Goal: Task Accomplishment & Management: Complete application form

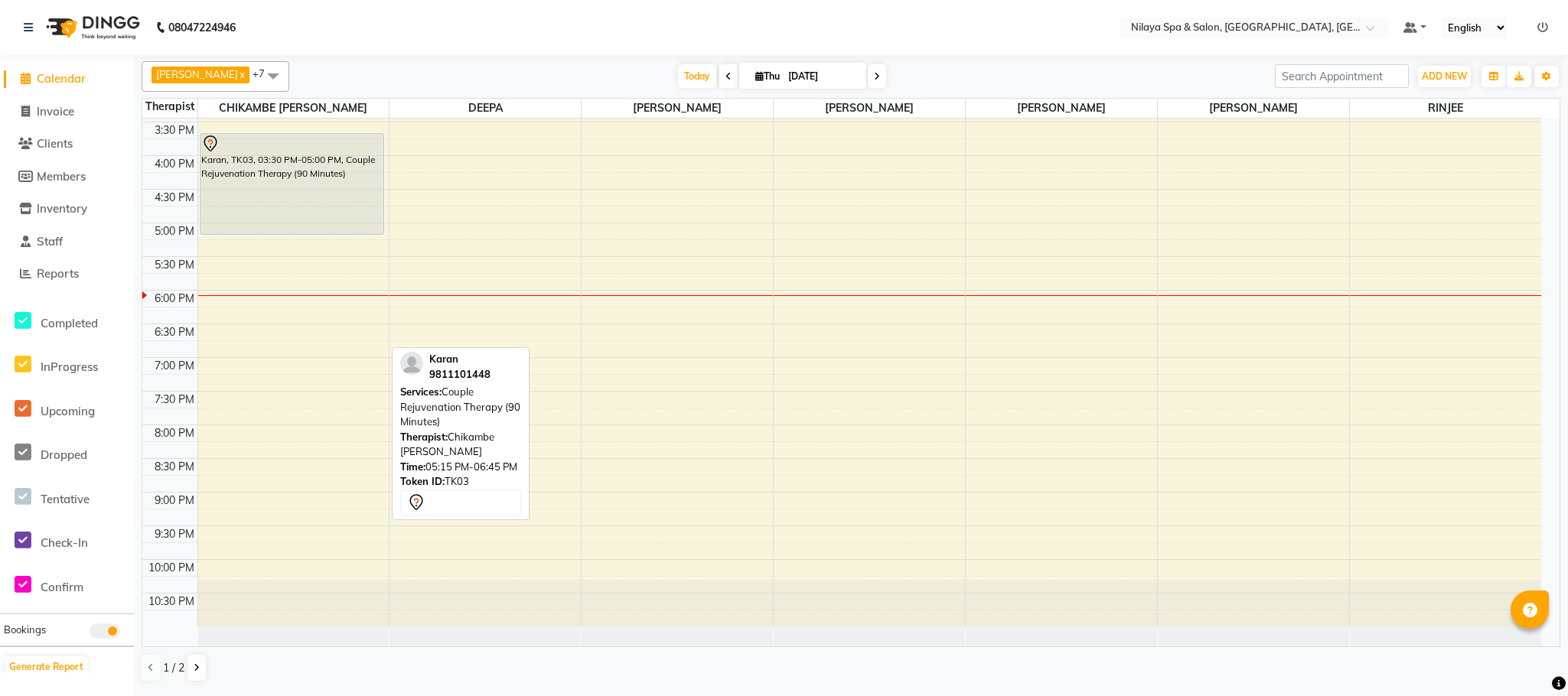
scroll to position [503, 0]
click at [1219, 310] on div "8:00 AM 8:30 AM 9:00 AM 9:30 AM 10:00 AM 10:30 AM 11:00 AM 11:30 AM 12:00 PM 12…" at bounding box center [842, 121] width 1398 height 1010
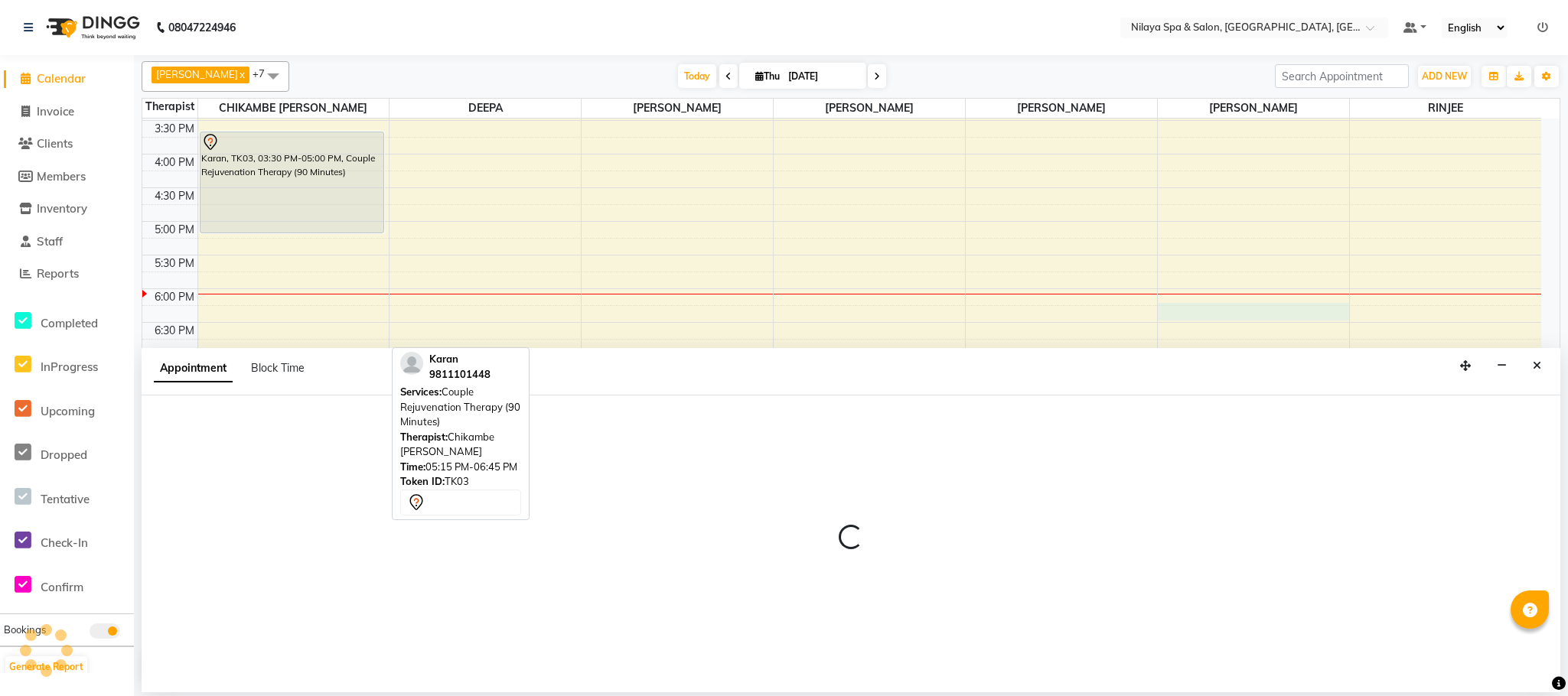
select select "88833"
select select "1080"
select select "tentative"
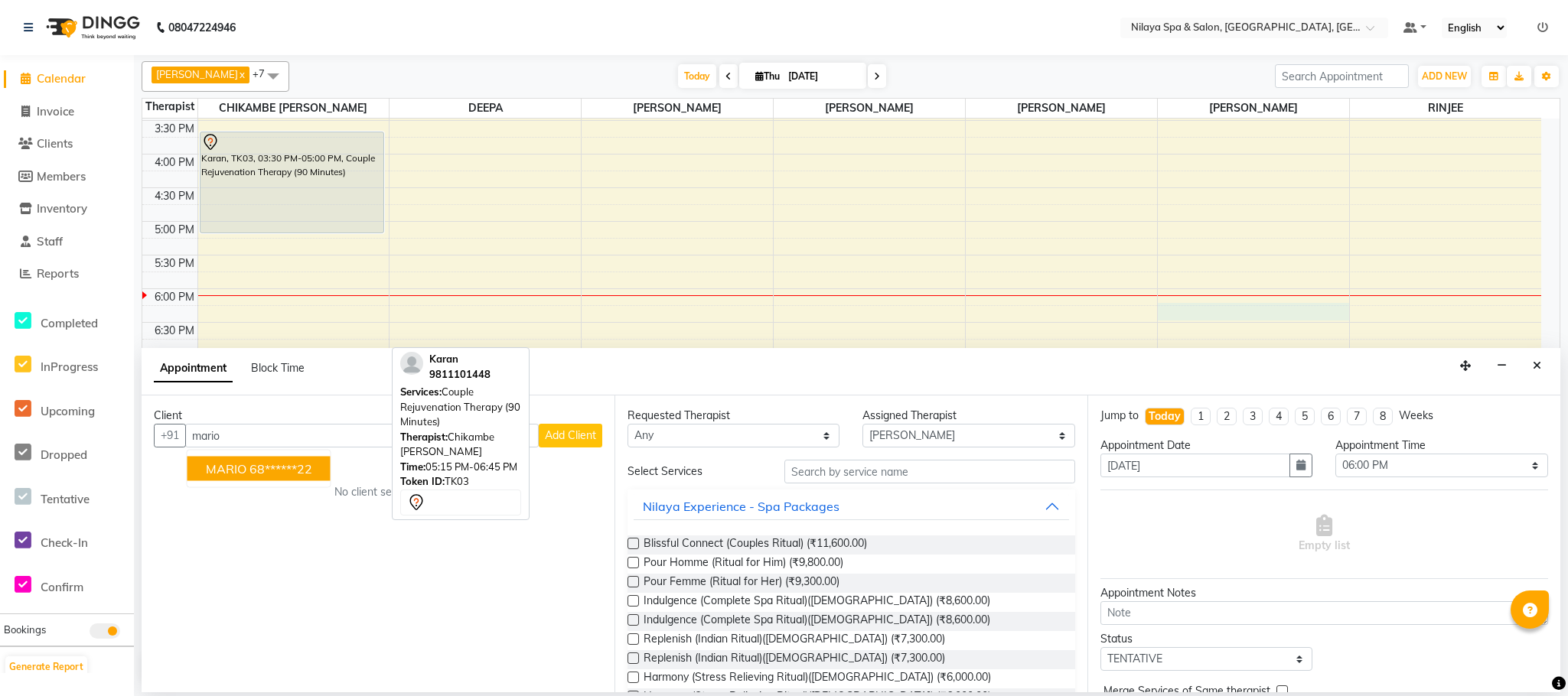
click at [285, 465] on ngb-highlight "68******22" at bounding box center [281, 469] width 62 height 15
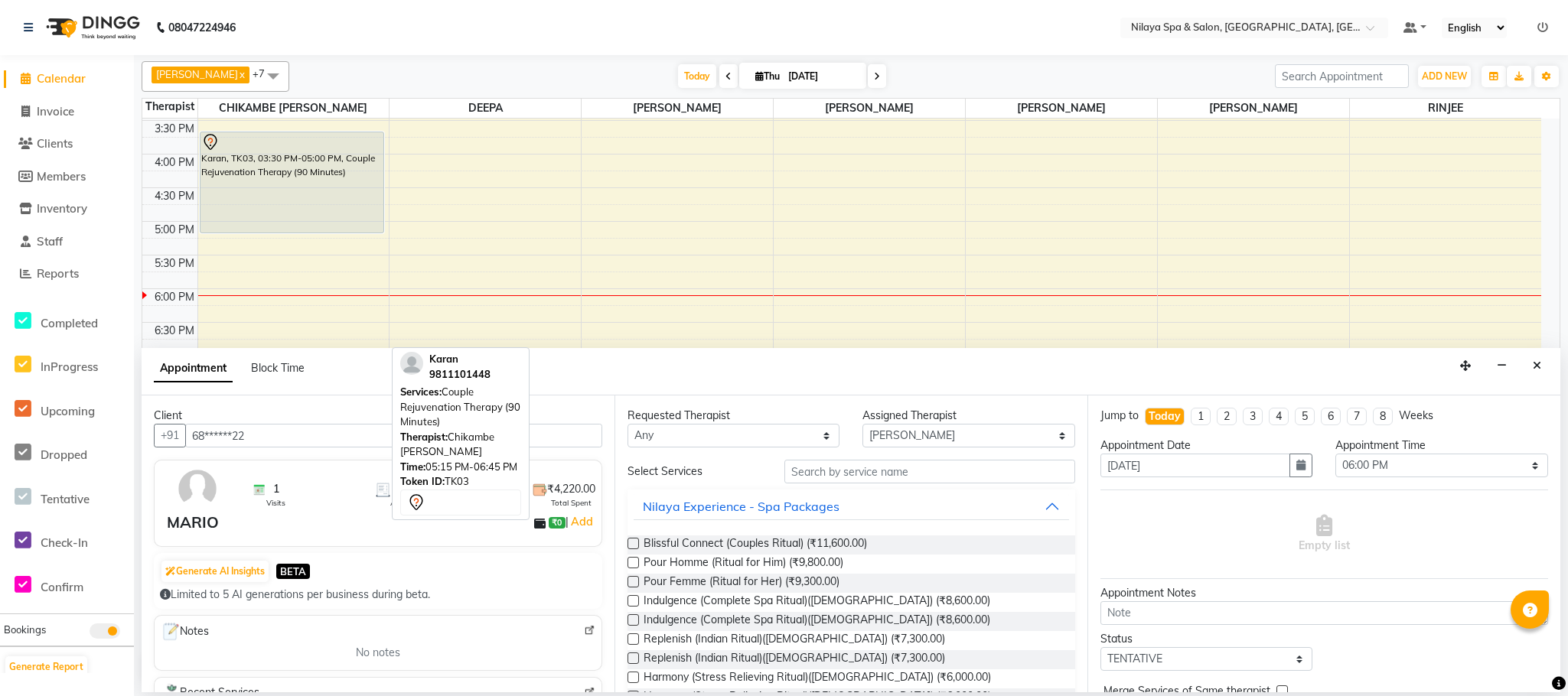
type input "68******22"
click at [927, 480] on input "text" at bounding box center [929, 472] width 290 height 24
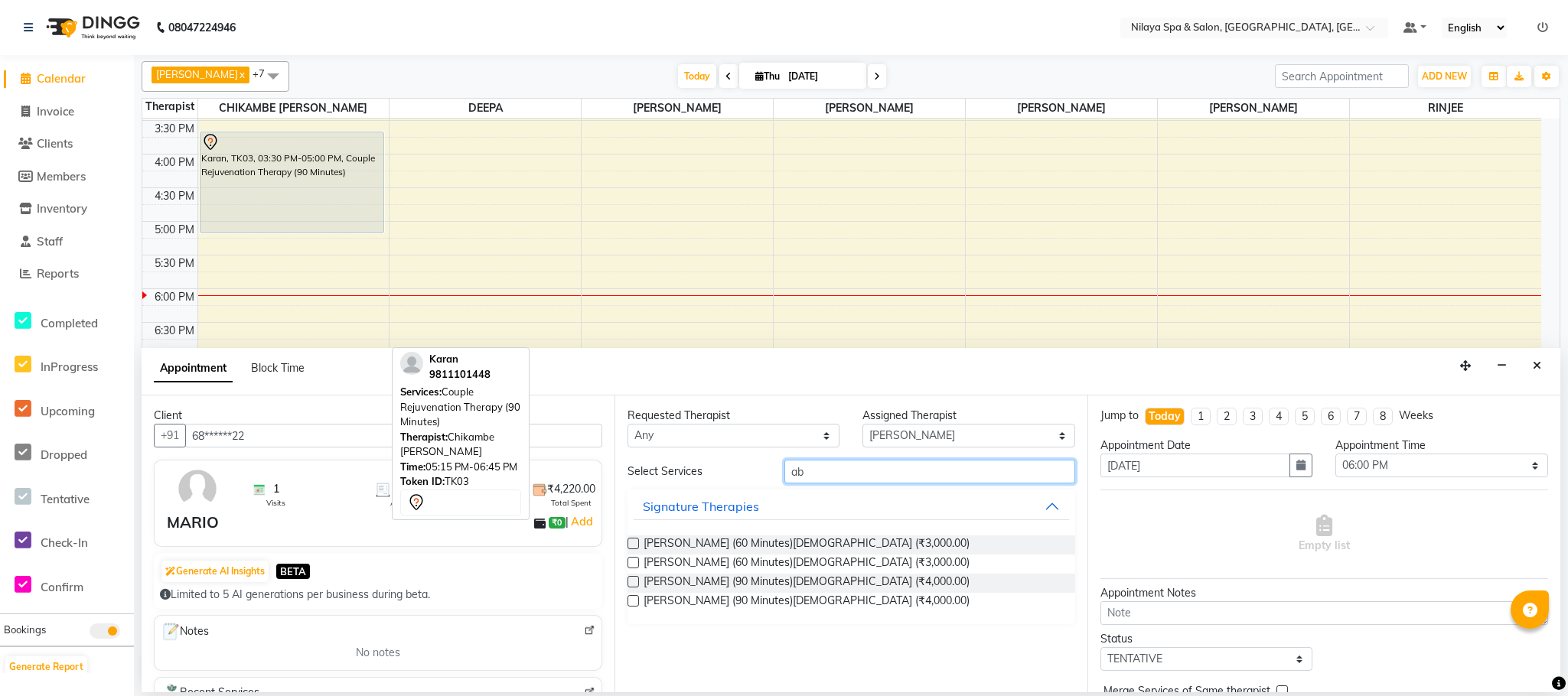
type input "a"
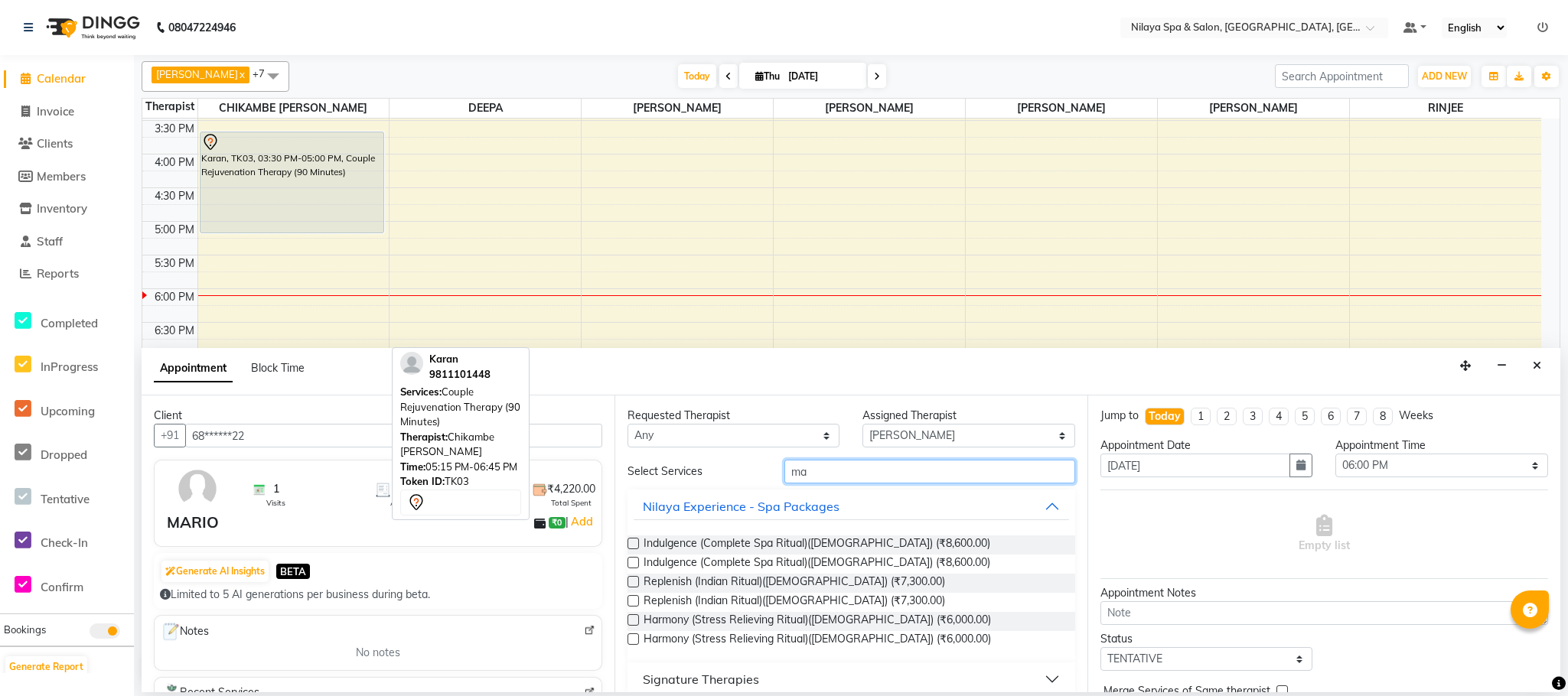
type input "m"
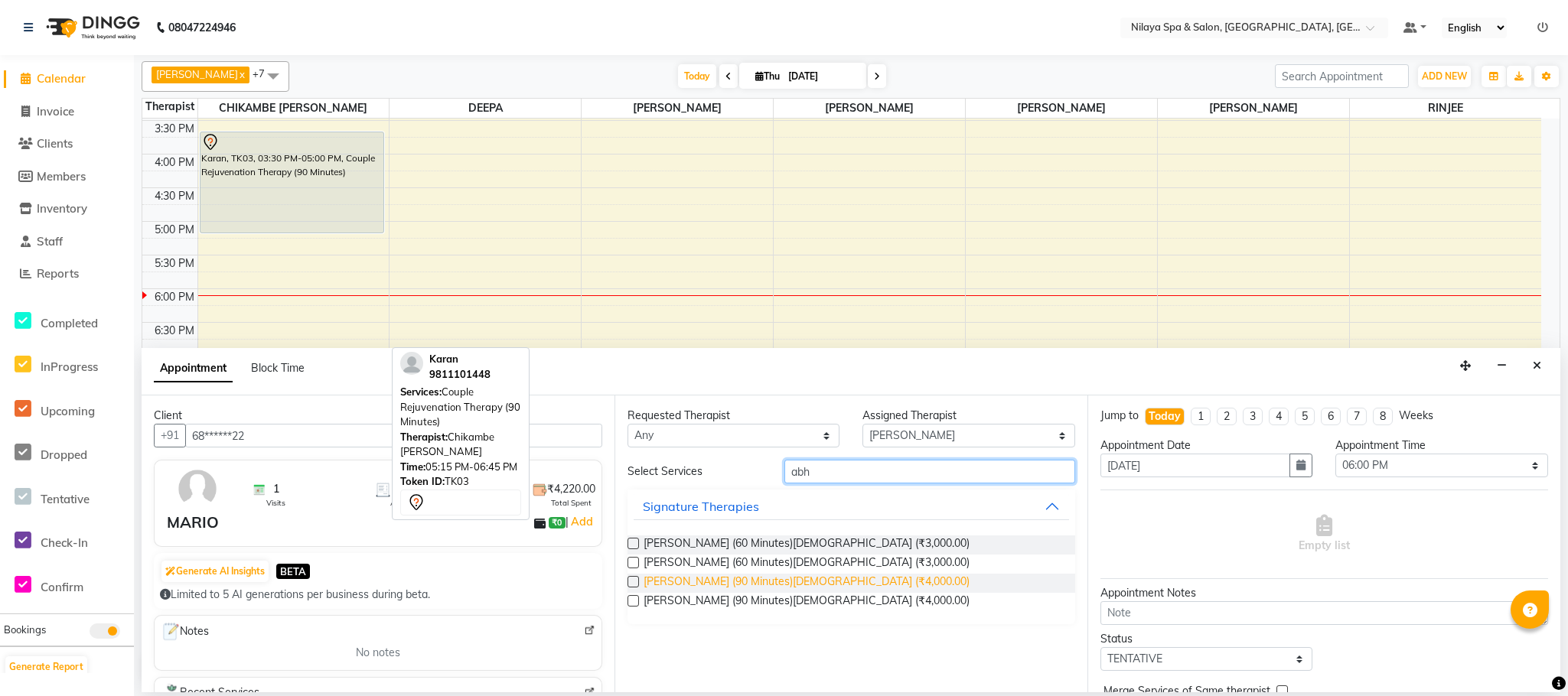
type input "abh"
click at [793, 582] on span "[PERSON_NAME] (90 Minutes)[DEMOGRAPHIC_DATA] (₹4,000.00)" at bounding box center [806, 583] width 326 height 19
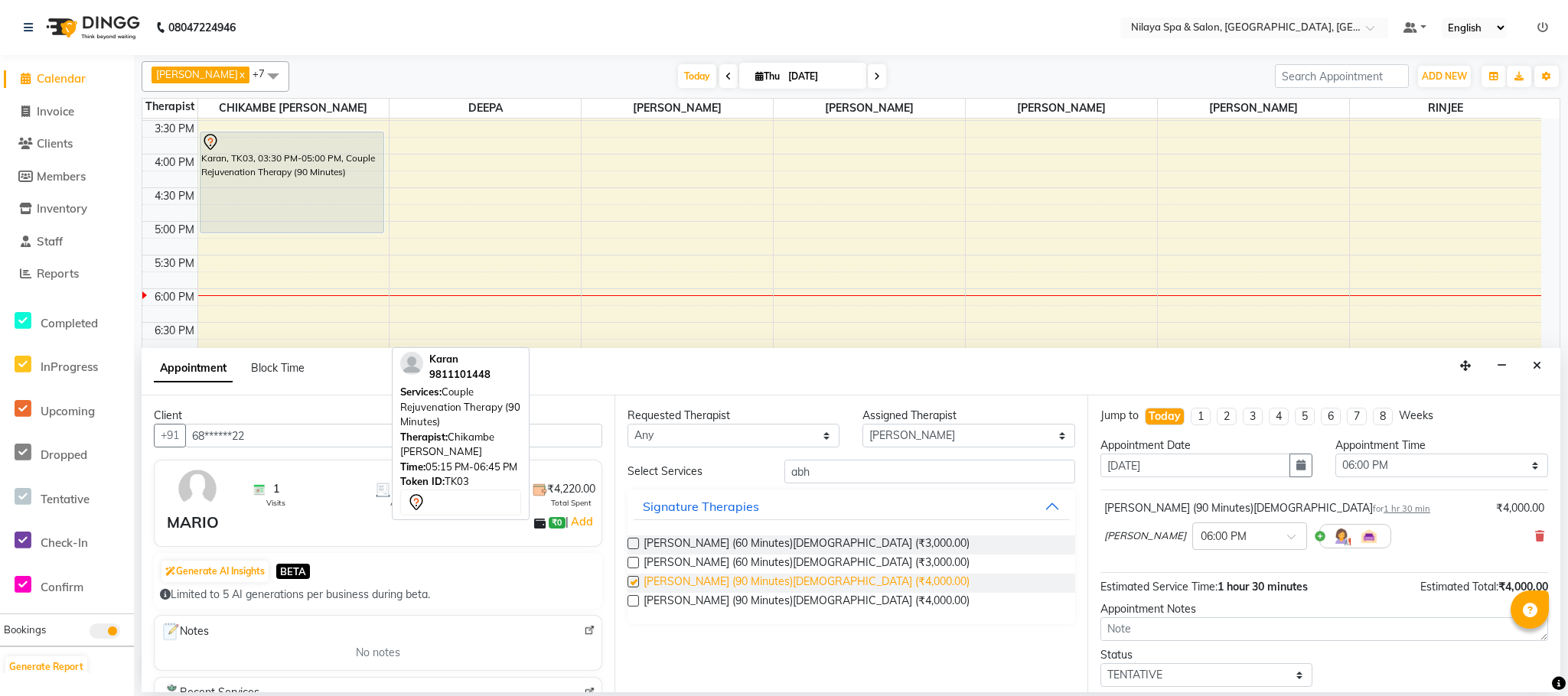
checkbox input "false"
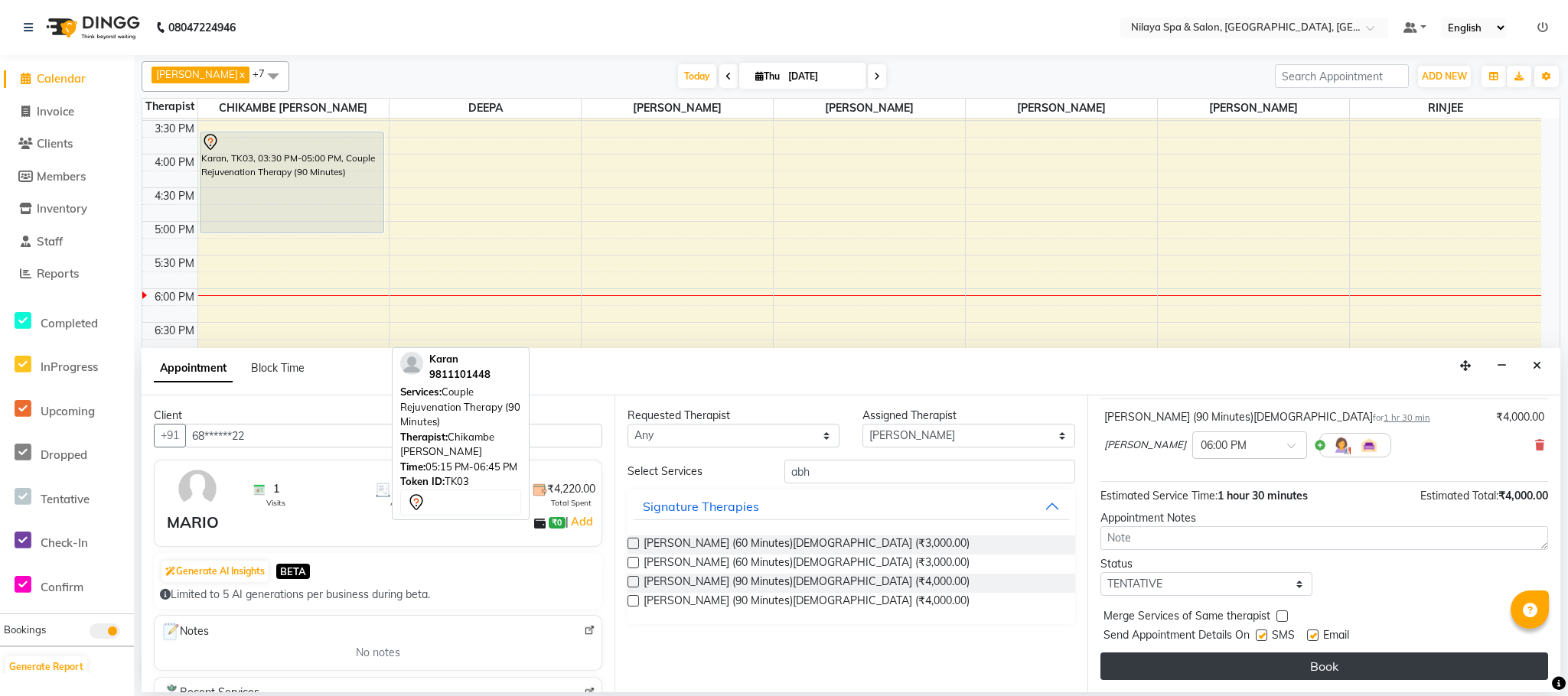
click at [1348, 663] on button "Book" at bounding box center [1324, 666] width 448 height 27
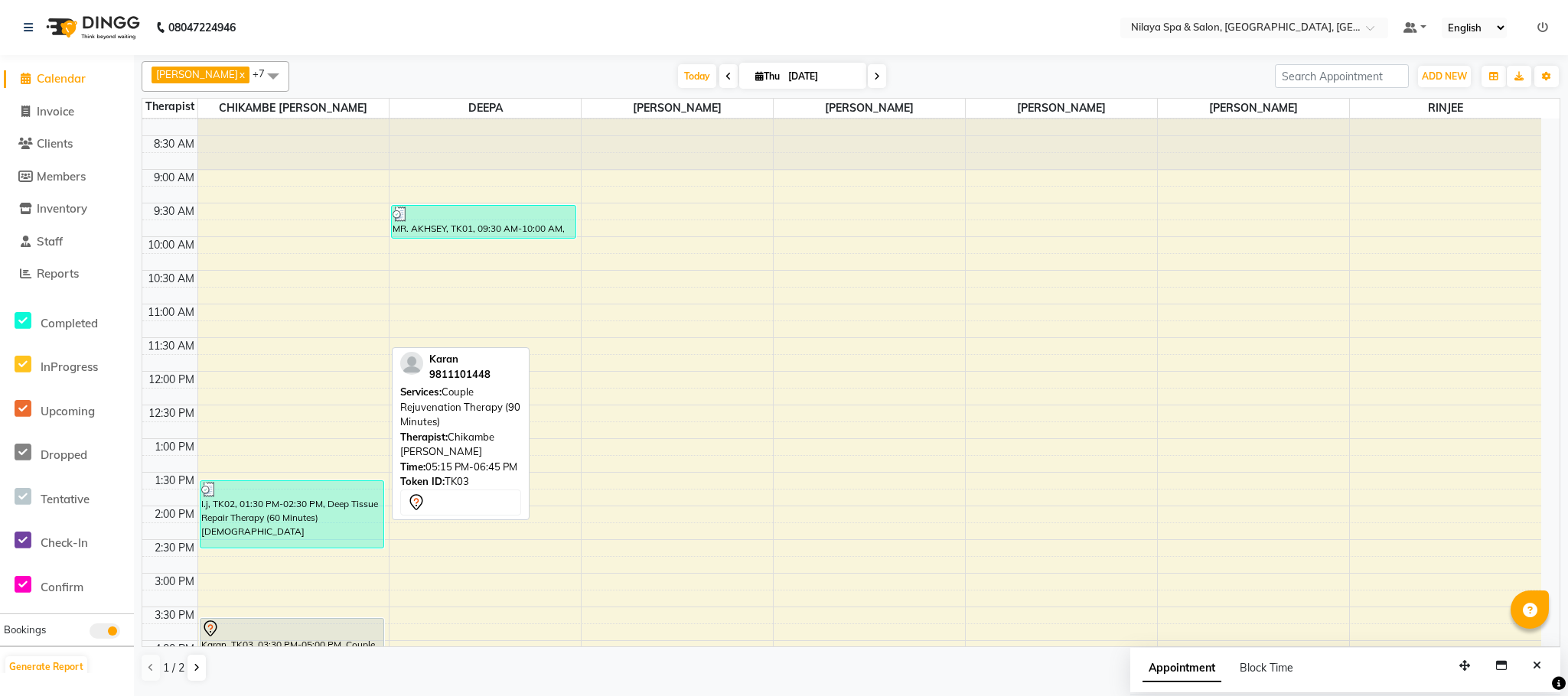
scroll to position [0, 0]
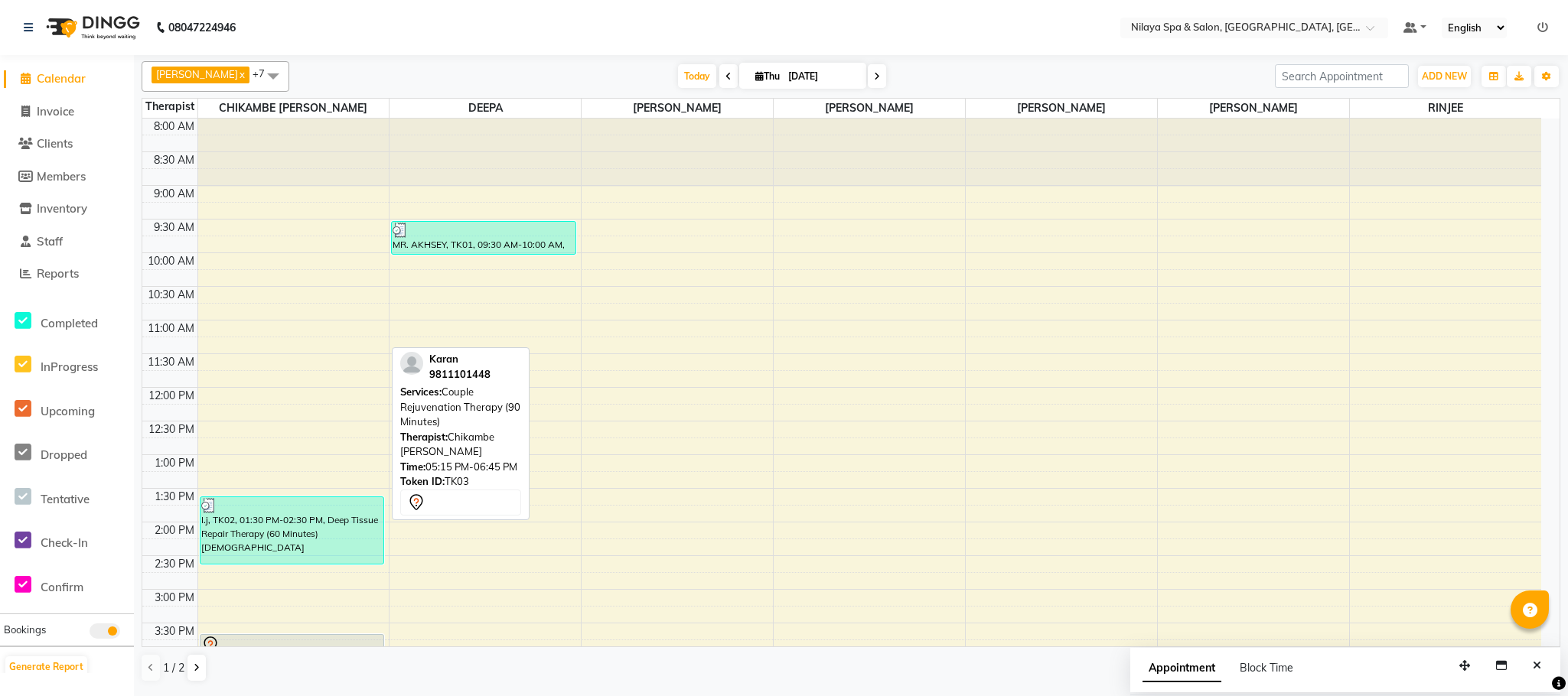
click at [719, 77] on span at bounding box center [728, 76] width 18 height 24
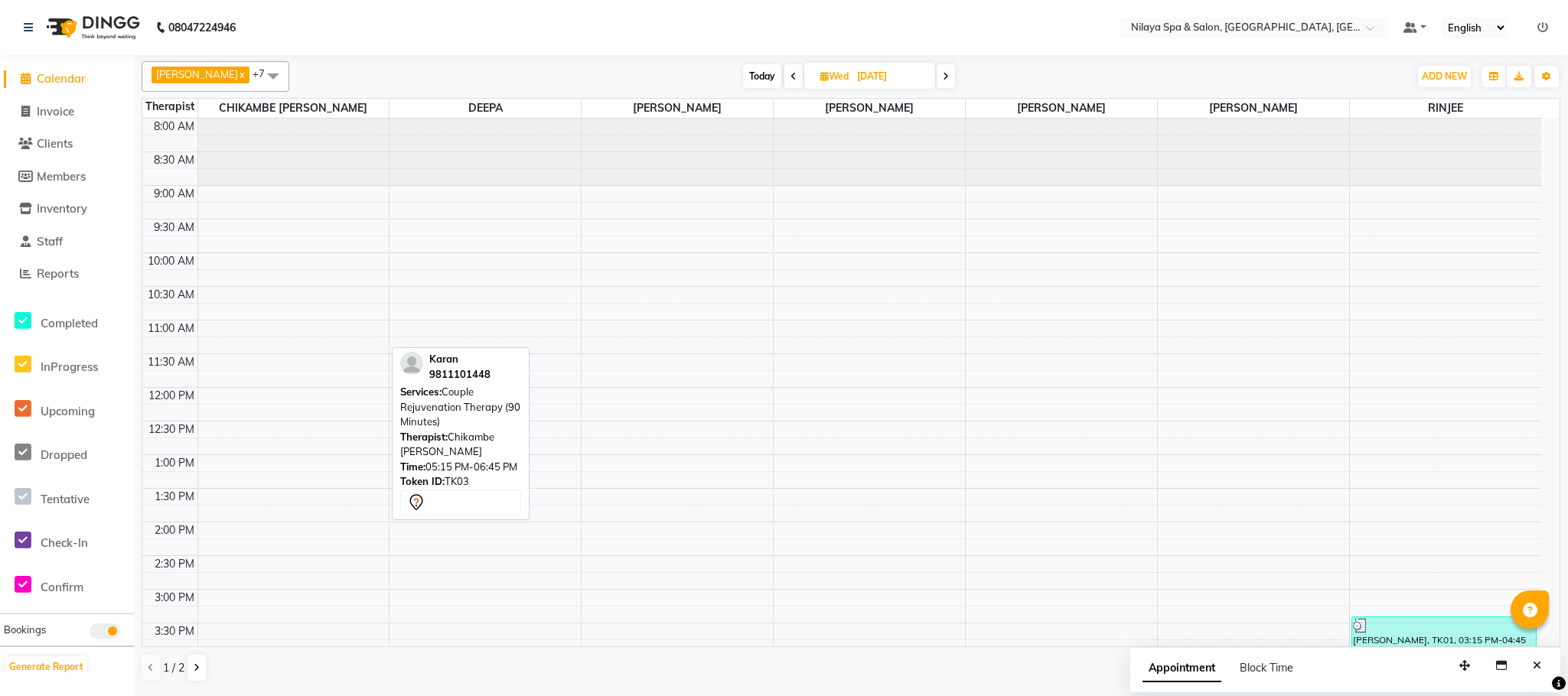
click at [946, 78] on div "[DATE] [DATE]" at bounding box center [849, 76] width 1104 height 23
click at [942, 80] on icon at bounding box center [946, 76] width 6 height 9
type input "[DATE]"
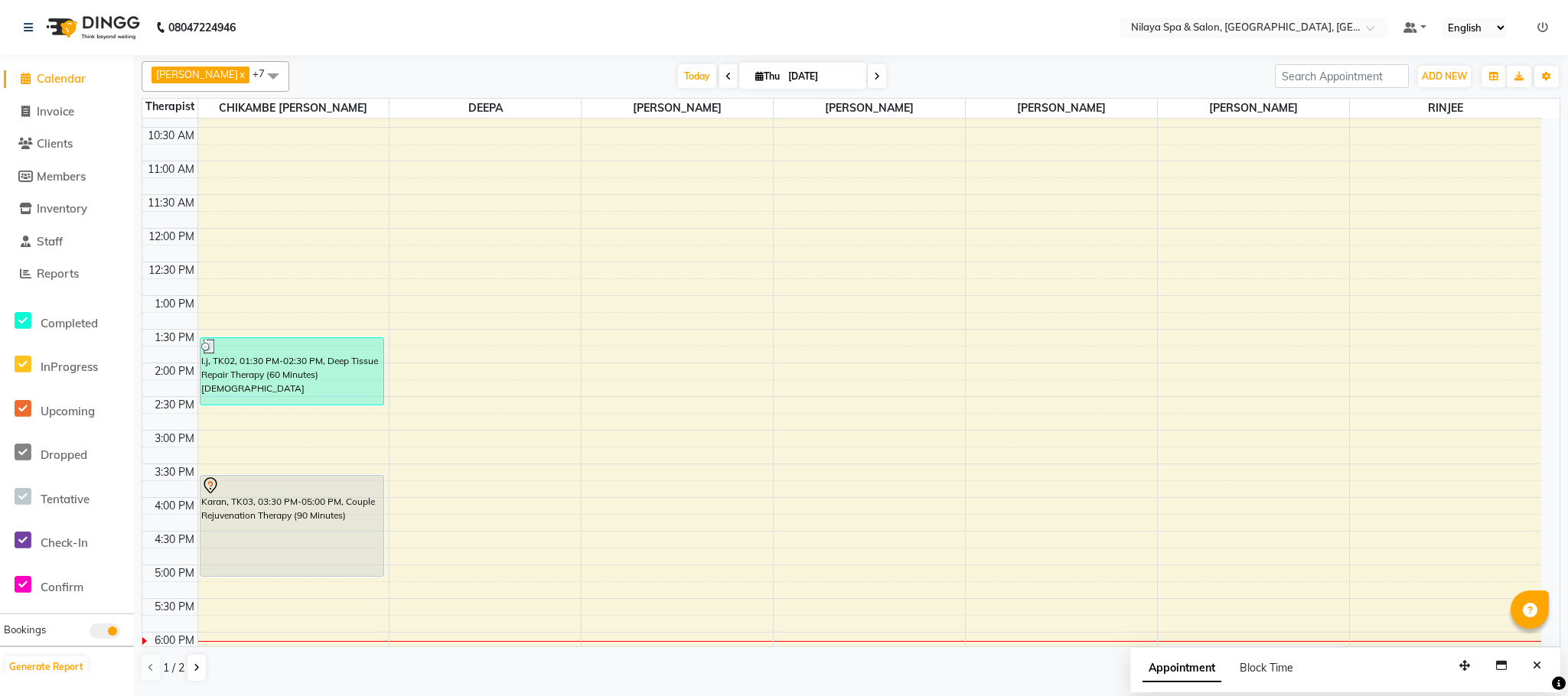
scroll to position [274, 0]
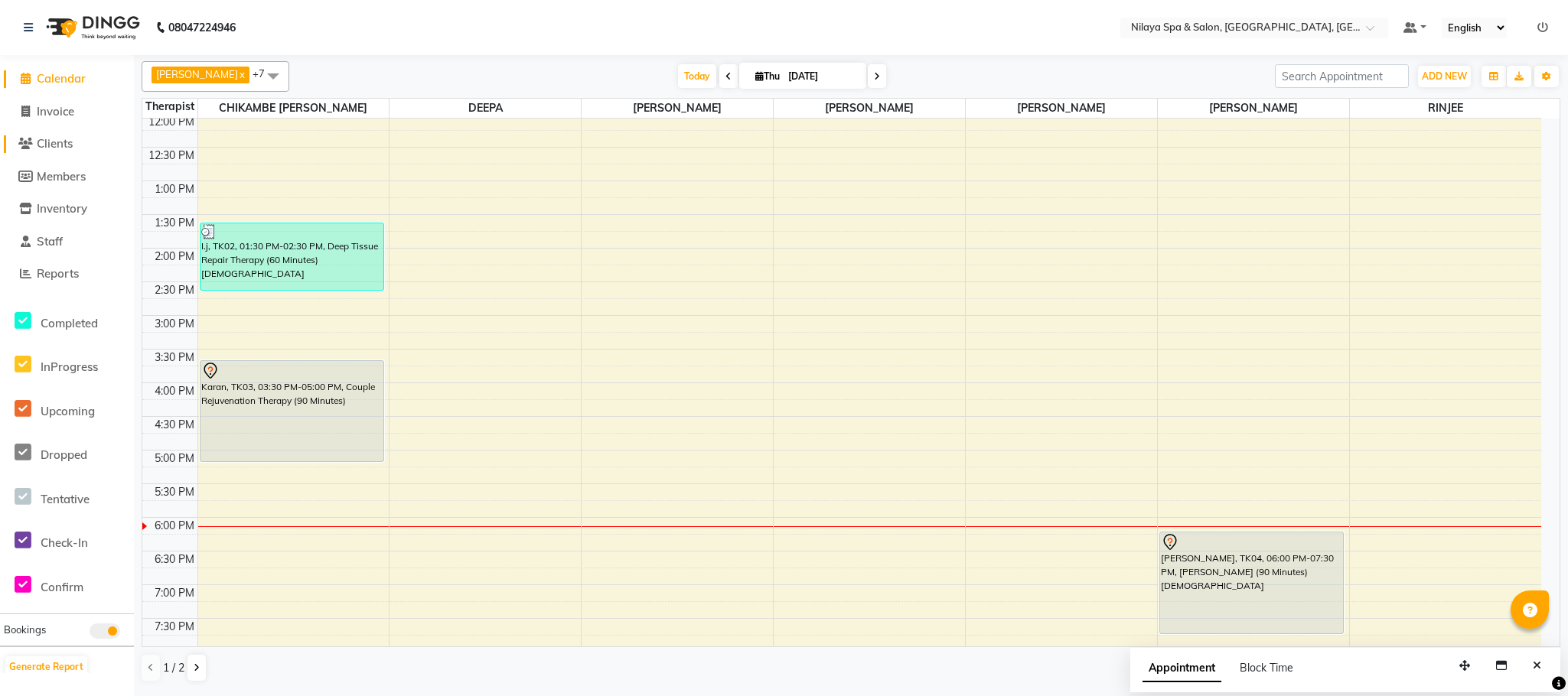
click at [44, 146] on span "Clients" at bounding box center [54, 143] width 36 height 14
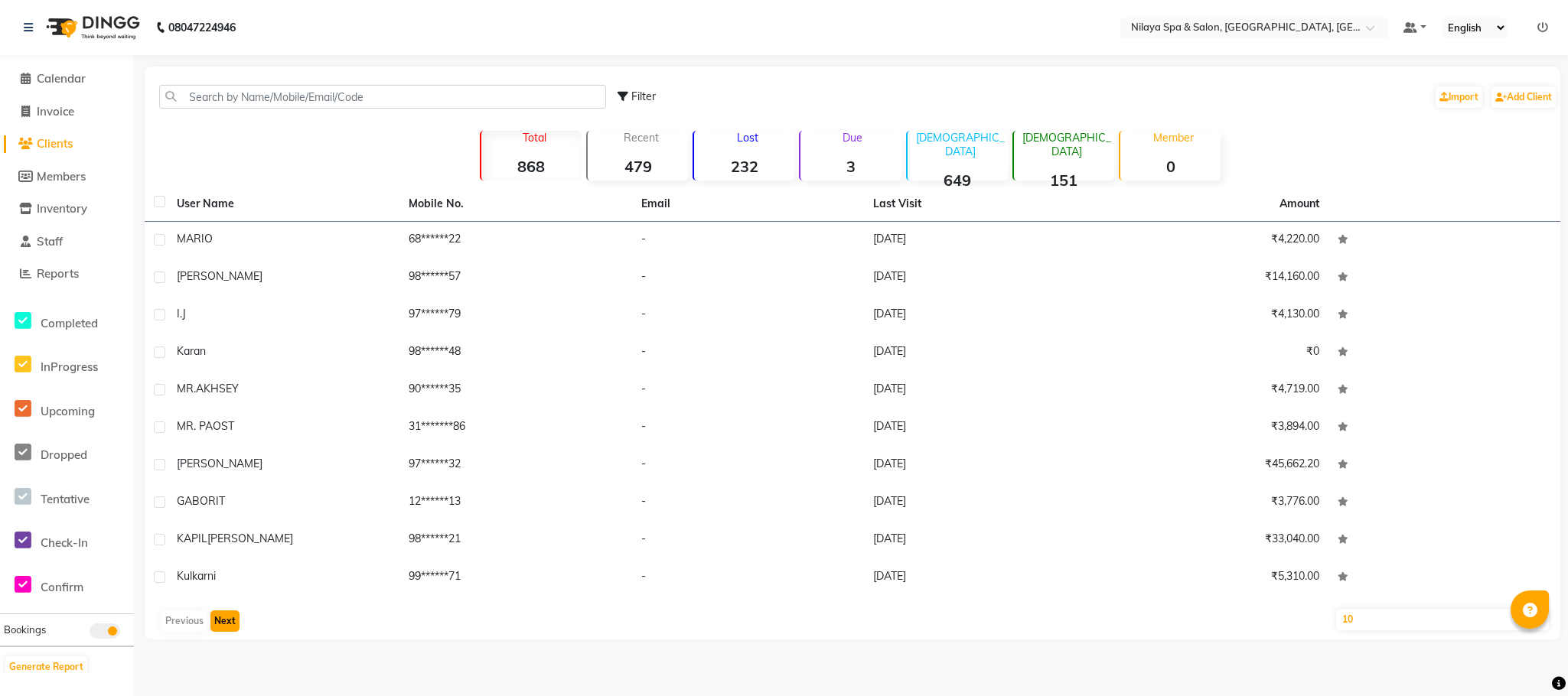
click at [223, 621] on button "Next" at bounding box center [225, 621] width 29 height 22
click at [55, 114] on span "Invoice" at bounding box center [55, 111] width 38 height 14
select select "service"
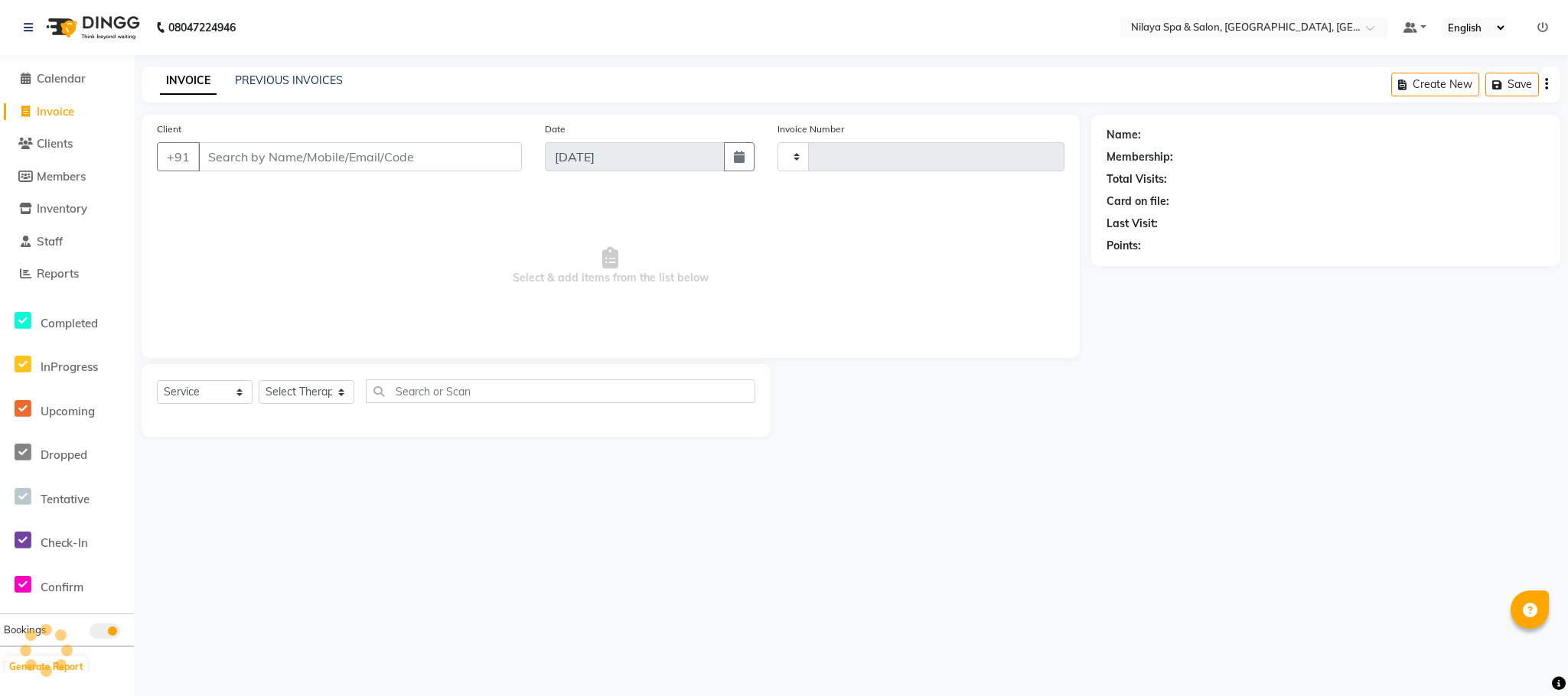
type input "1394"
select select "7983"
click at [76, 78] on span "Calendar" at bounding box center [61, 78] width 49 height 14
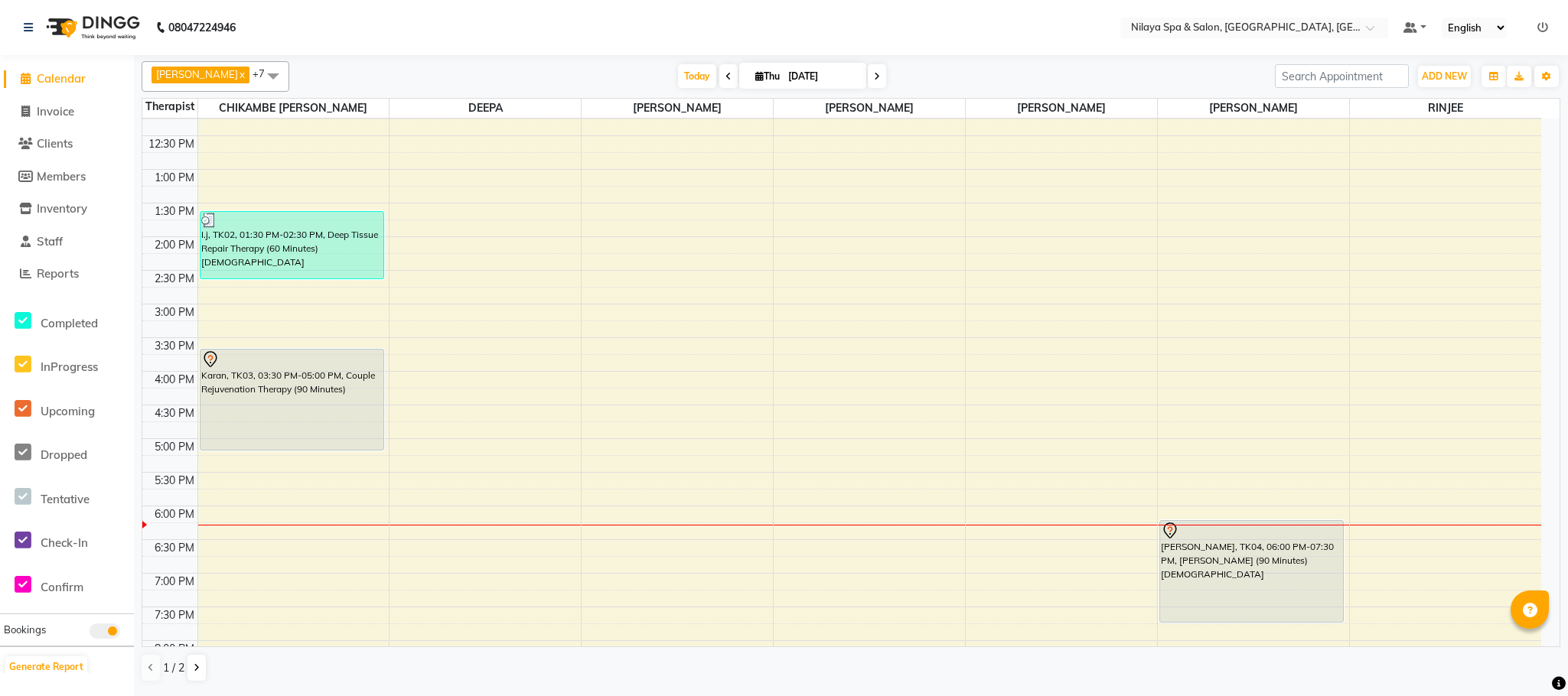
scroll to position [344, 0]
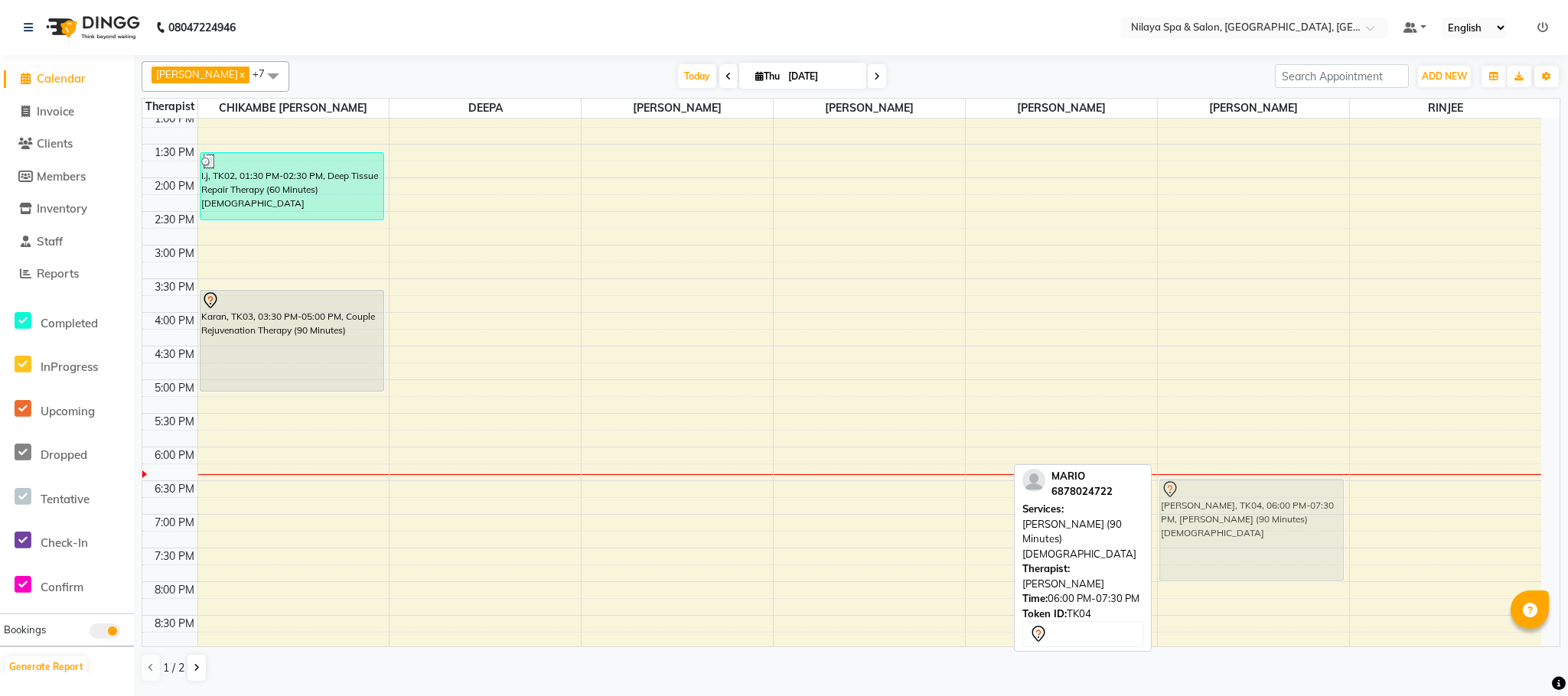
drag, startPoint x: 1272, startPoint y: 529, endPoint x: 1276, endPoint y: 540, distance: 11.7
click at [1276, 540] on div "[PERSON_NAME], TK04, 06:00 PM-07:30 PM, [PERSON_NAME] (90 Minutes)[DEMOGRAPHIC_…" at bounding box center [1253, 279] width 191 height 1010
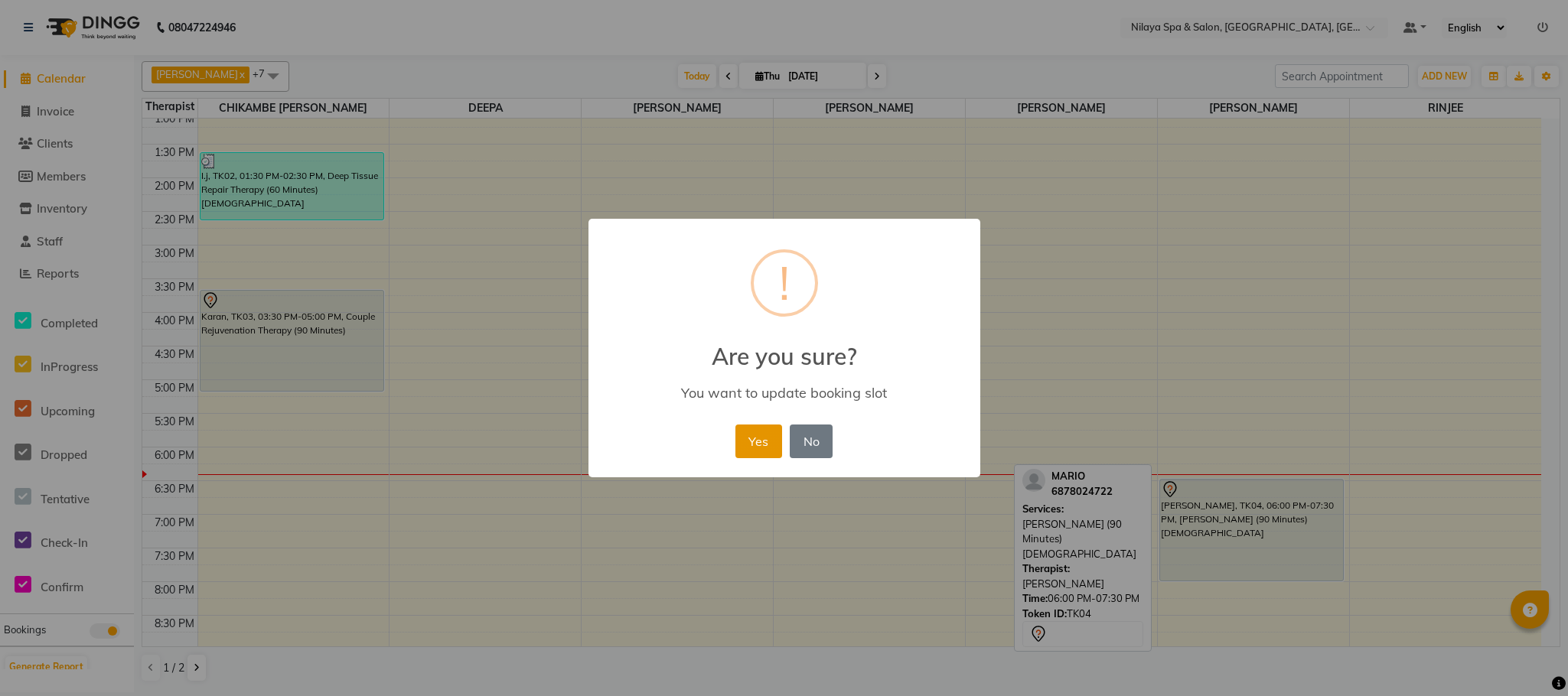
click at [744, 439] on button "Yes" at bounding box center [758, 442] width 46 height 34
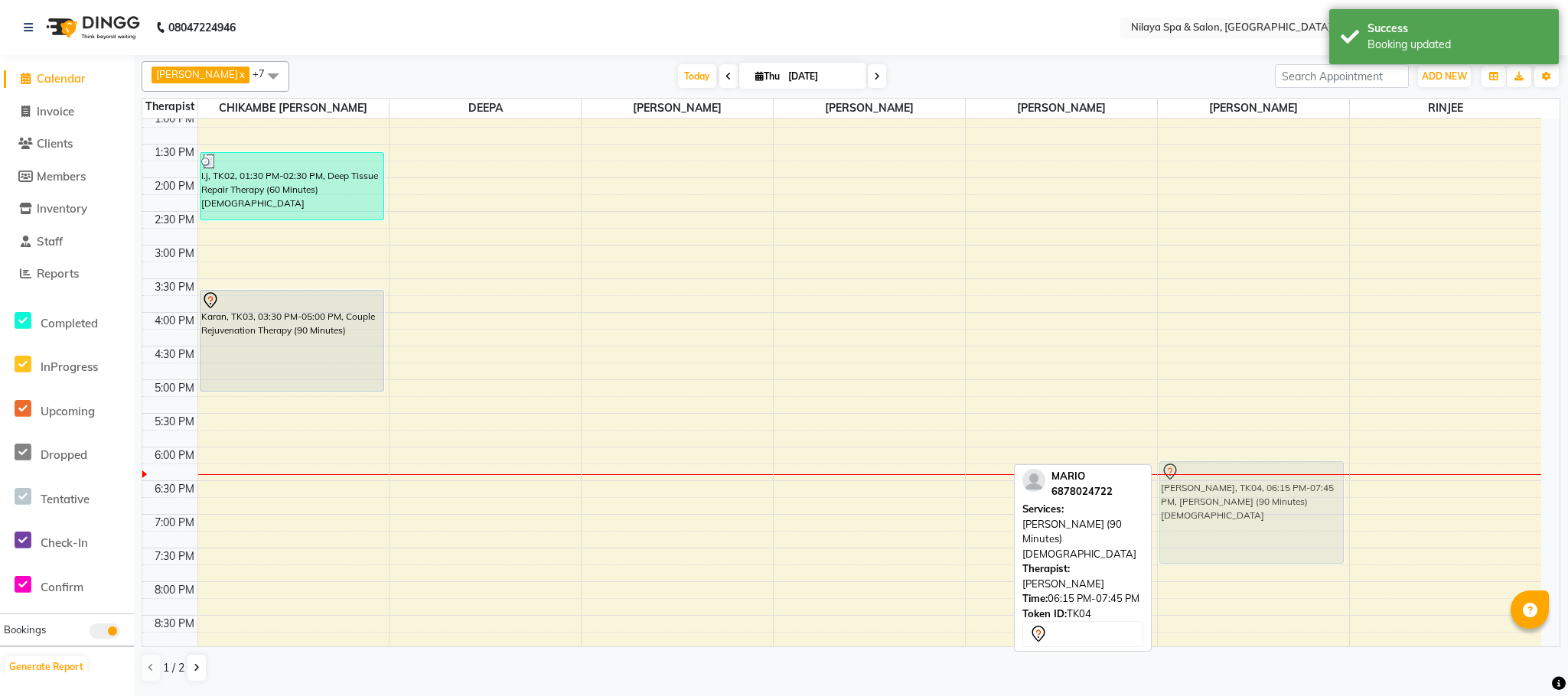
drag, startPoint x: 1288, startPoint y: 554, endPoint x: 1288, endPoint y: 530, distance: 24.0
click at [1288, 530] on div "[PERSON_NAME], TK04, 06:15 PM-07:45 PM, [PERSON_NAME] (90 Minutes)[DEMOGRAPHIC_…" at bounding box center [1253, 279] width 191 height 1010
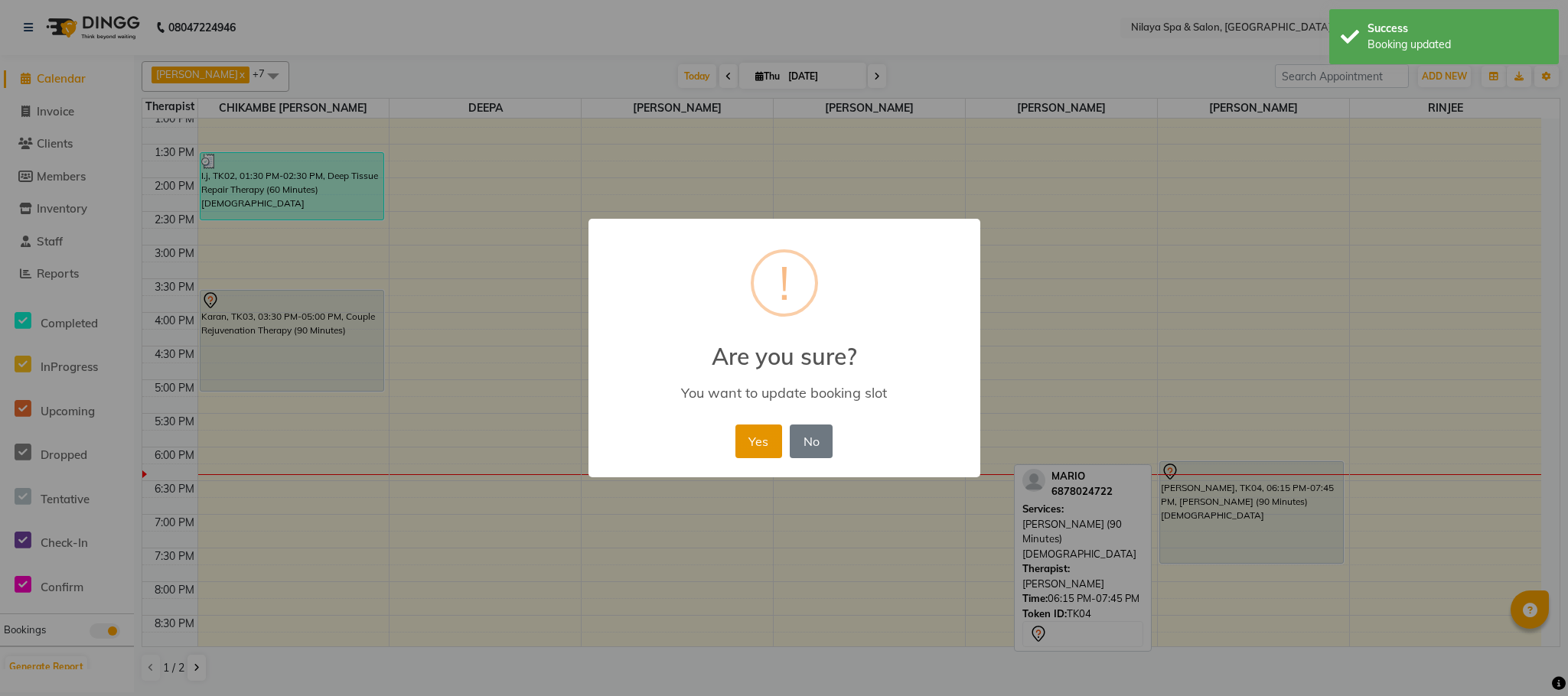
click at [750, 448] on button "Yes" at bounding box center [758, 442] width 46 height 34
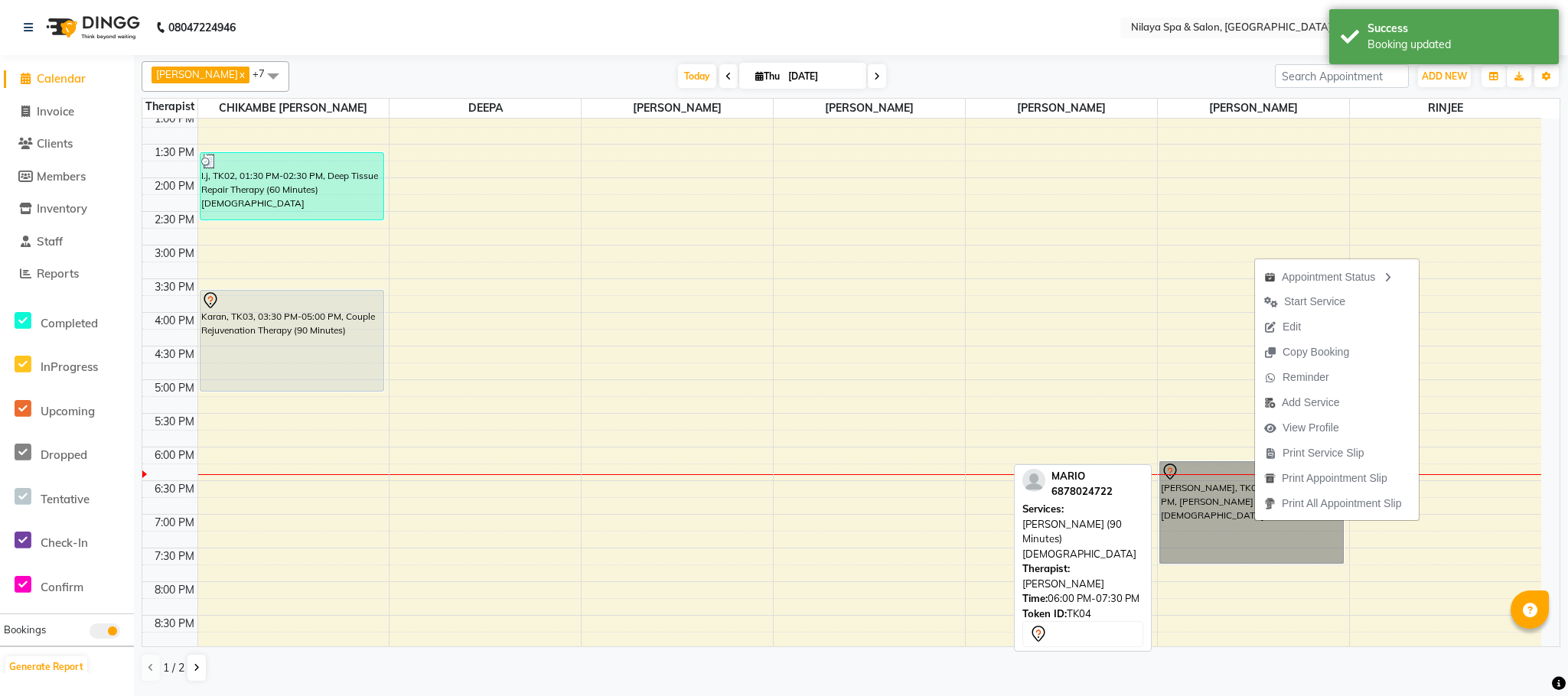
click at [1194, 517] on link "[PERSON_NAME], TK04, 06:00 PM-07:30 PM, [PERSON_NAME] (90 Minutes)[DEMOGRAPHIC_…" at bounding box center [1251, 513] width 185 height 102
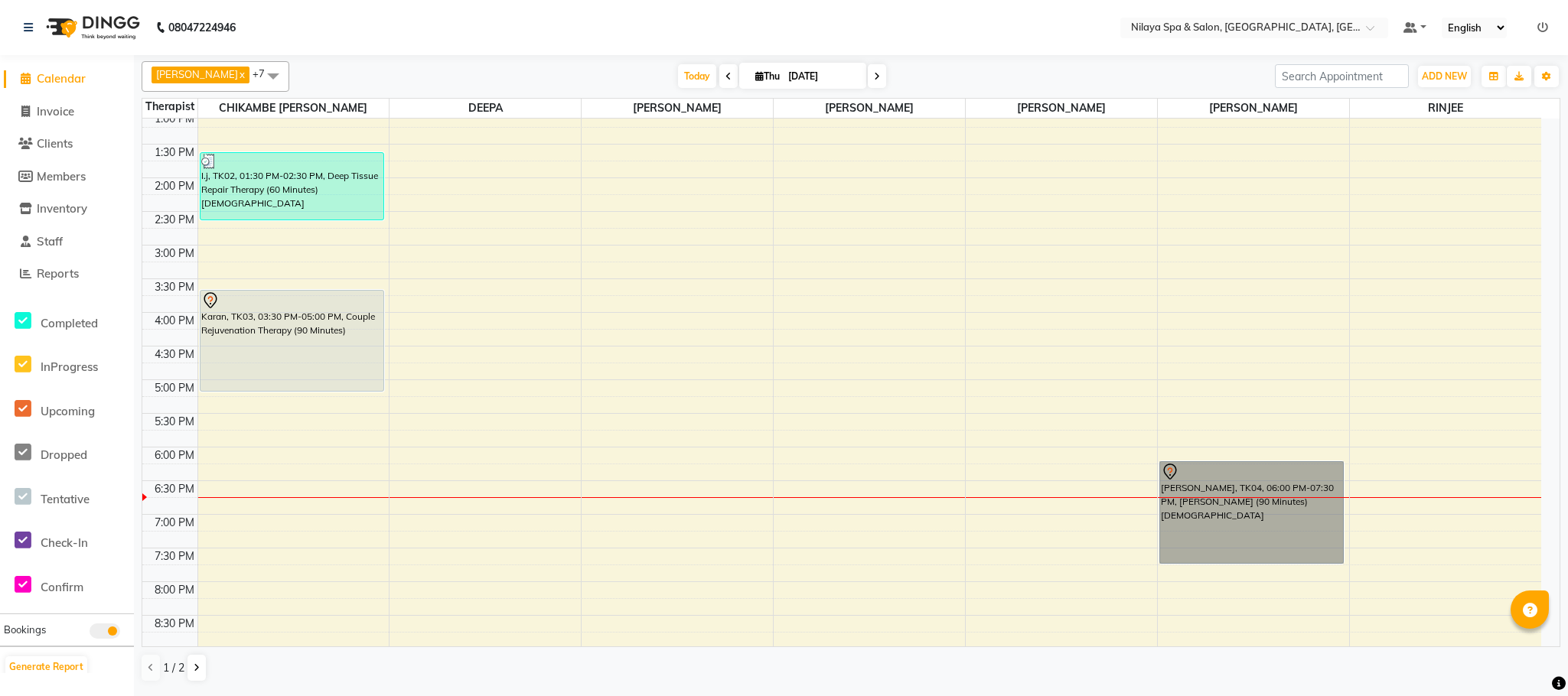
click at [286, 547] on div "8:00 AM 8:30 AM 9:00 AM 9:30 AM 10:00 AM 10:30 AM 11:00 AM 11:30 AM 12:00 PM 12…" at bounding box center [842, 279] width 1398 height 1010
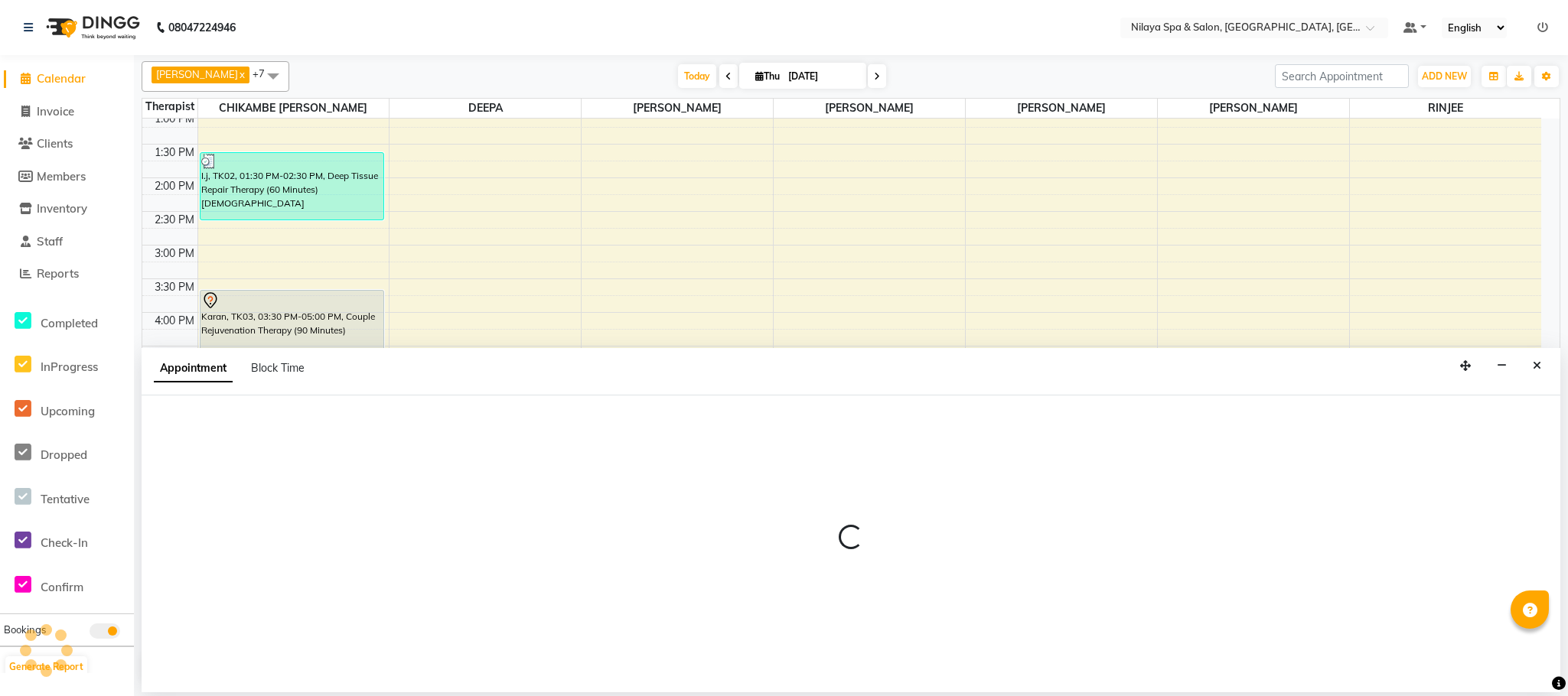
select select "82530"
select select "1140"
select select "tentative"
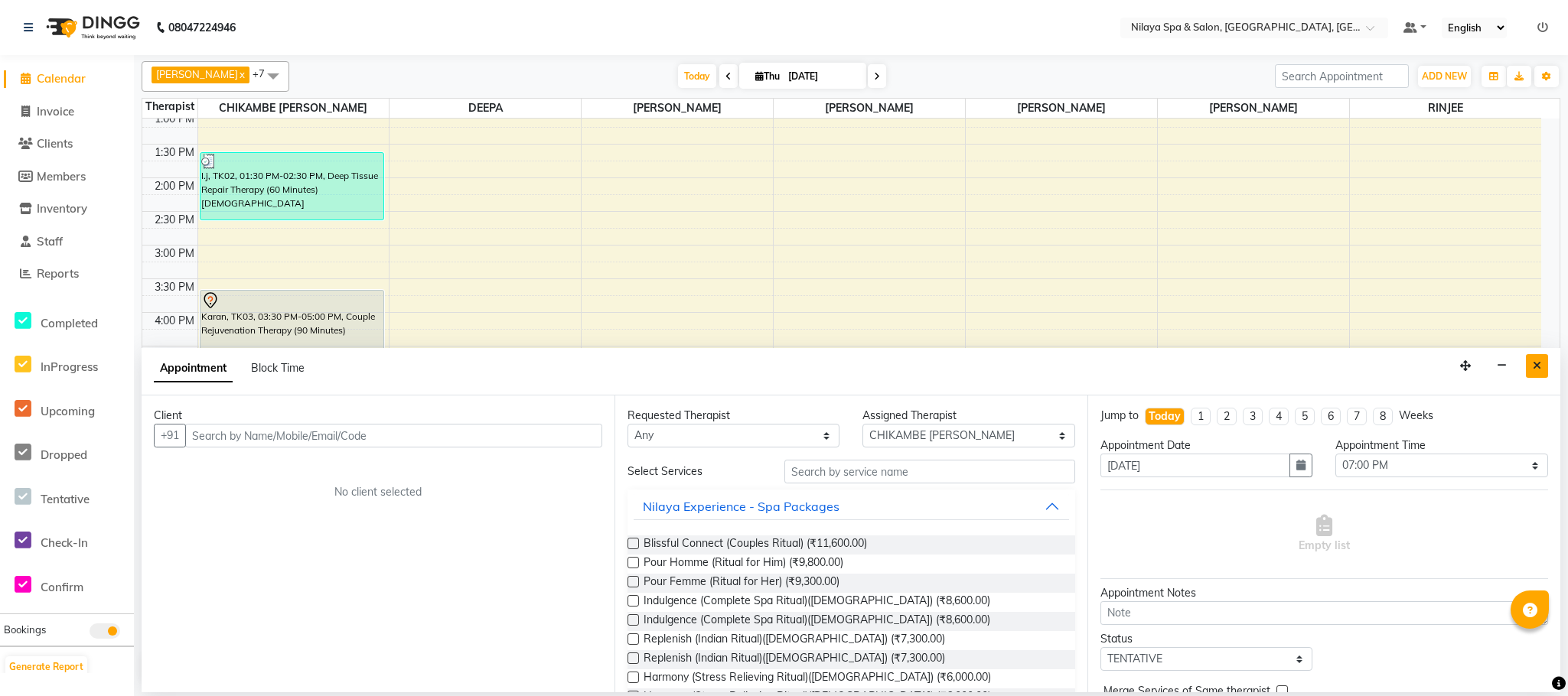
click at [1547, 361] on button "Close" at bounding box center [1537, 366] width 22 height 24
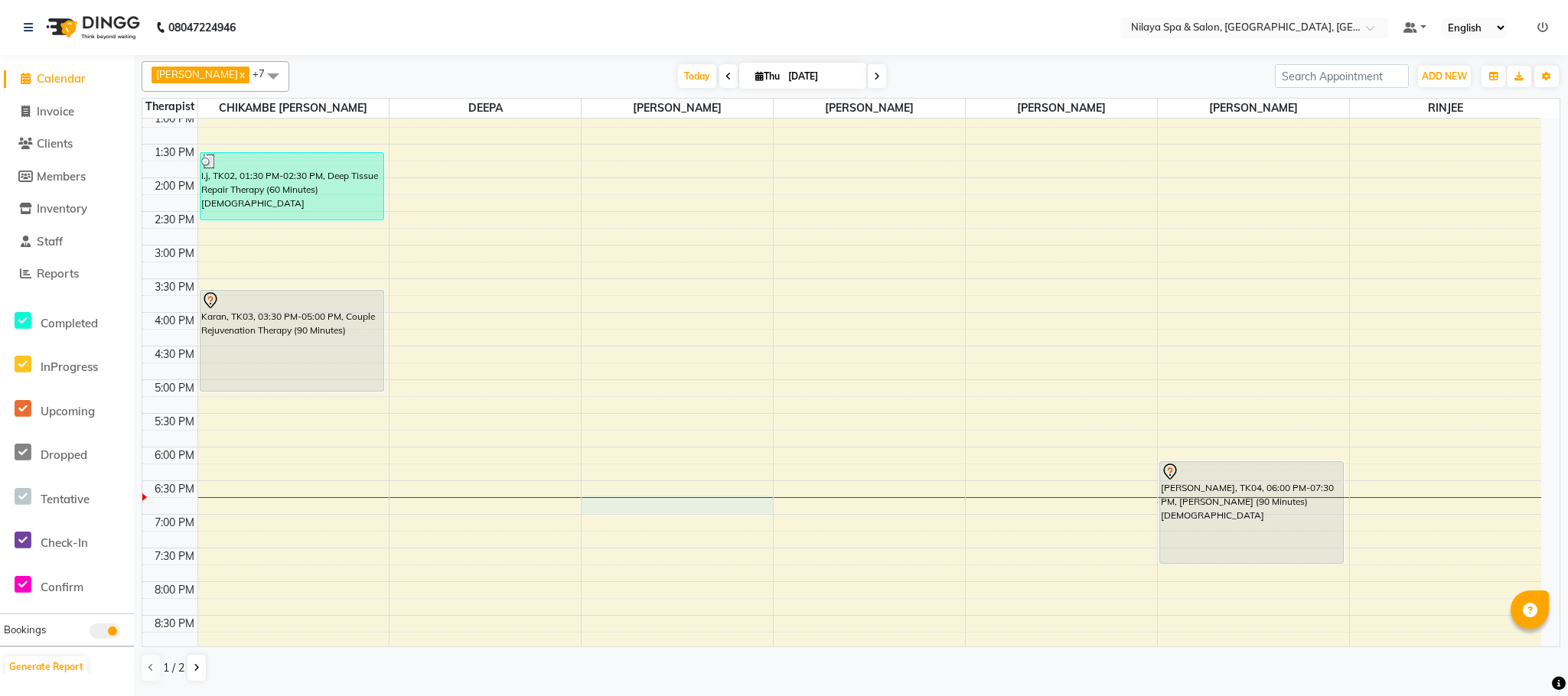
click at [669, 508] on div "8:00 AM 8:30 AM 9:00 AM 9:30 AM 10:00 AM 10:30 AM 11:00 AM 11:30 AM 12:00 PM 12…" at bounding box center [842, 279] width 1398 height 1010
select select "72261"
select select "tentative"
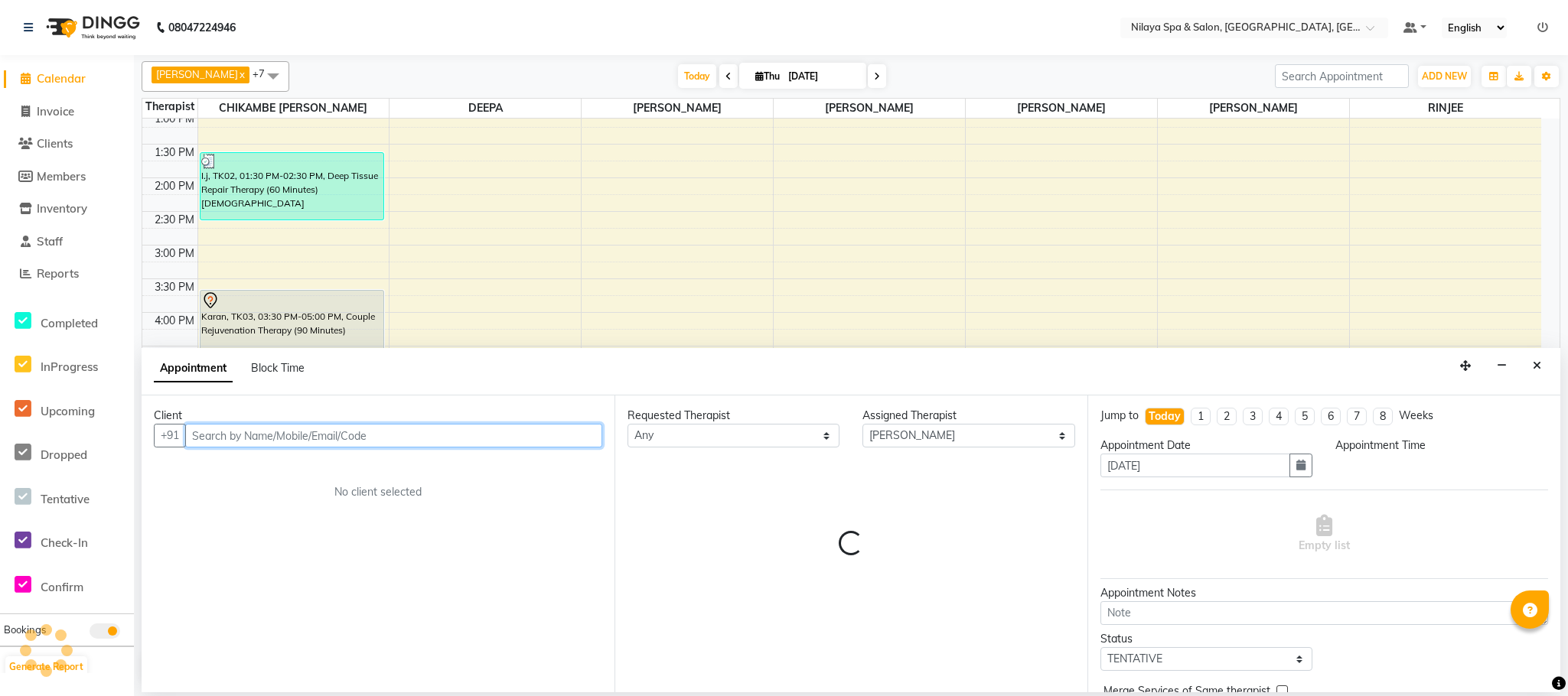
select select "1110"
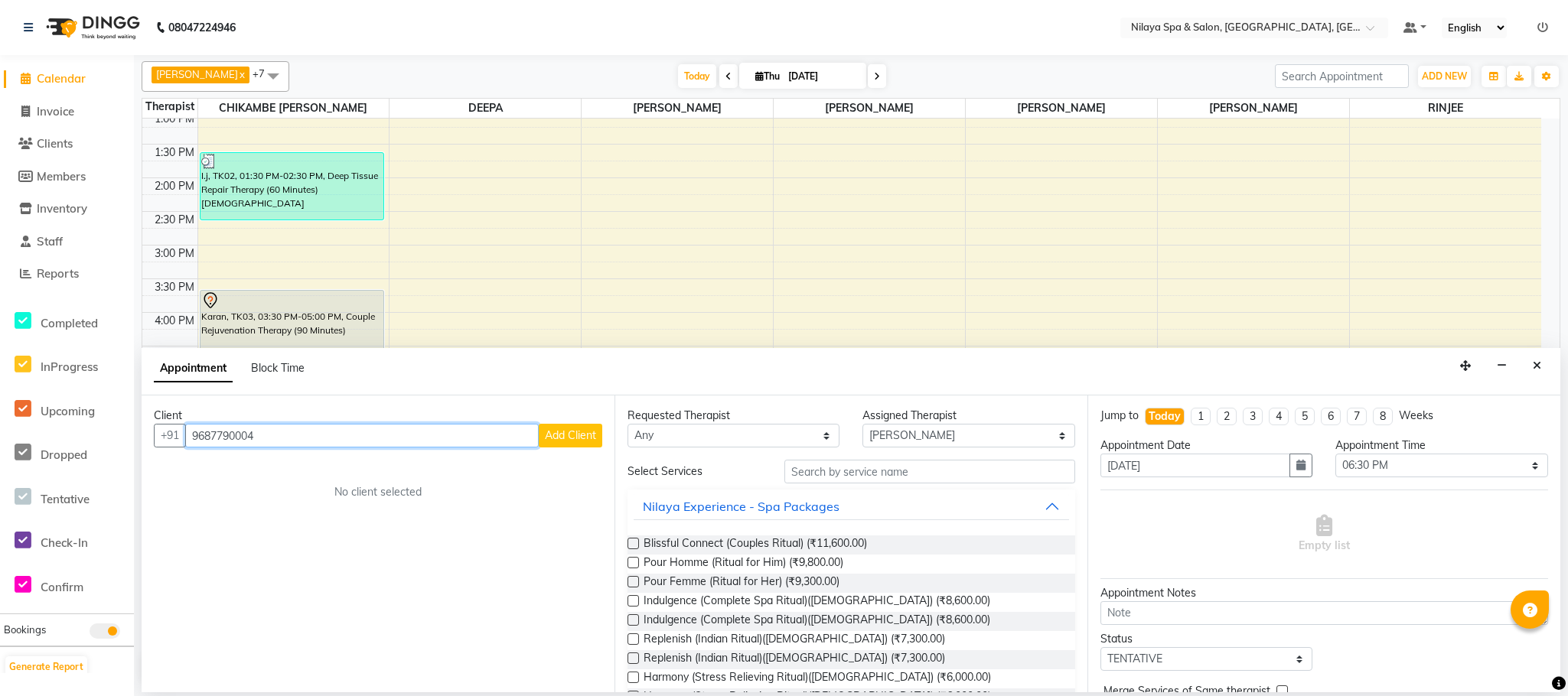
type input "9687790004"
click at [565, 437] on span "Add Client" at bounding box center [570, 435] width 51 height 14
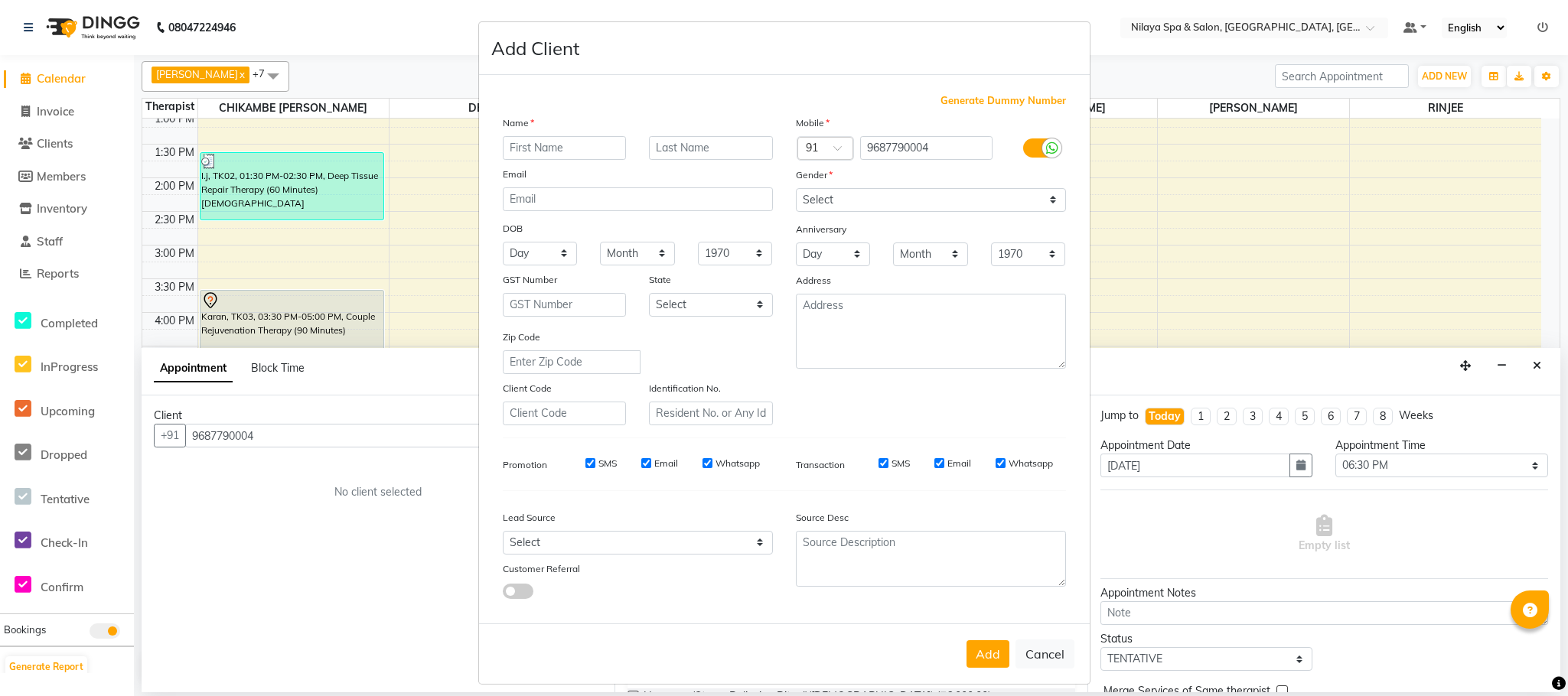
click at [560, 154] on input "text" at bounding box center [564, 148] width 124 height 24
click at [565, 150] on input "text" at bounding box center [564, 148] width 124 height 24
type input "ravi"
click at [1043, 201] on select "Select [DEMOGRAPHIC_DATA] [DEMOGRAPHIC_DATA] Other Prefer Not To Say" at bounding box center [931, 200] width 270 height 24
select select "[DEMOGRAPHIC_DATA]"
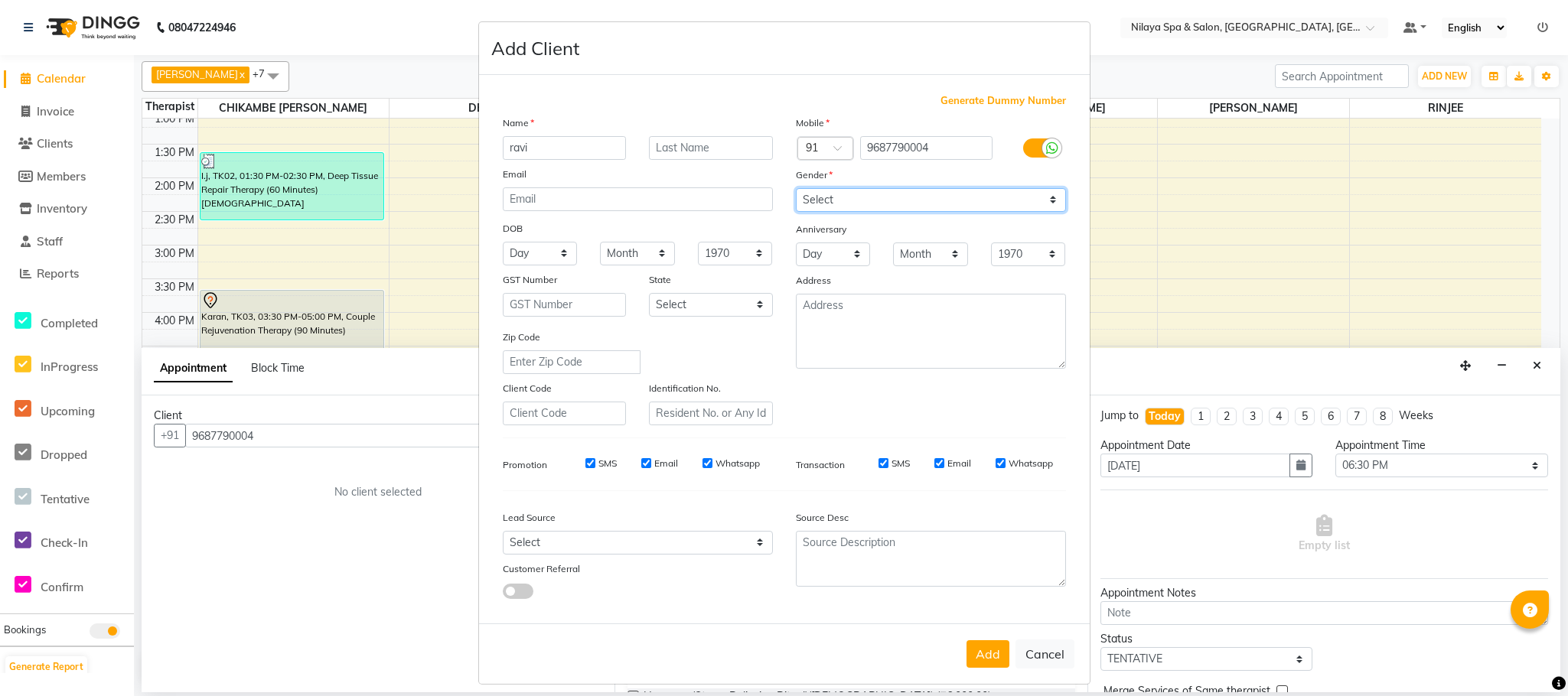
click at [796, 188] on select "Select [DEMOGRAPHIC_DATA] [DEMOGRAPHIC_DATA] Other Prefer Not To Say" at bounding box center [931, 200] width 270 height 24
click at [985, 657] on button "Add" at bounding box center [988, 654] width 43 height 27
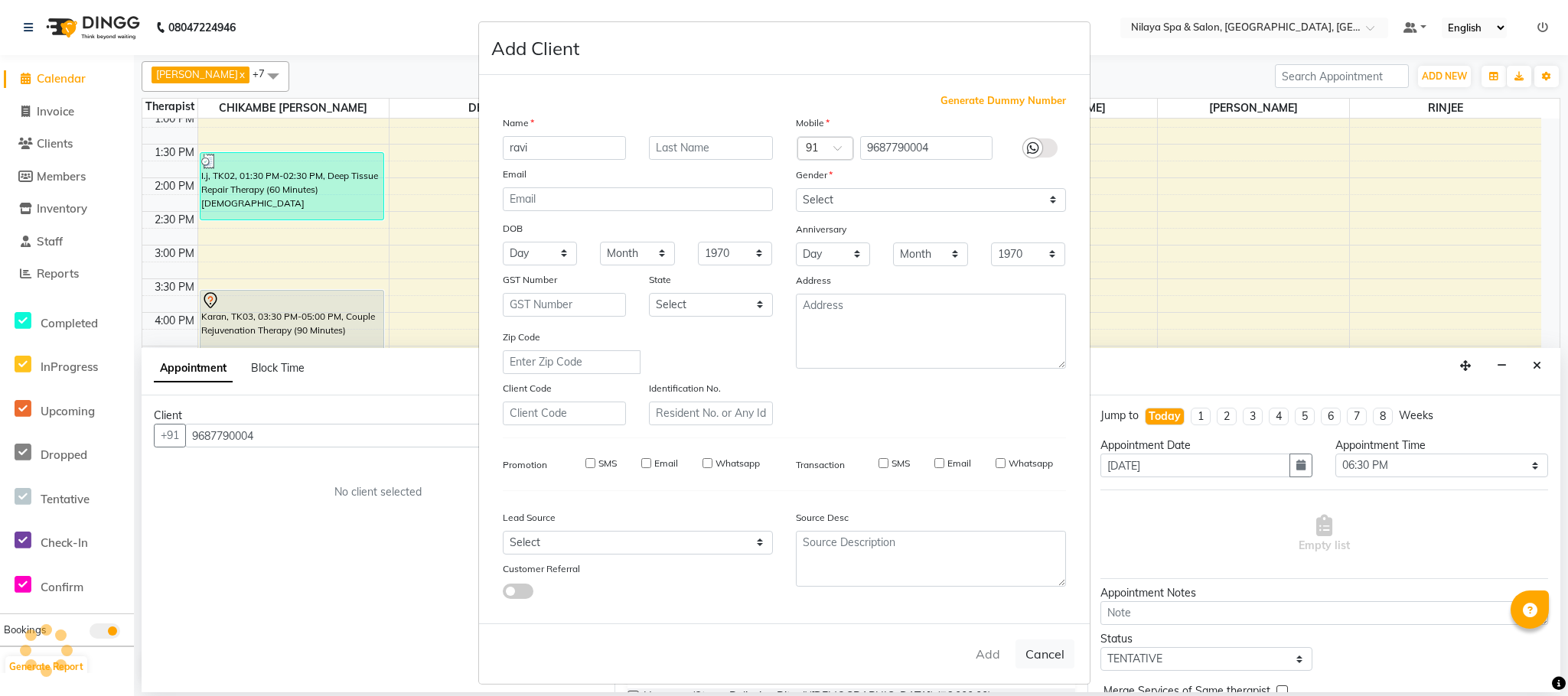
type input "96******04"
select select
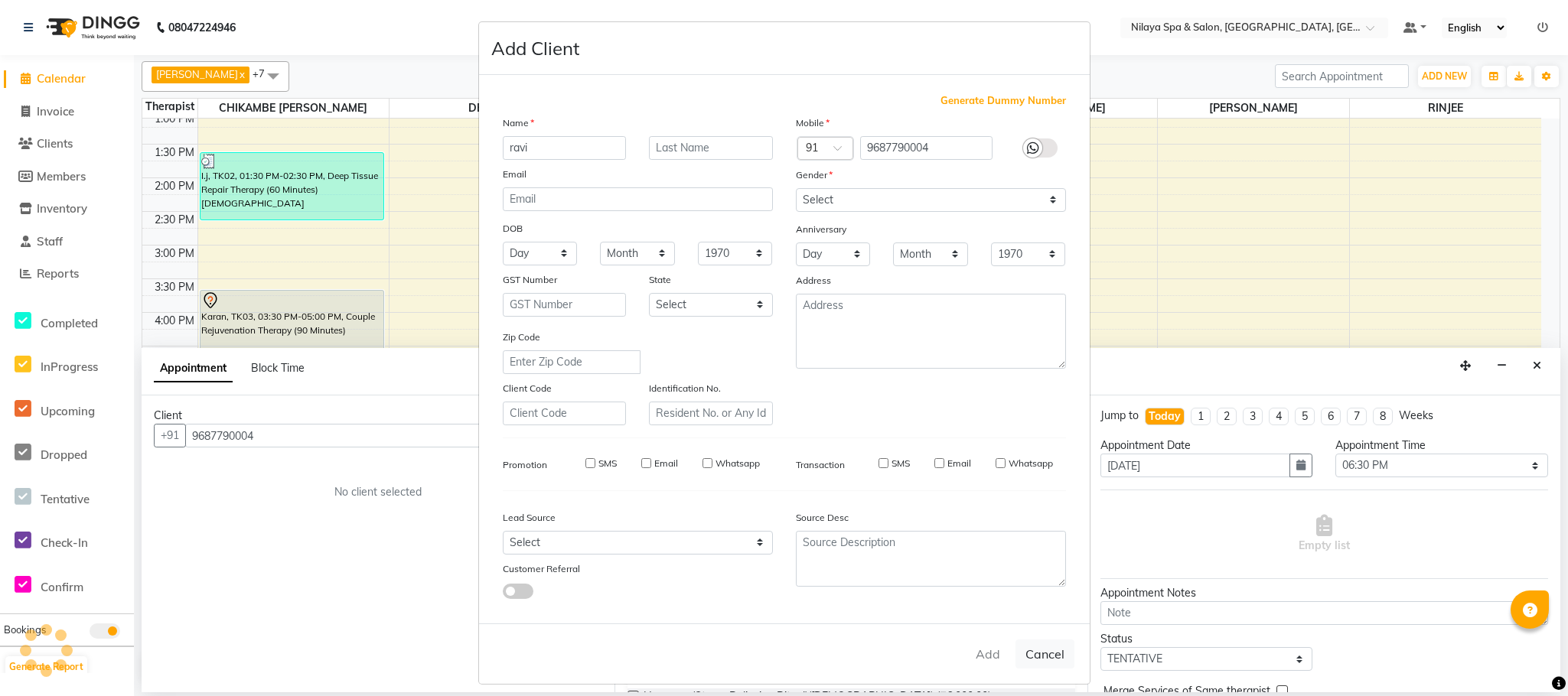
select select
checkbox input "false"
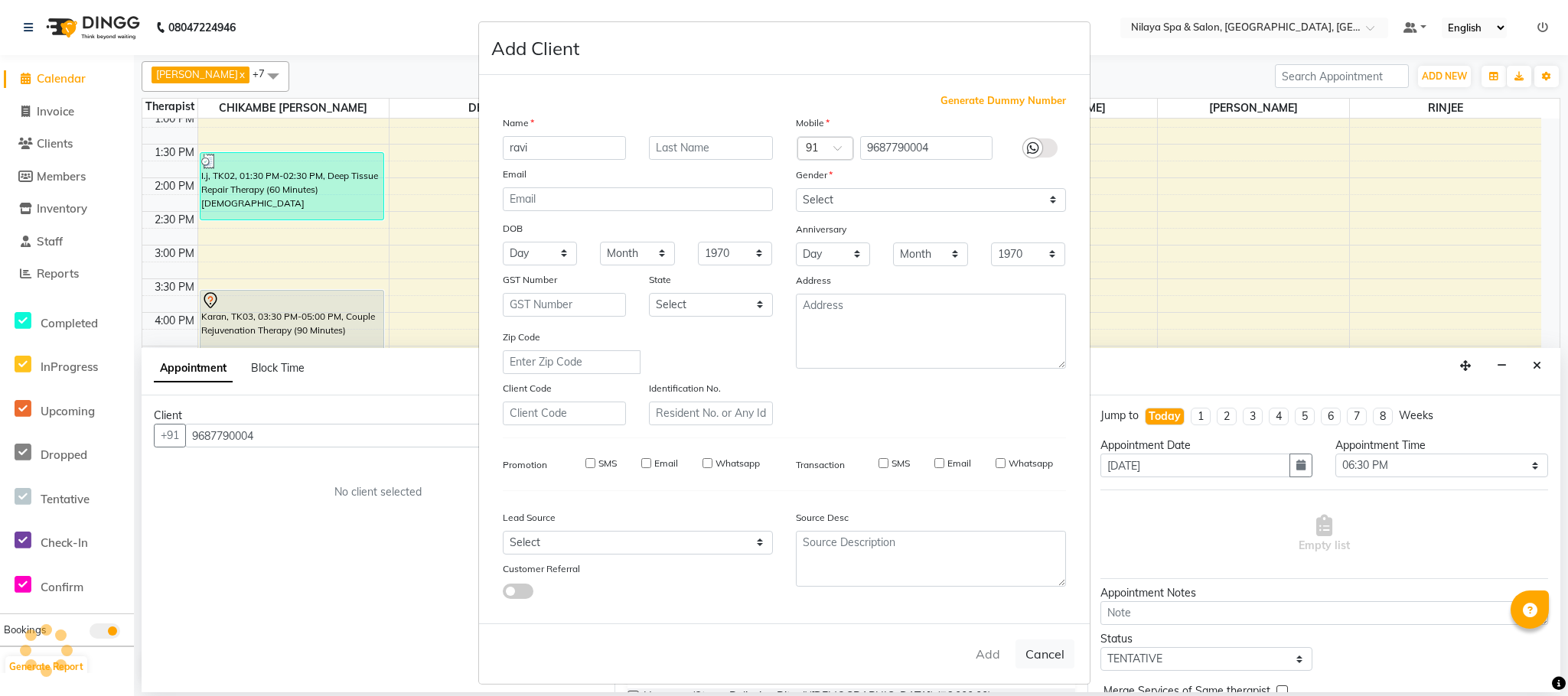
checkbox input "false"
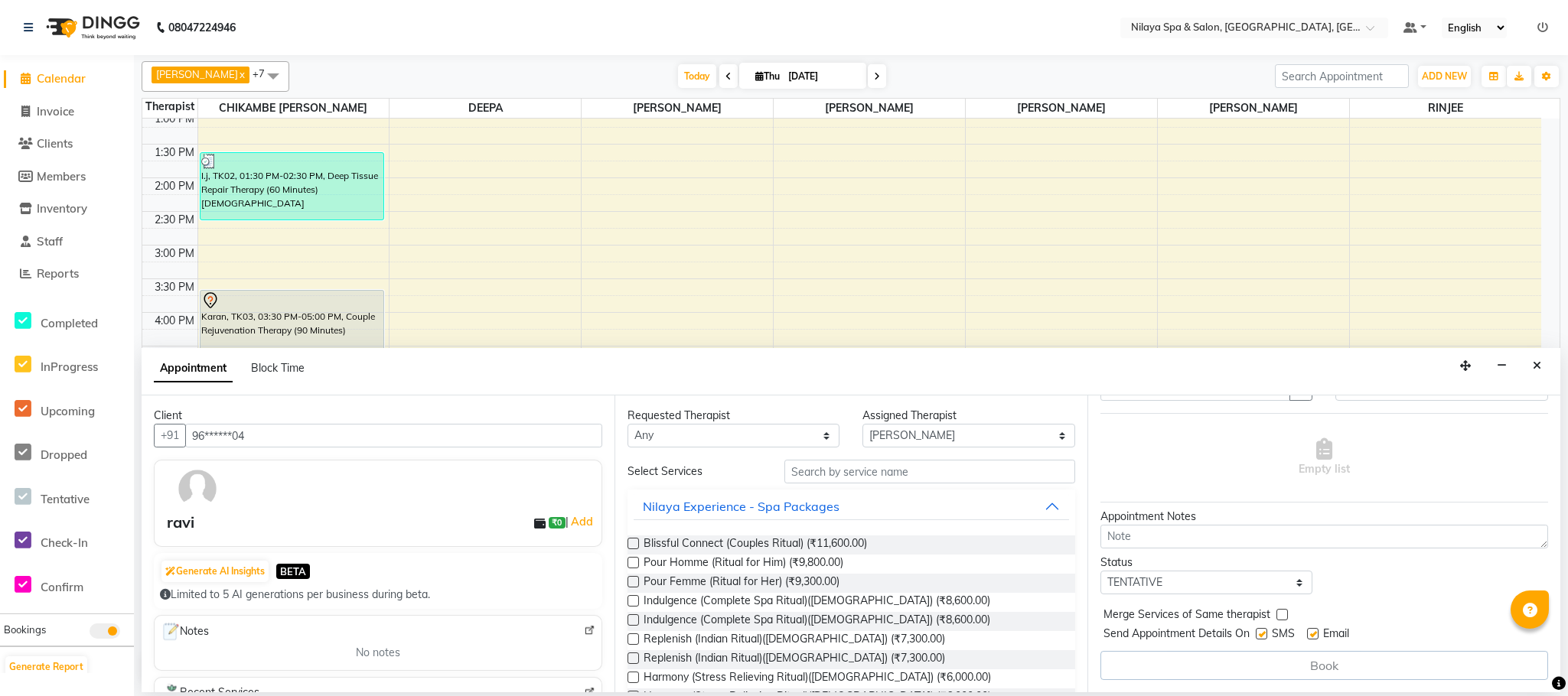
scroll to position [0, 0]
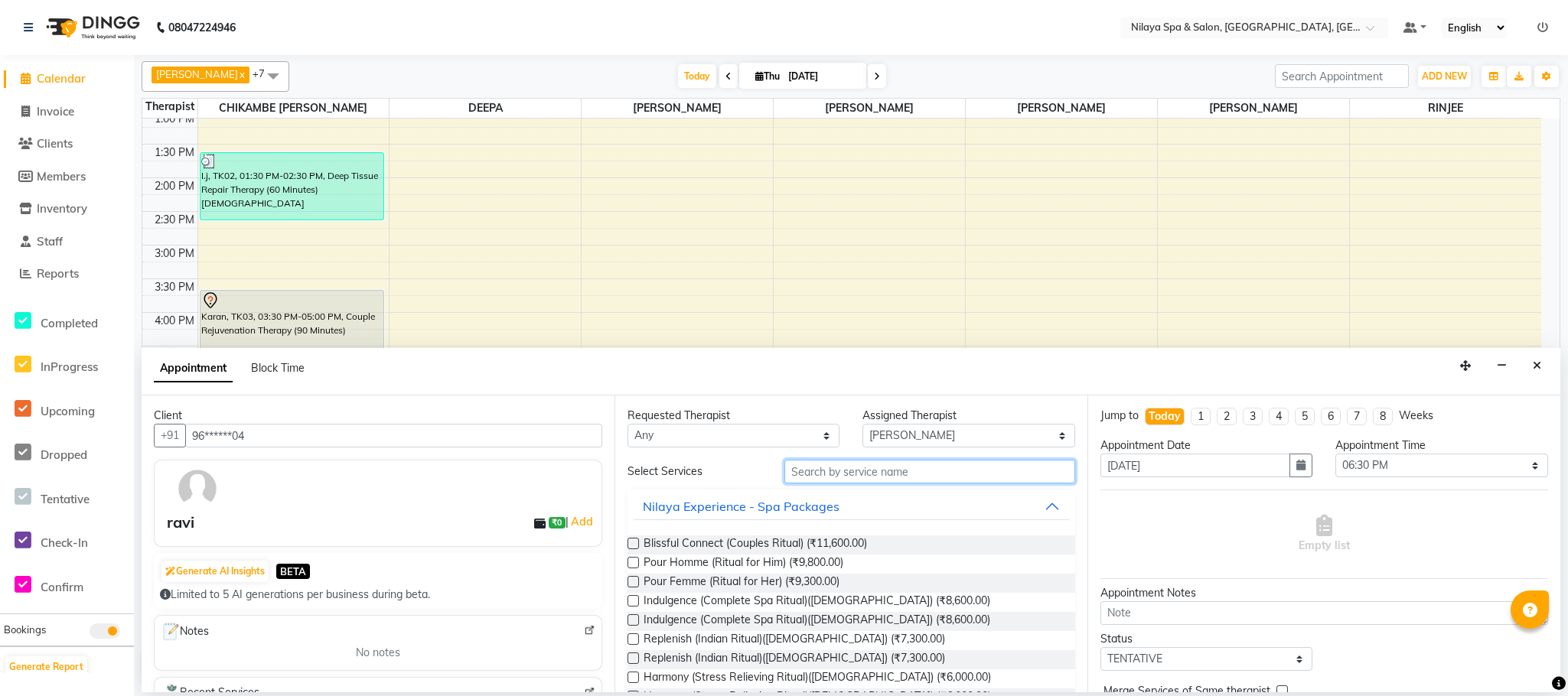
click at [919, 473] on input "text" at bounding box center [929, 472] width 290 height 24
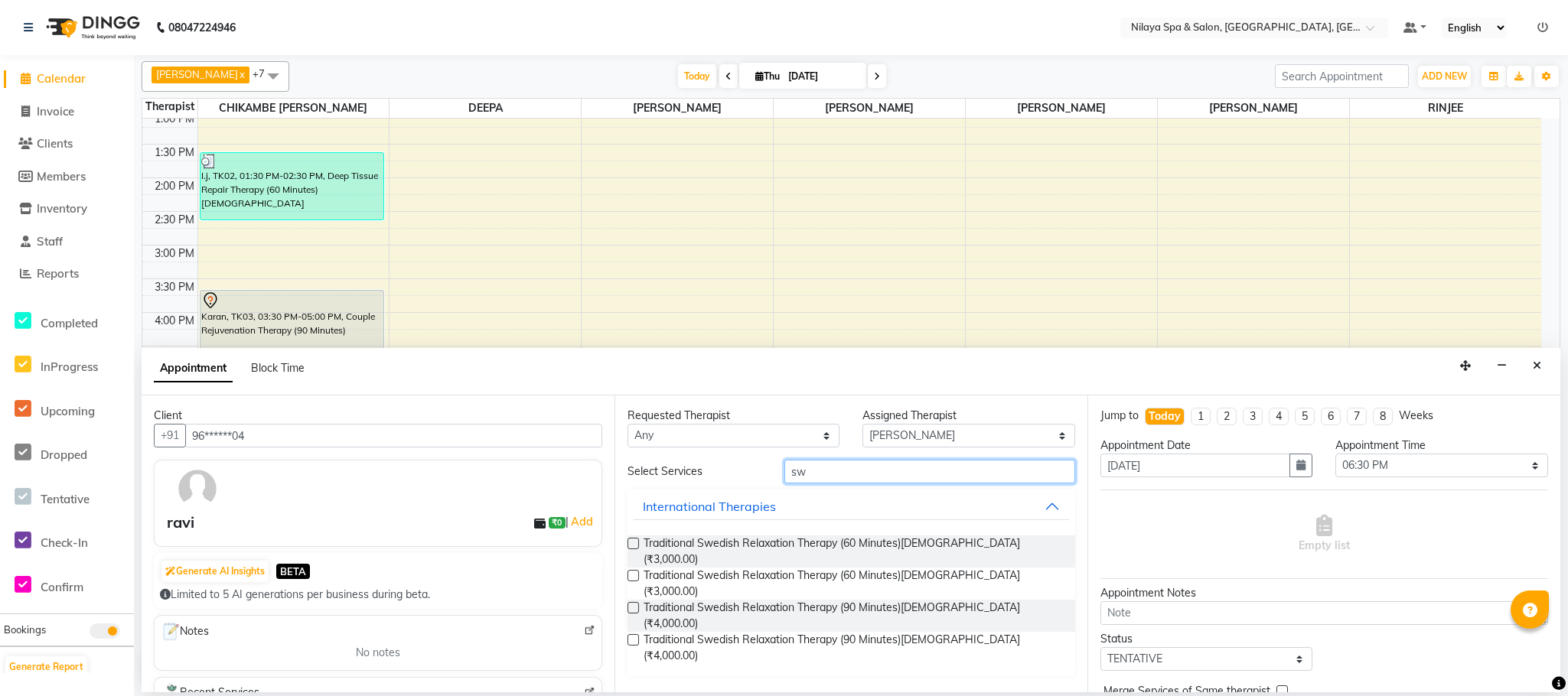
type input "sw"
drag, startPoint x: 631, startPoint y: 544, endPoint x: 623, endPoint y: 545, distance: 8.1
click at [624, 544] on div "Requested Therapist Any ACHUI [PERSON_NAME] CHIKAMBE [PERSON_NAME] [PERSON_NAME…" at bounding box center [850, 543] width 473 height 297
click at [641, 549] on div "Traditional Swedish Relaxation Therapy (60 Minutes)[DEMOGRAPHIC_DATA] (₹3,000.0…" at bounding box center [851, 552] width 448 height 32
click at [632, 547] on label at bounding box center [633, 543] width 11 height 11
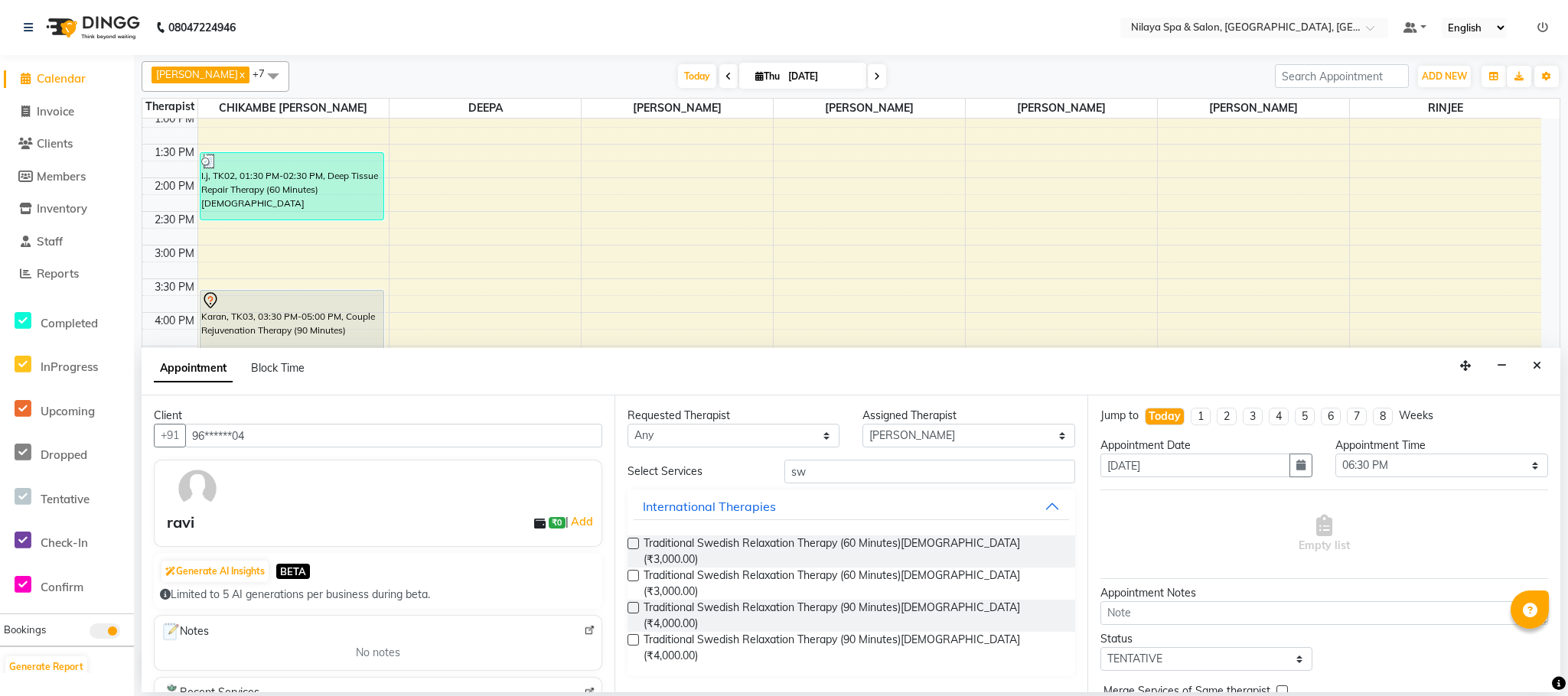
click at [632, 547] on input "checkbox" at bounding box center [632, 545] width 10 height 10
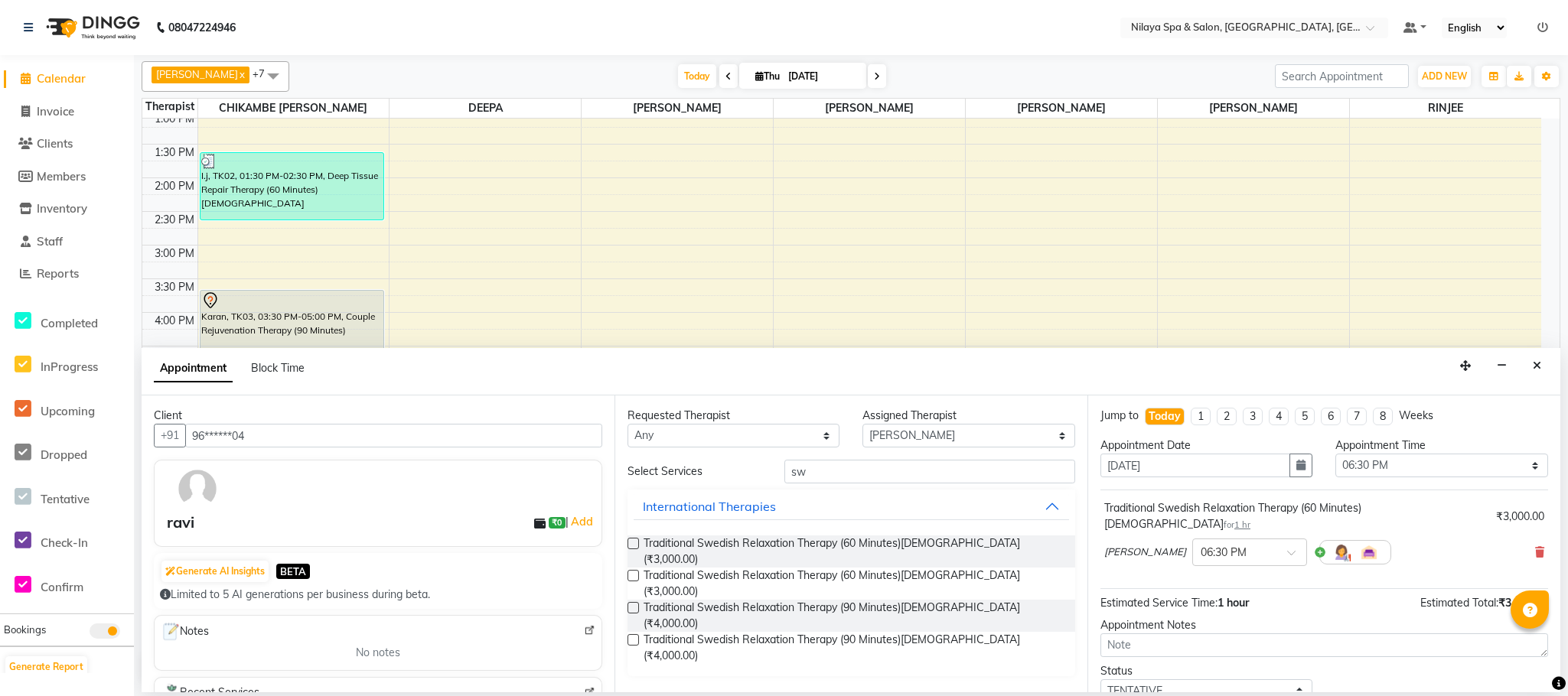
click at [632, 547] on label at bounding box center [633, 543] width 11 height 11
click at [632, 547] on input "checkbox" at bounding box center [632, 545] width 10 height 10
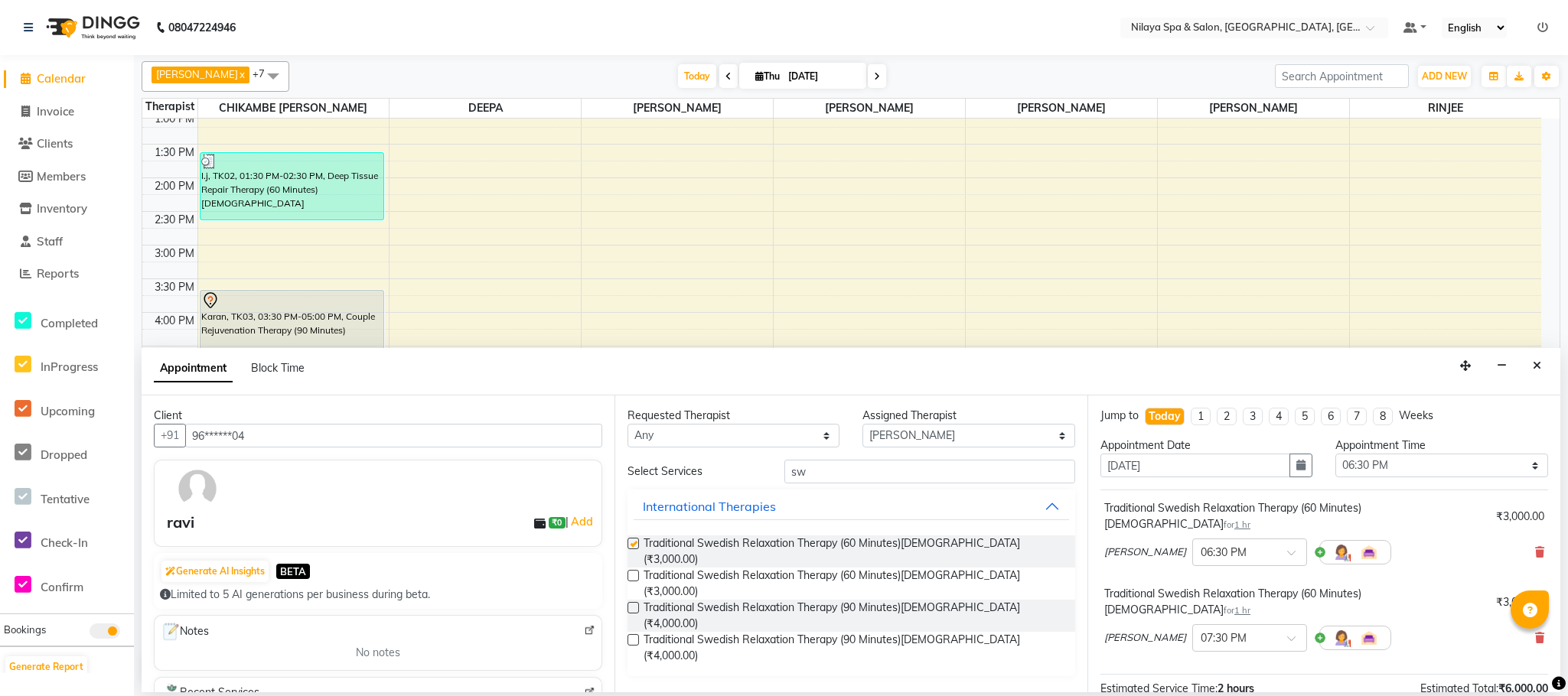
checkbox input "false"
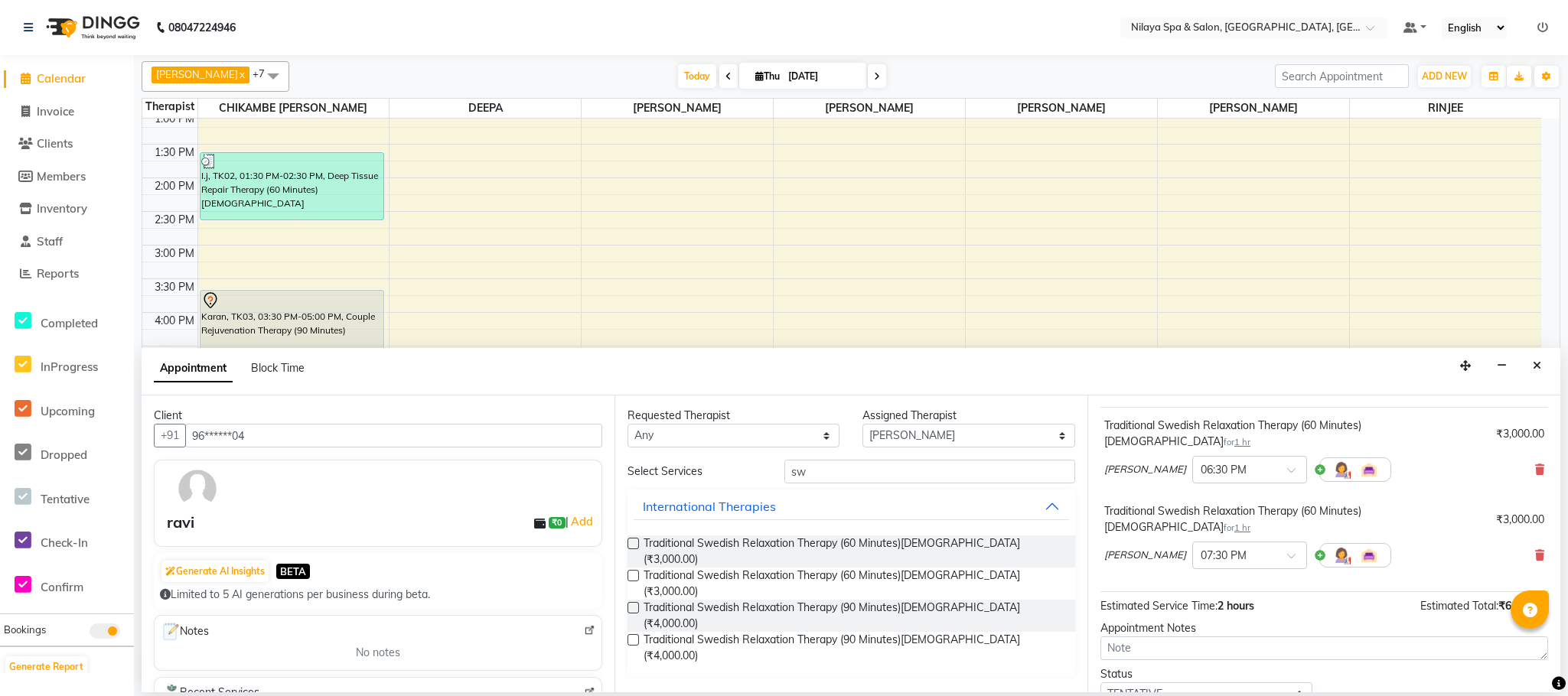
scroll to position [163, 0]
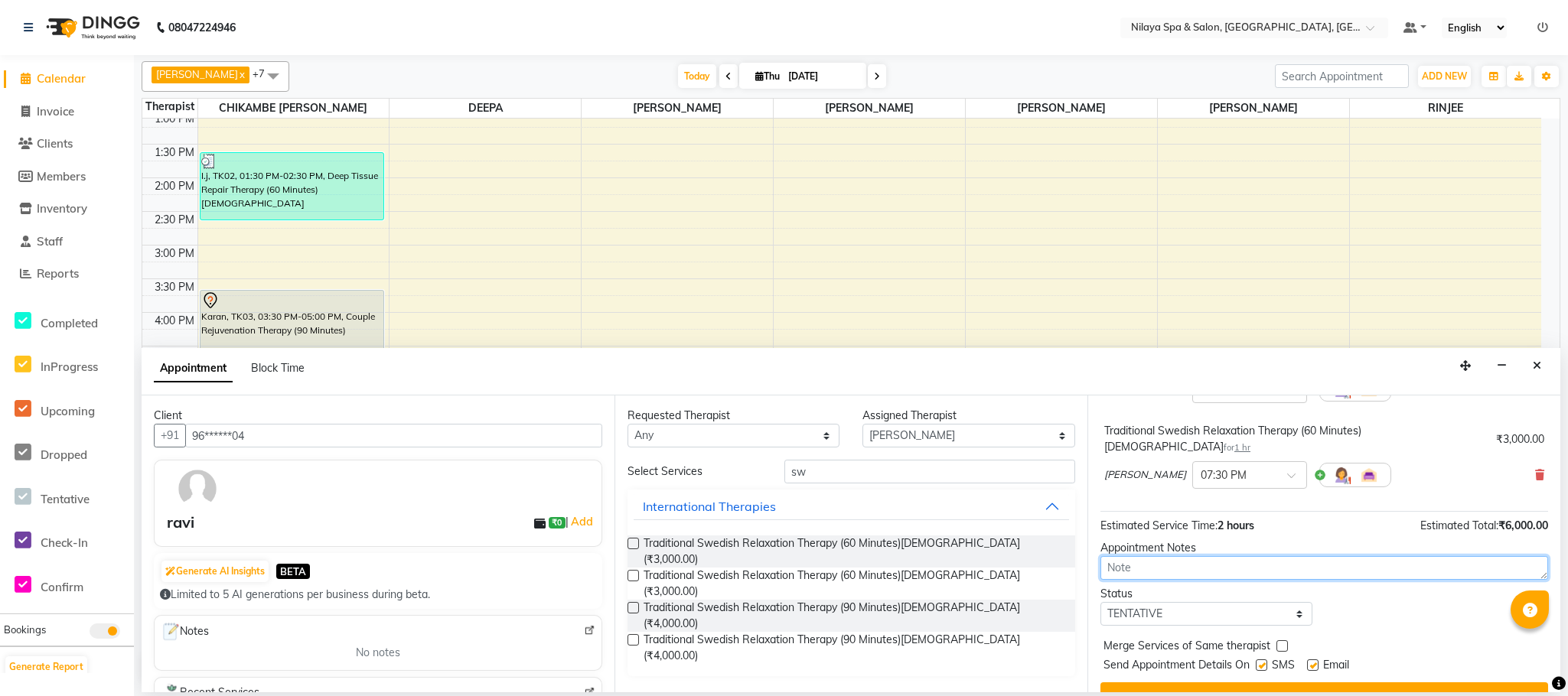
click at [1175, 556] on textarea at bounding box center [1324, 568] width 448 height 24
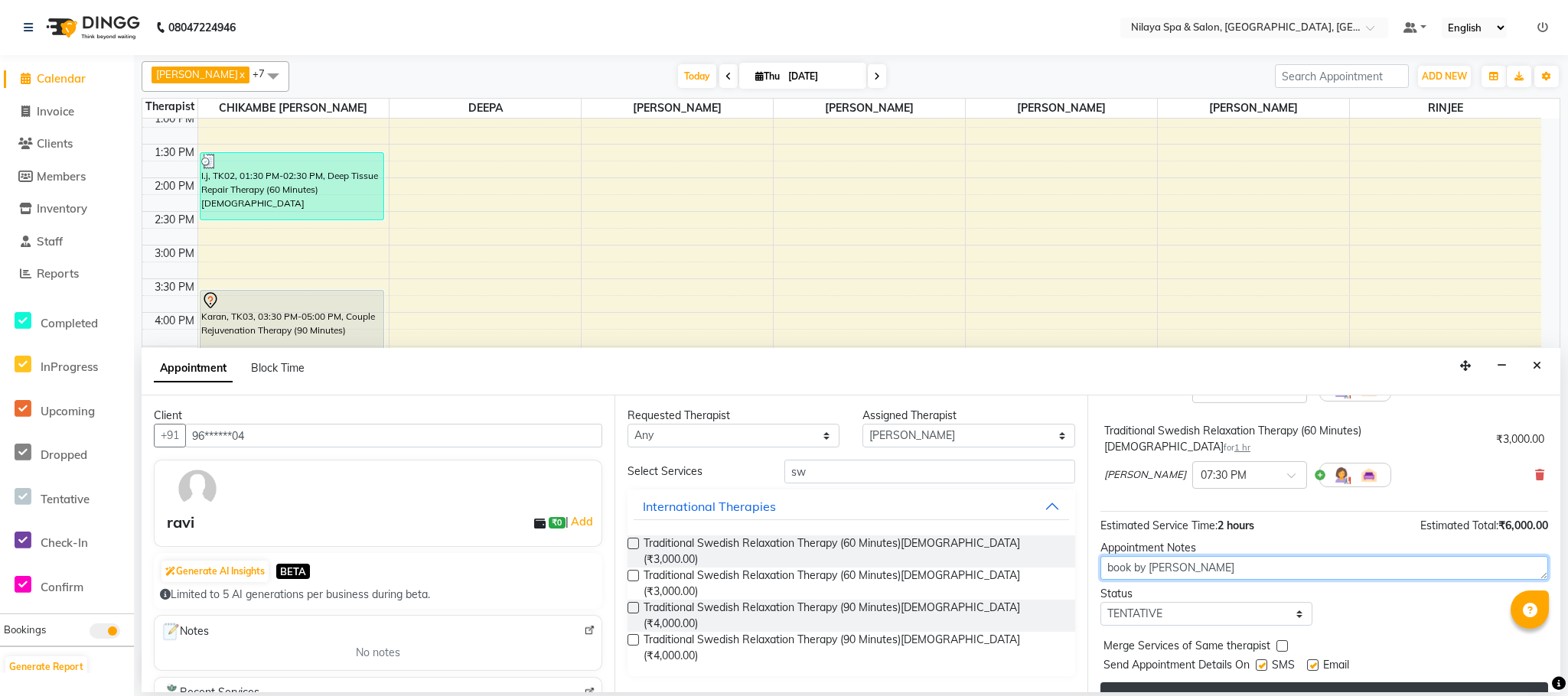
type textarea "book by [PERSON_NAME]"
click at [1252, 682] on button "Book" at bounding box center [1324, 696] width 448 height 27
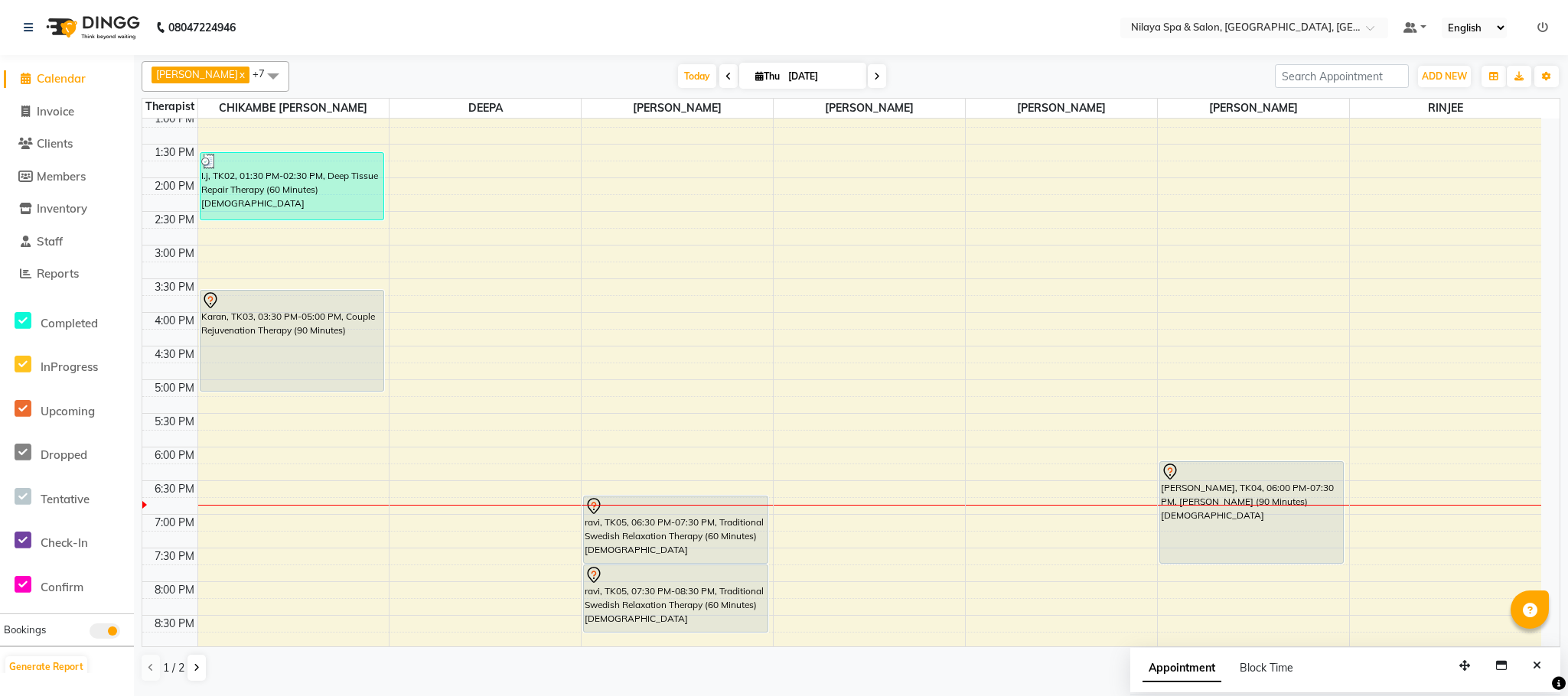
scroll to position [459, 0]
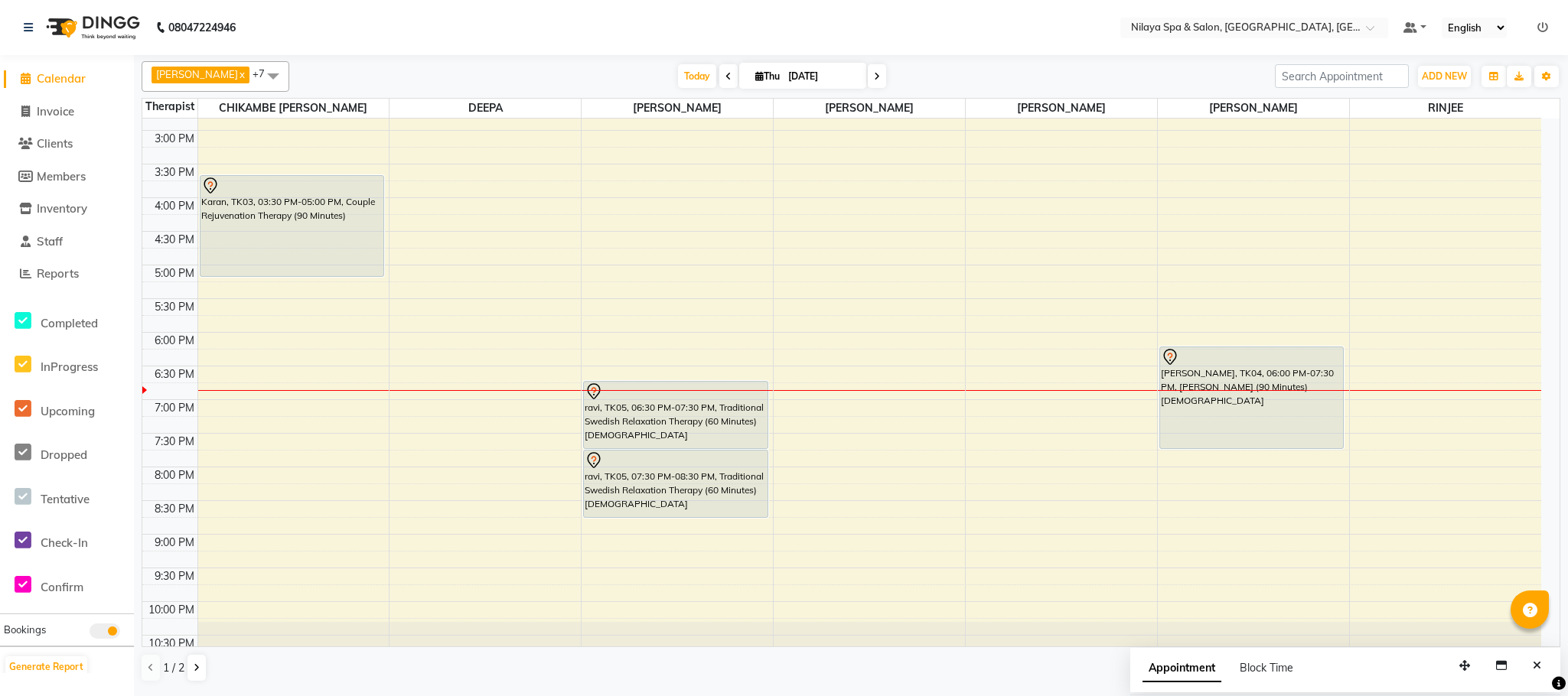
click at [874, 77] on icon at bounding box center [877, 76] width 6 height 9
type input "[DATE]"
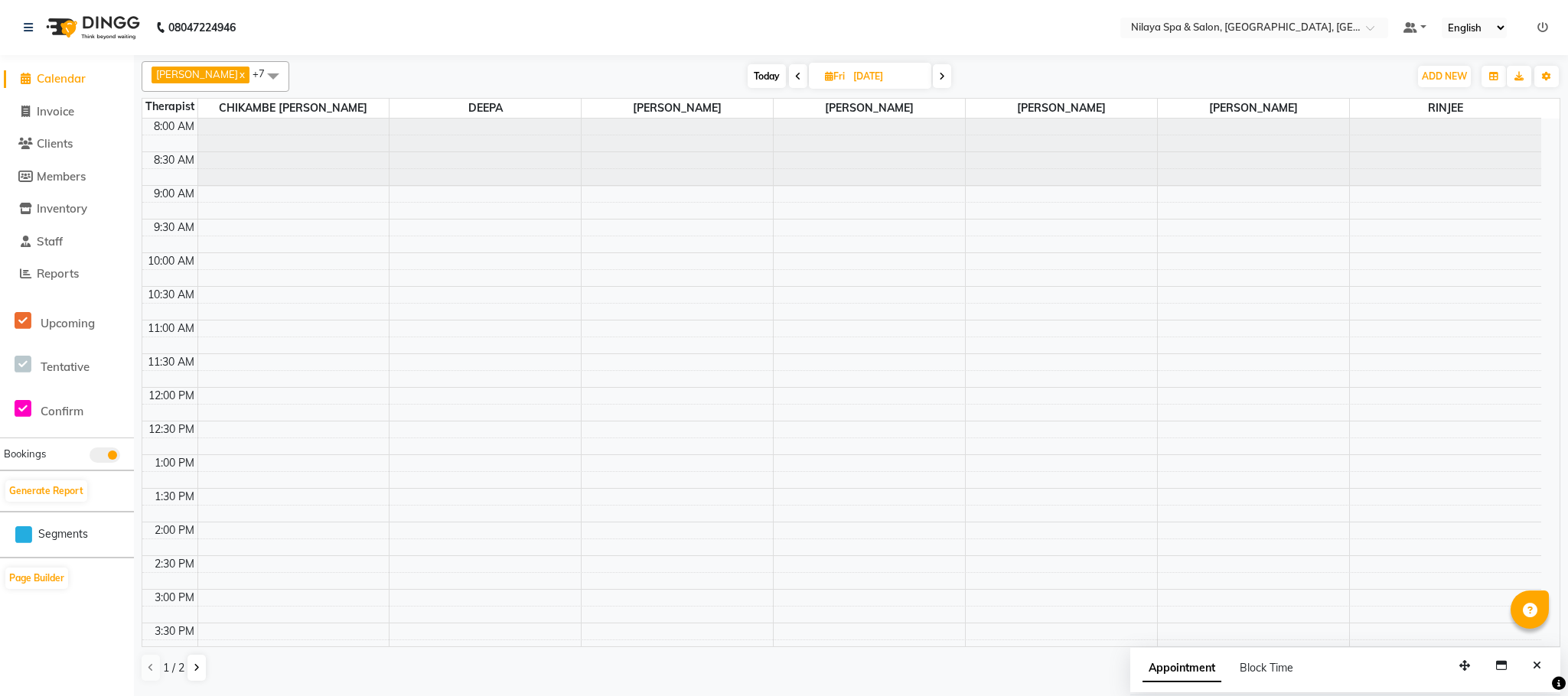
scroll to position [114, 0]
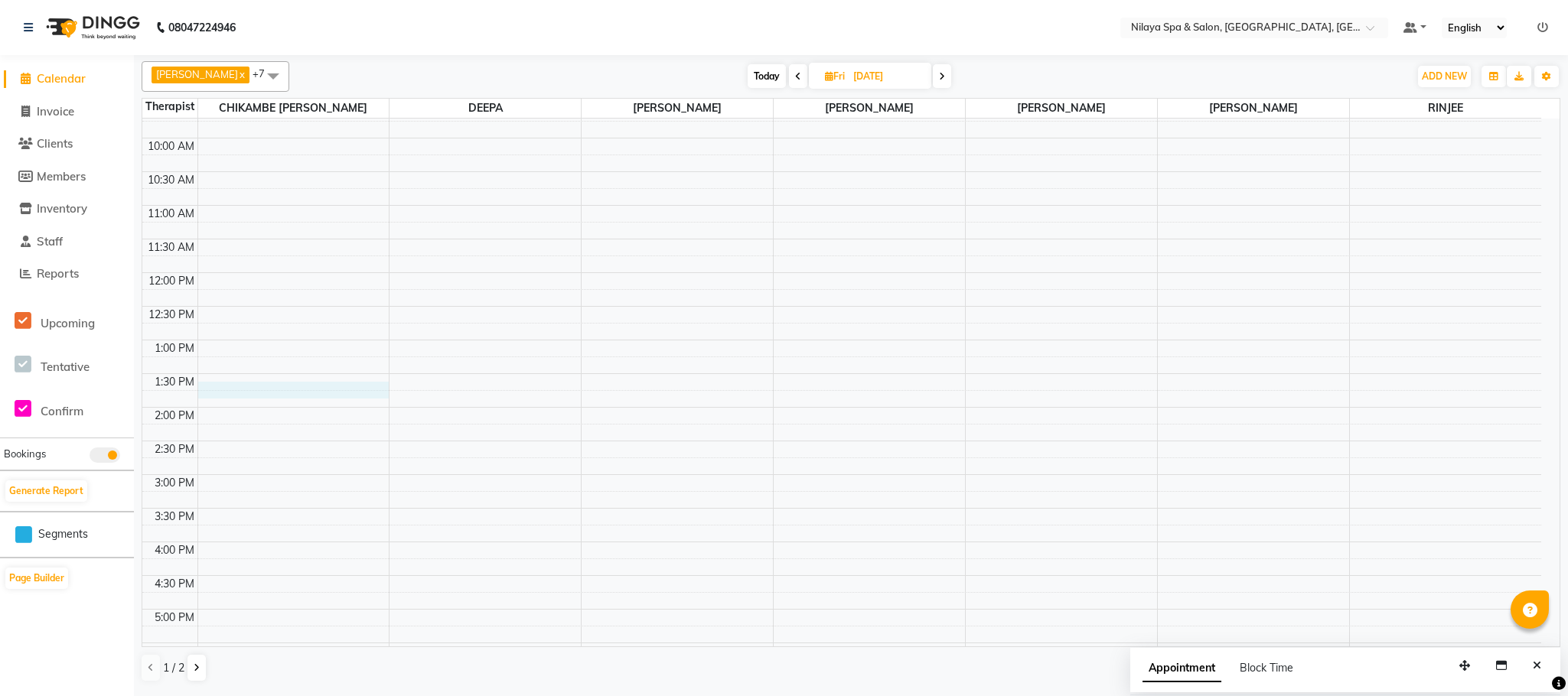
click at [257, 388] on div "8:00 AM 8:30 AM 9:00 AM 9:30 AM 10:00 AM 10:30 AM 11:00 AM 11:30 AM 12:00 PM 12…" at bounding box center [842, 509] width 1398 height 1010
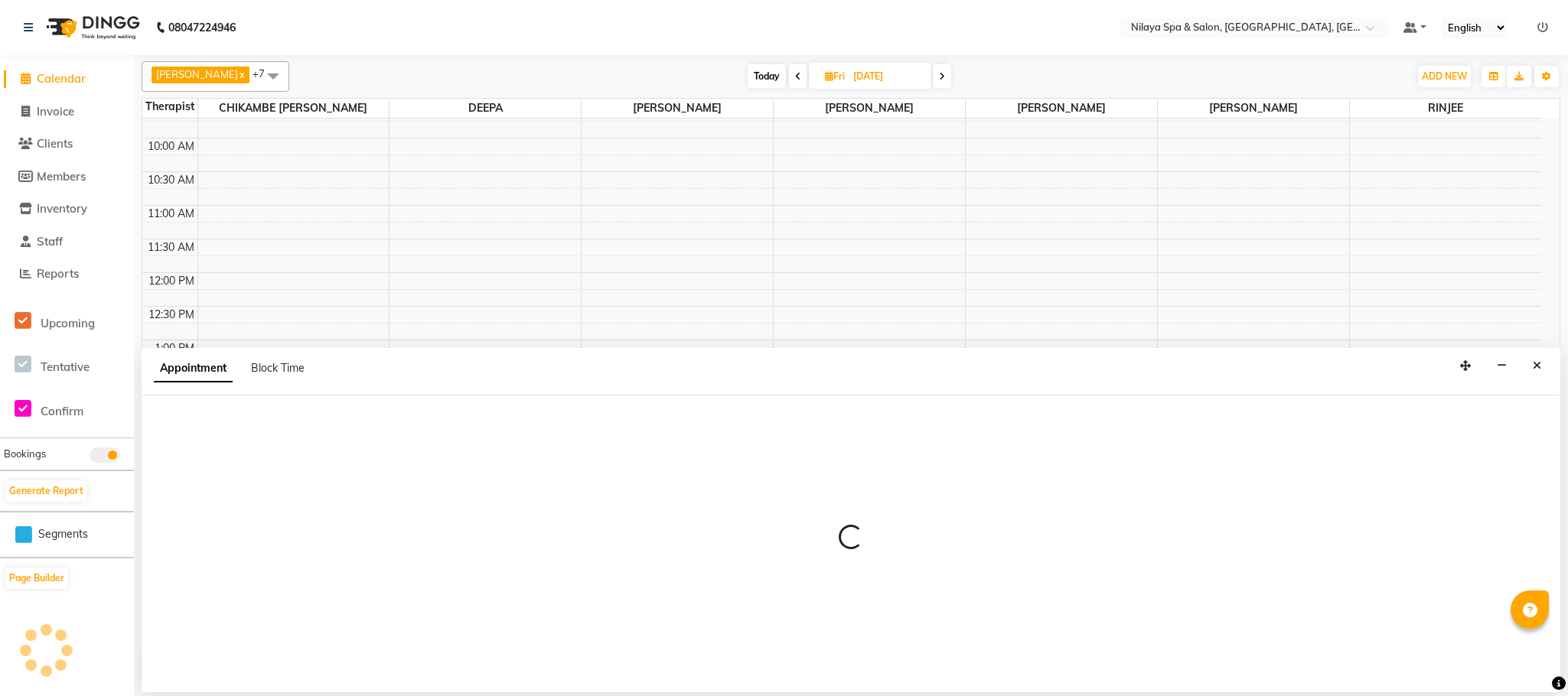
select select "82530"
select select "810"
select select "tentative"
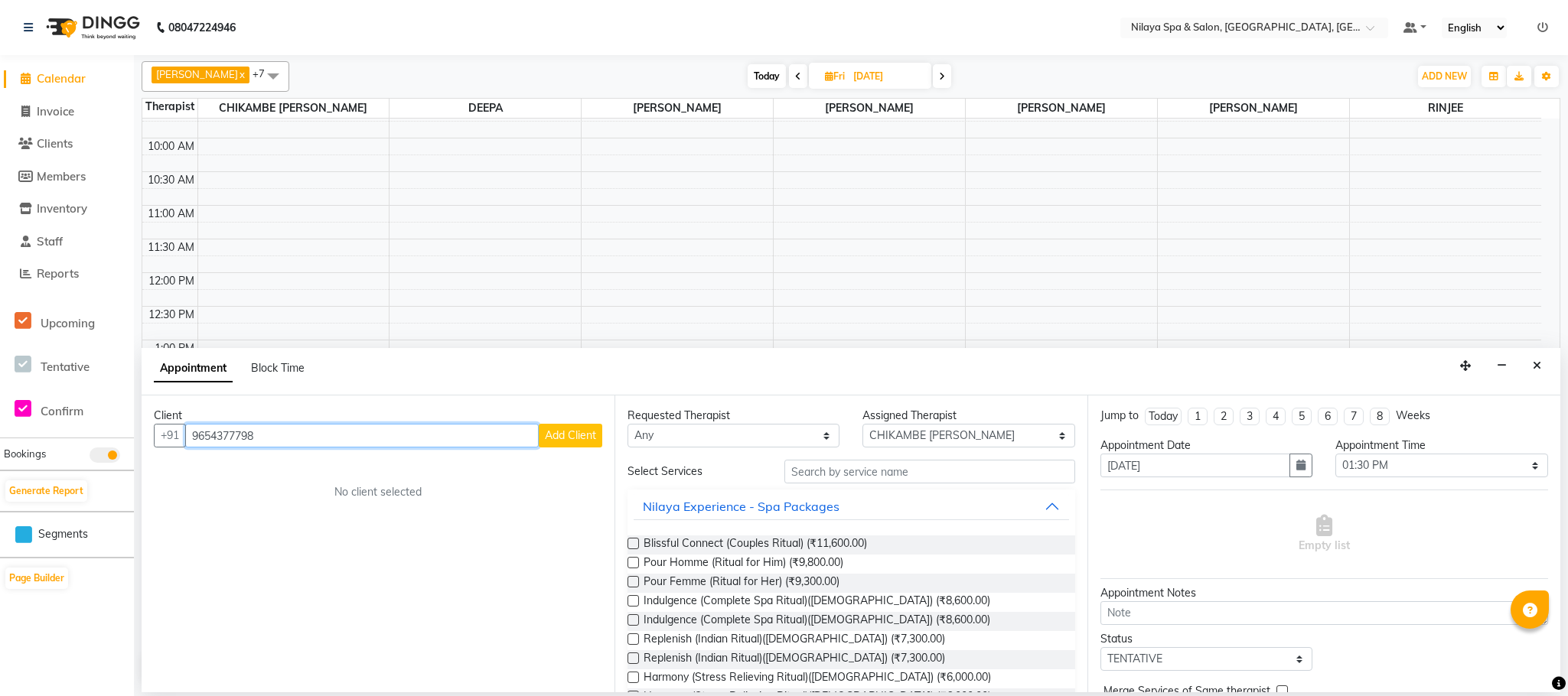
type input "9654377798"
click at [579, 437] on span "Add Client" at bounding box center [570, 435] width 51 height 14
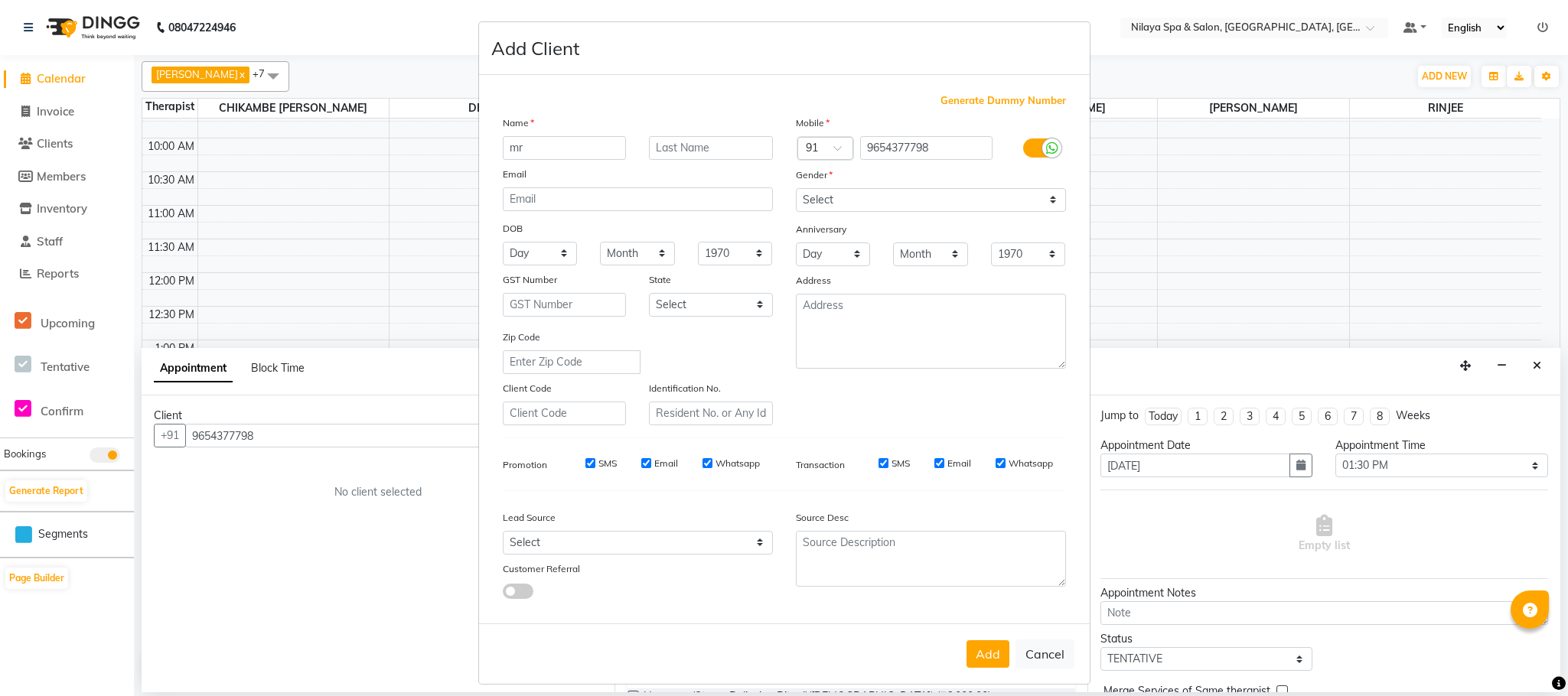
type input "mr"
click at [1041, 202] on select "Select [DEMOGRAPHIC_DATA] [DEMOGRAPHIC_DATA] Other Prefer Not To Say" at bounding box center [931, 200] width 270 height 24
select select "[DEMOGRAPHIC_DATA]"
click at [796, 188] on select "Select [DEMOGRAPHIC_DATA] [DEMOGRAPHIC_DATA] Other Prefer Not To Say" at bounding box center [931, 200] width 270 height 24
click at [971, 650] on button "Add" at bounding box center [988, 654] width 43 height 27
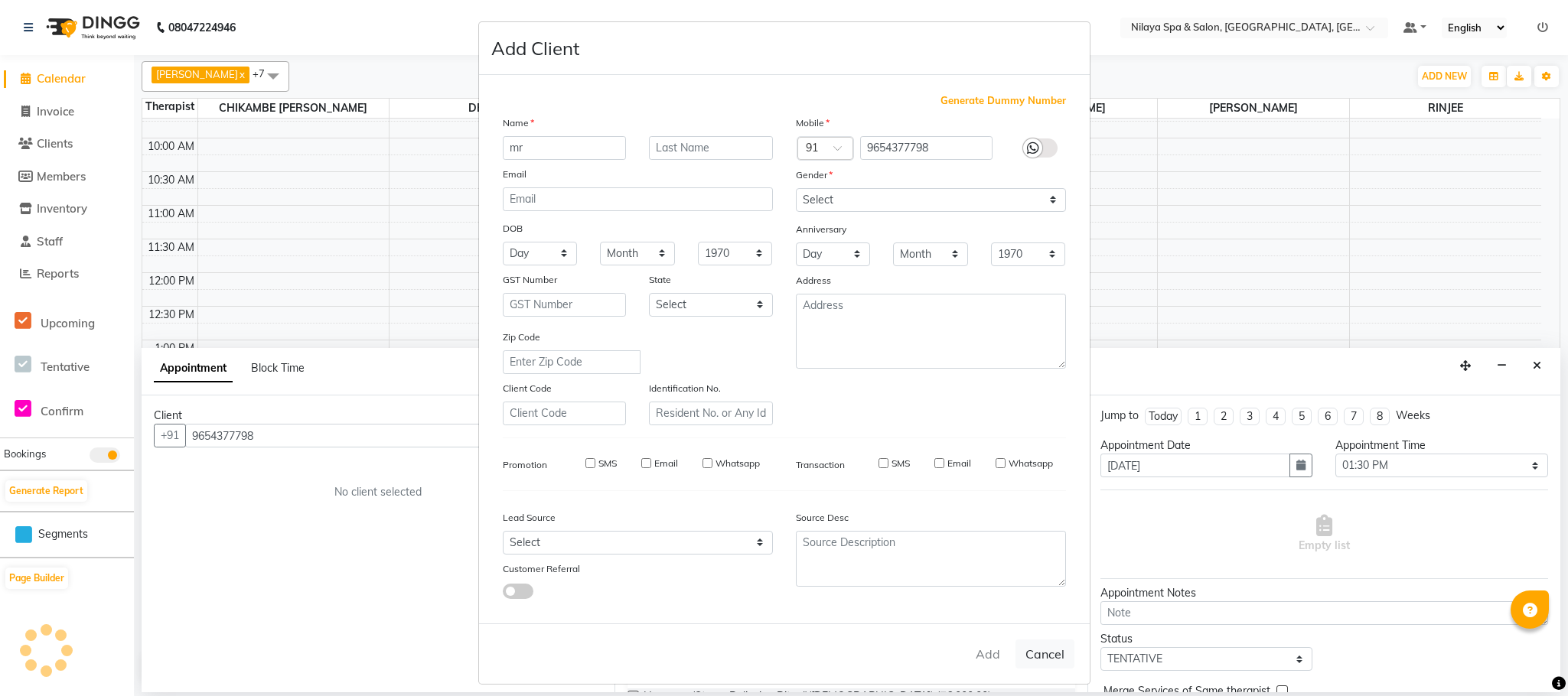
type input "96******98"
select select
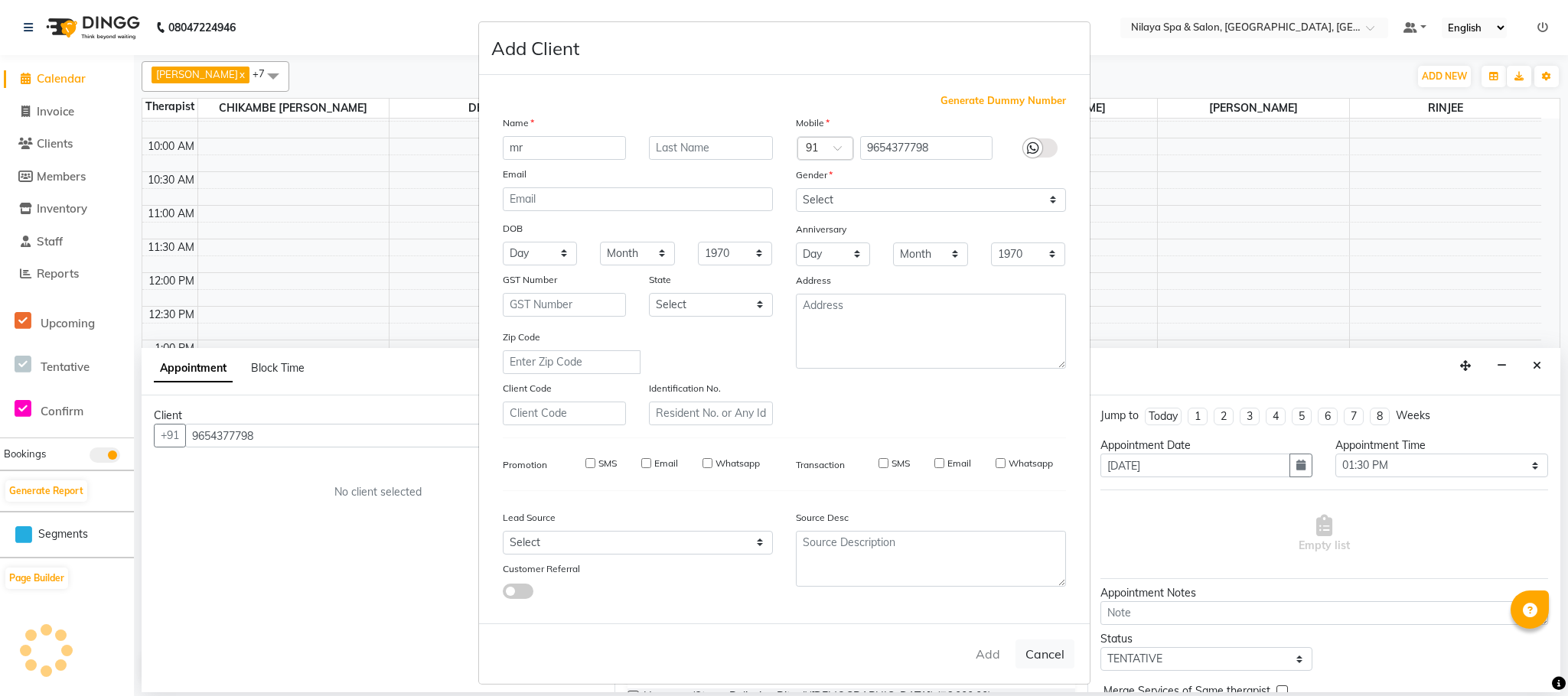
select select
checkbox input "false"
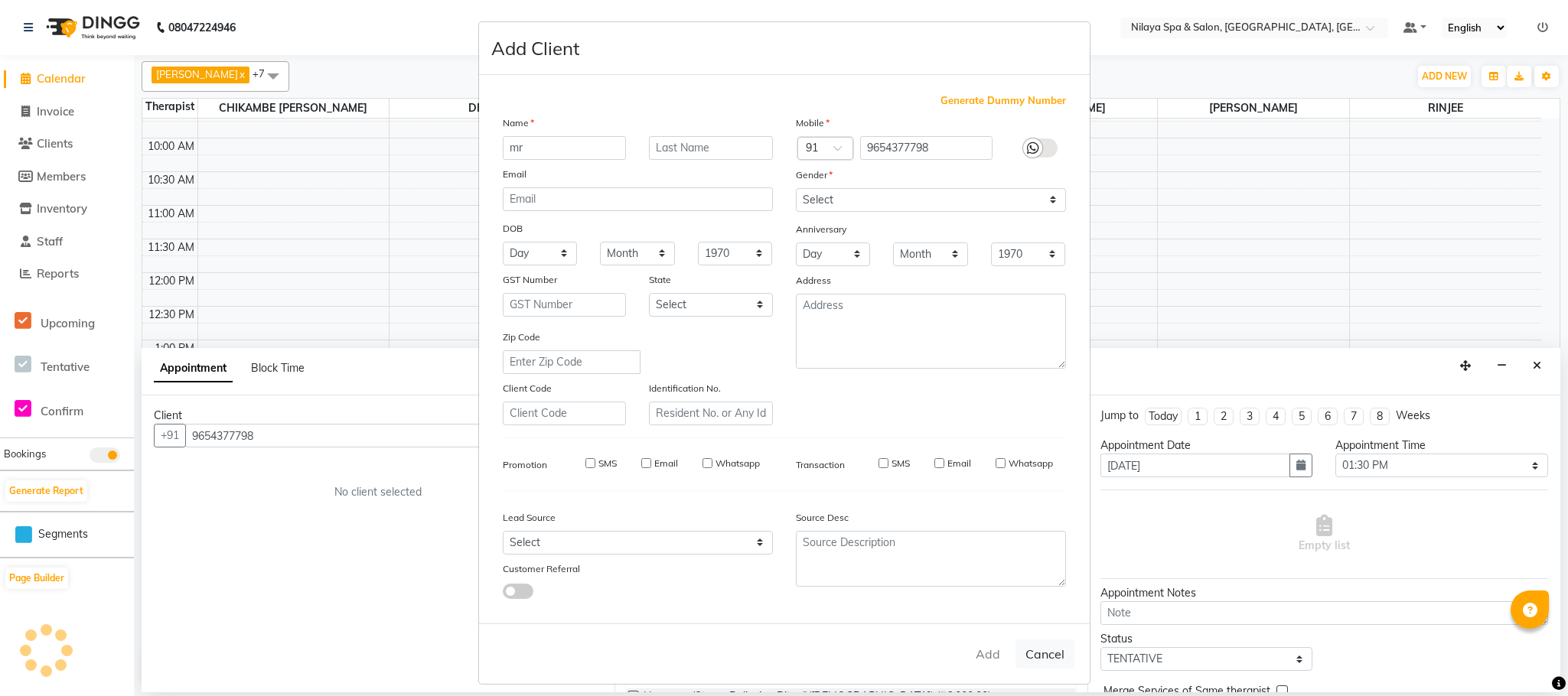
checkbox input "false"
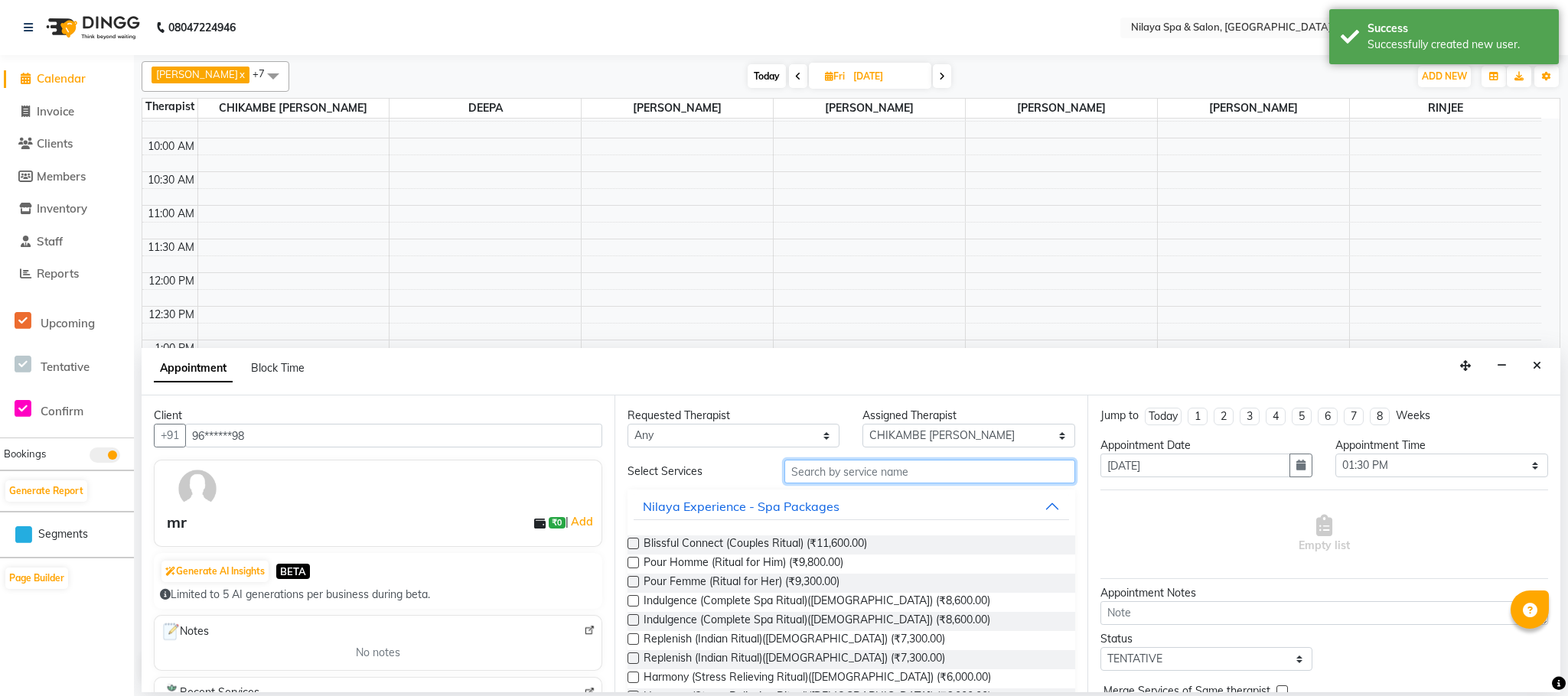
click at [830, 478] on input "text" at bounding box center [929, 472] width 290 height 24
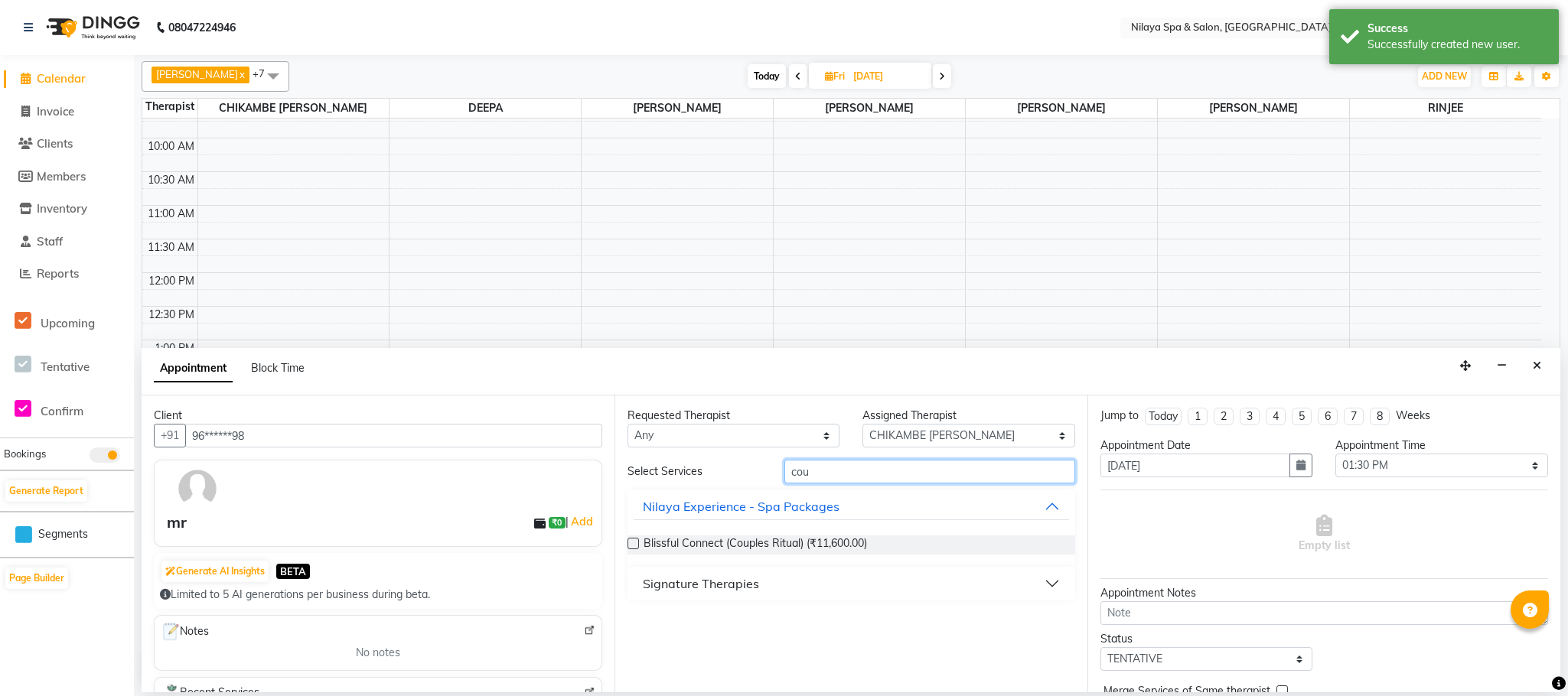
type input "cou"
click at [861, 574] on button "Signature Therapies" at bounding box center [851, 584] width 435 height 27
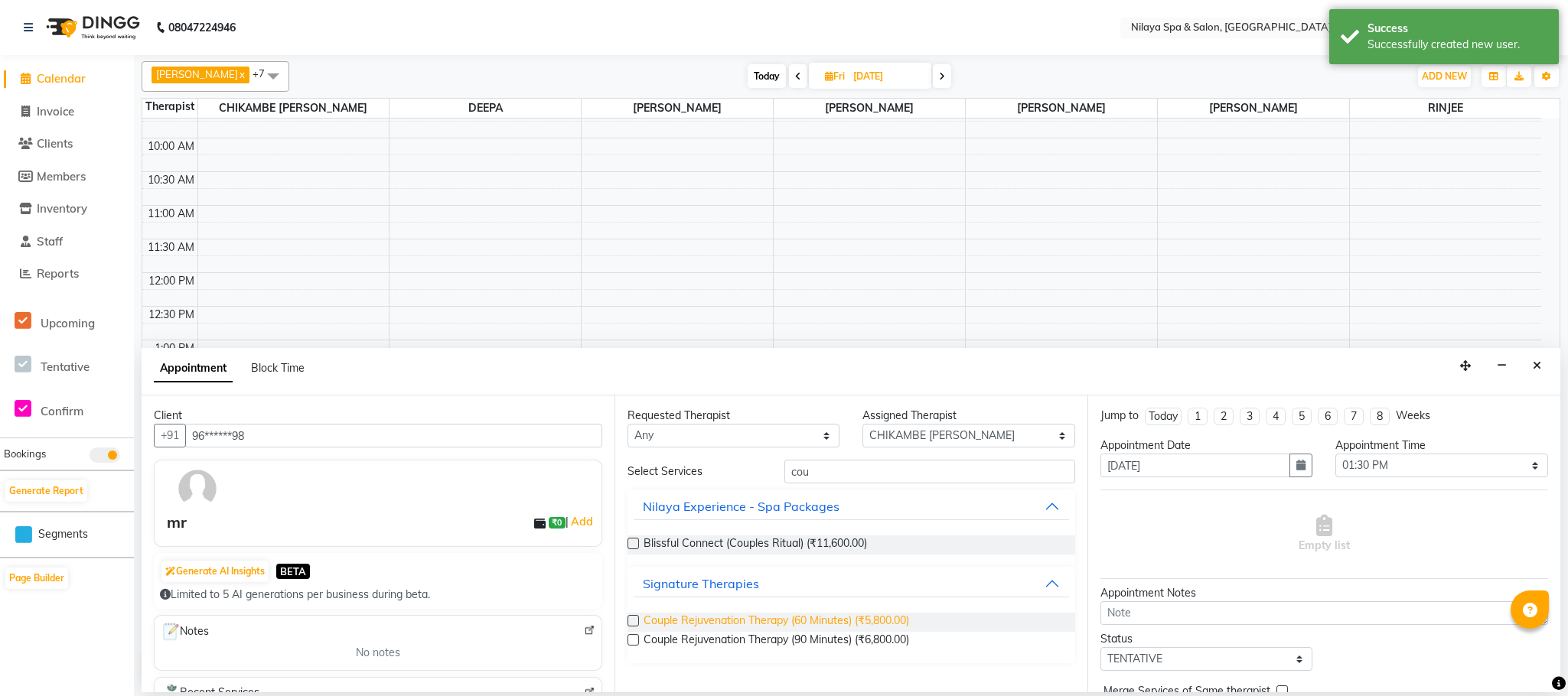
click at [790, 616] on span "Couple Rejuvenation Therapy (60 Minutes) (₹5,800.00)" at bounding box center [776, 622] width 266 height 19
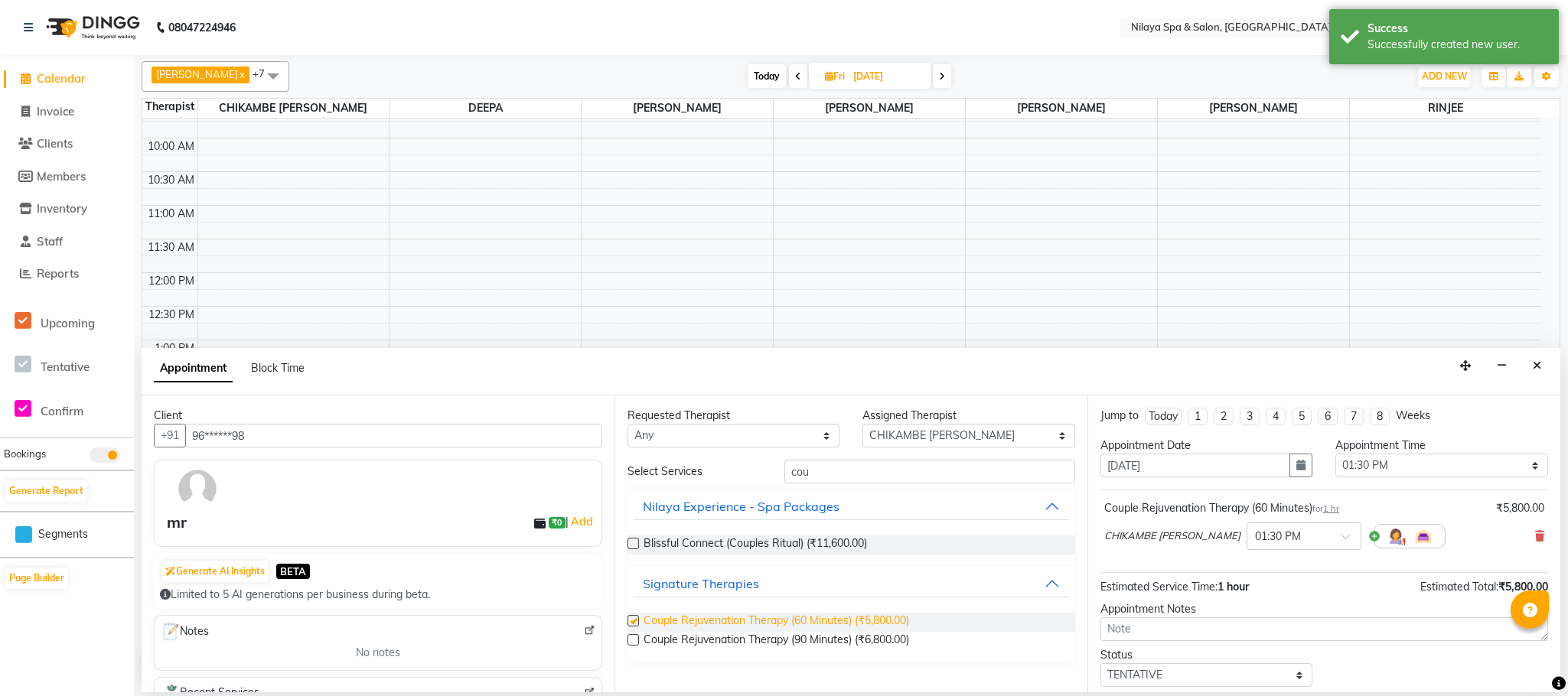
checkbox input "false"
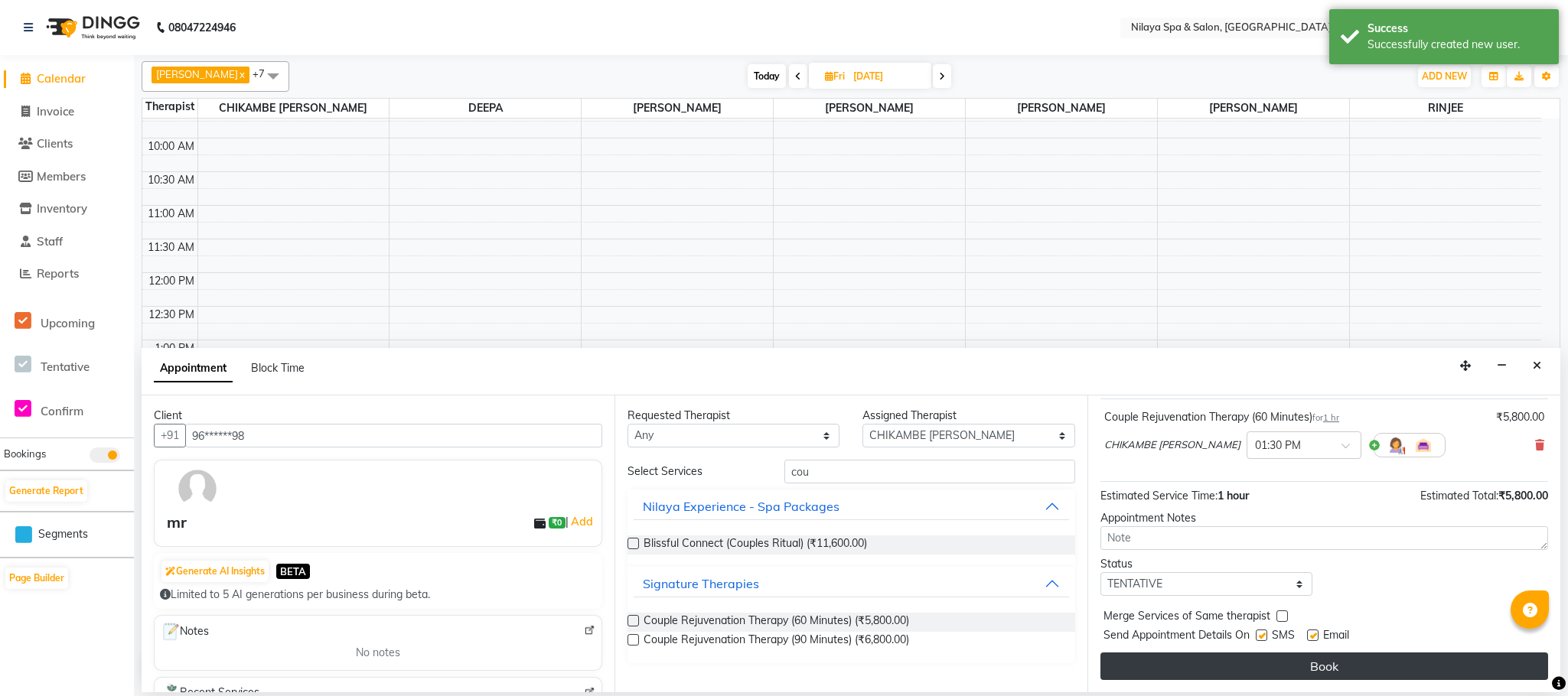
click at [1318, 675] on button "Book" at bounding box center [1324, 666] width 448 height 27
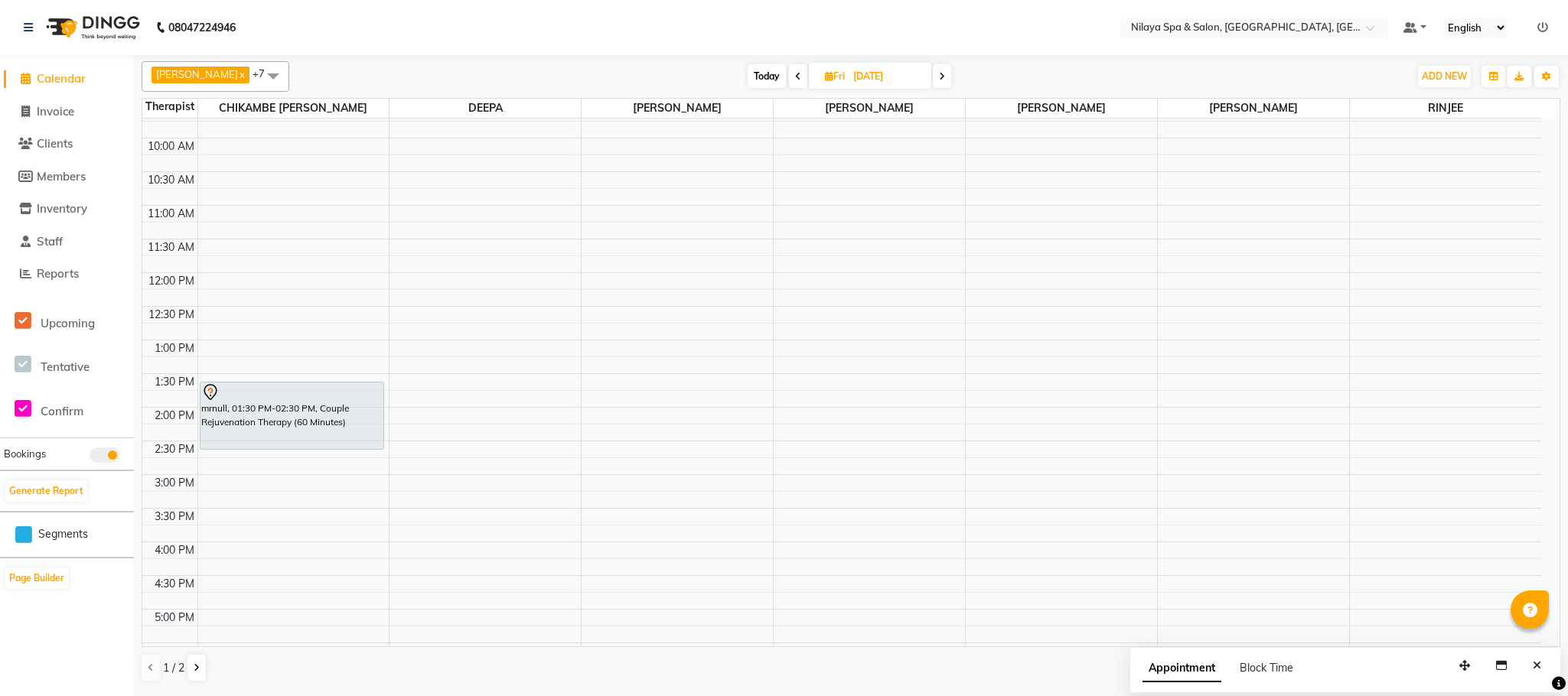
scroll to position [344, 0]
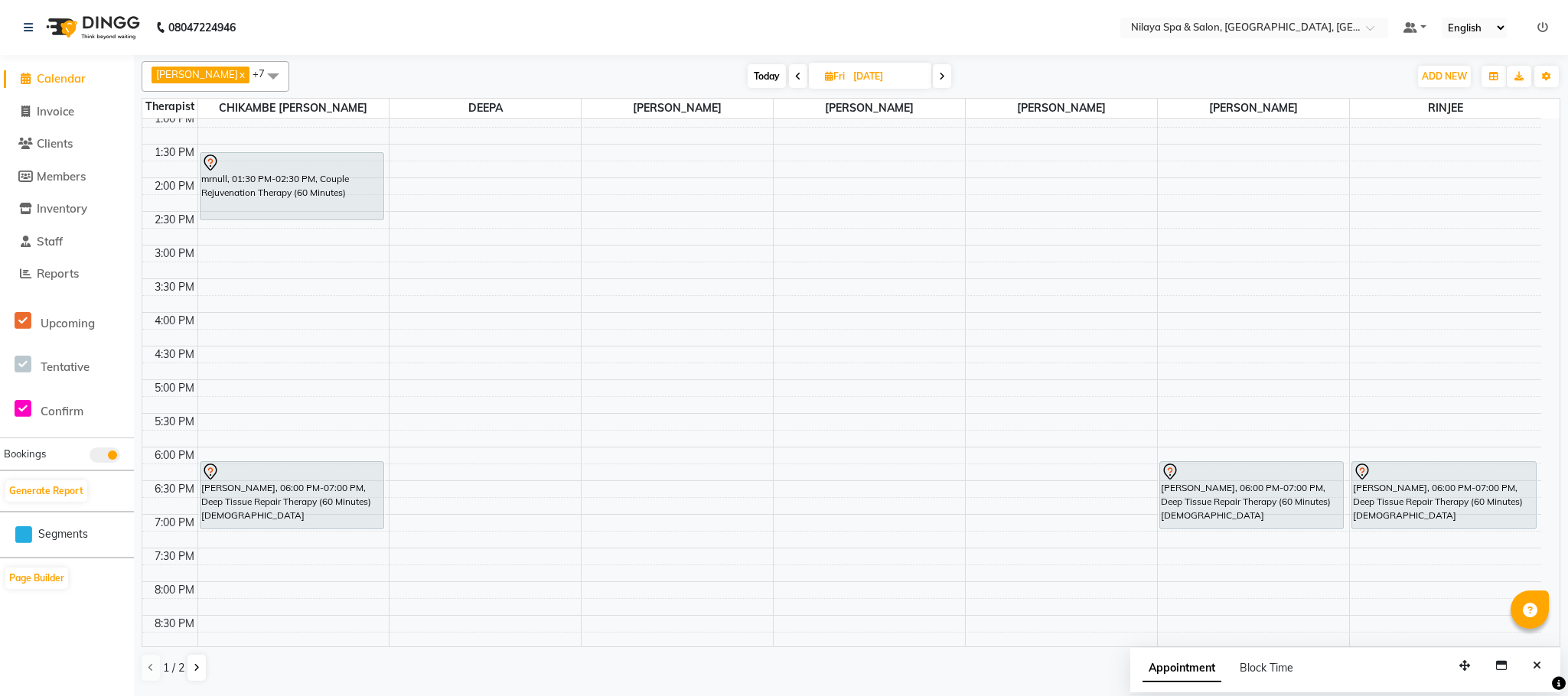
click at [795, 78] on icon at bounding box center [798, 76] width 6 height 9
type input "[DATE]"
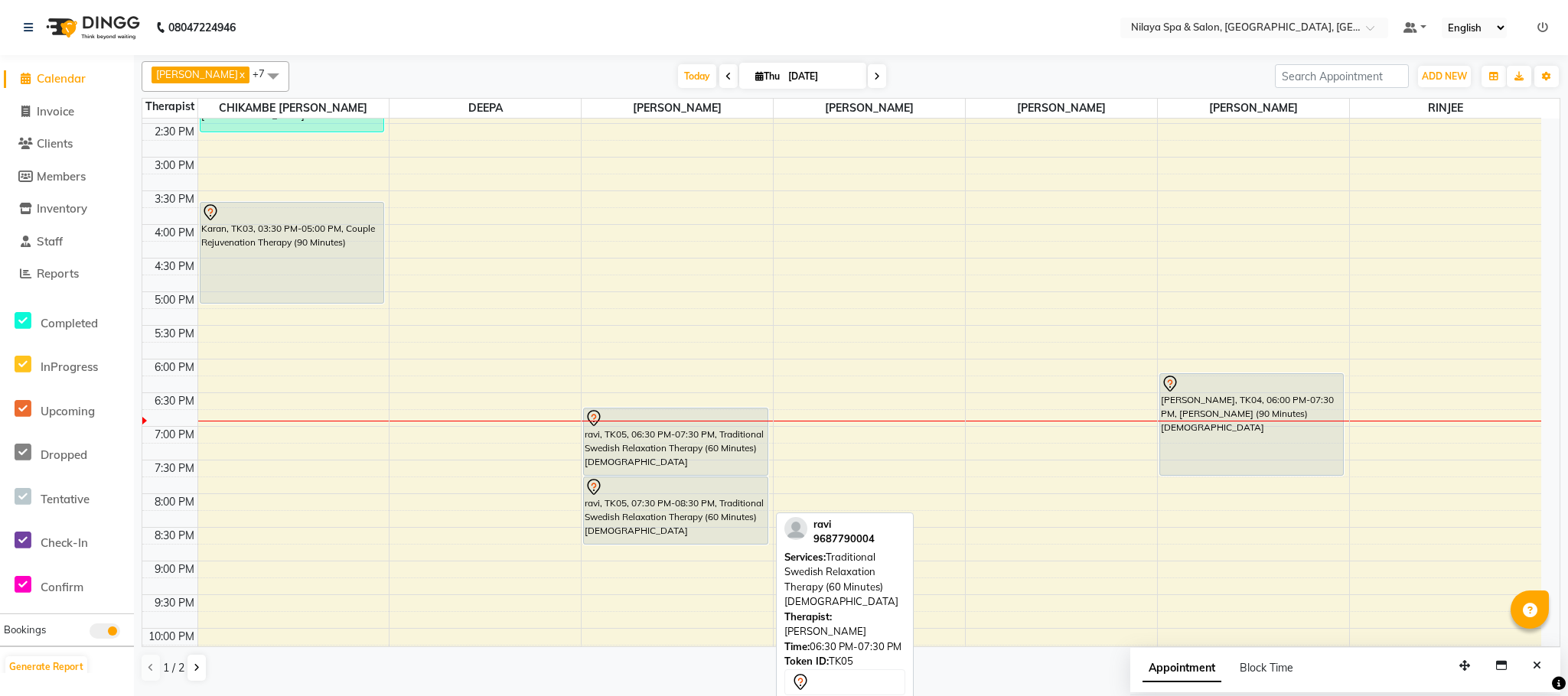
scroll to position [389, 0]
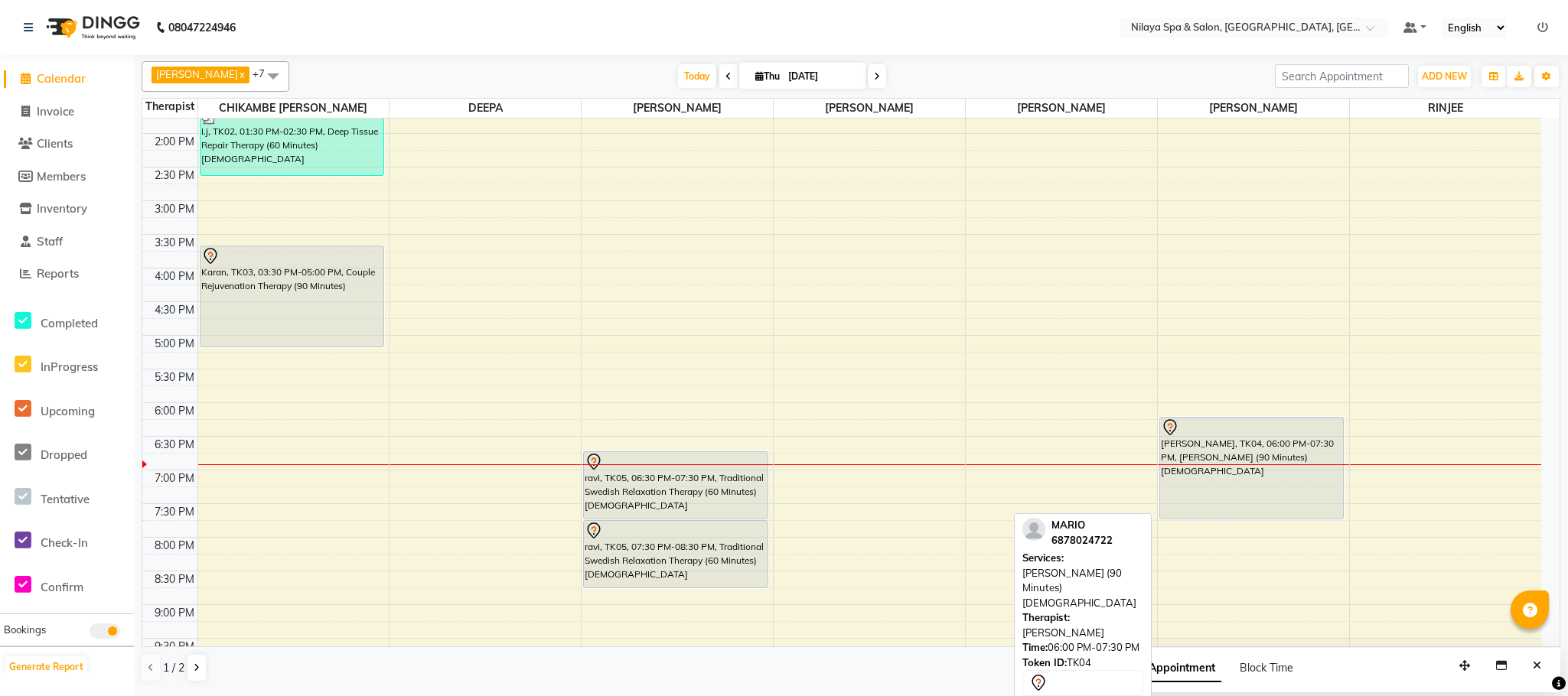
click at [1263, 476] on div "[PERSON_NAME], TK04, 06:00 PM-07:30 PM, [PERSON_NAME] (90 Minutes)[DEMOGRAPHIC_…" at bounding box center [1252, 468] width 184 height 101
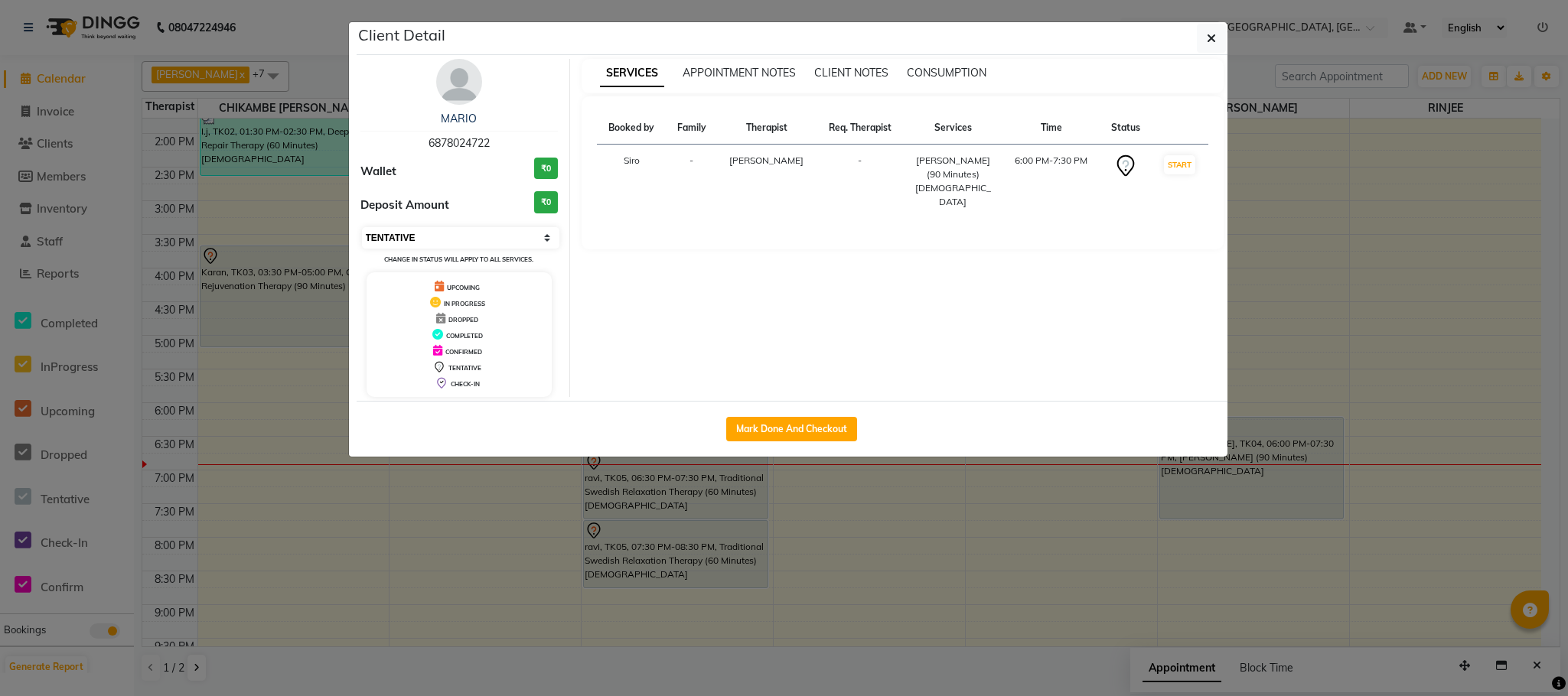
click at [501, 230] on select "Select IN SERVICE CONFIRMED TENTATIVE CHECK IN MARK DONE UPCOMING" at bounding box center [461, 238] width 198 height 22
select select "1"
click at [362, 228] on select "Select IN SERVICE CONFIRMED TENTATIVE CHECK IN MARK DONE UPCOMING" at bounding box center [461, 238] width 198 height 22
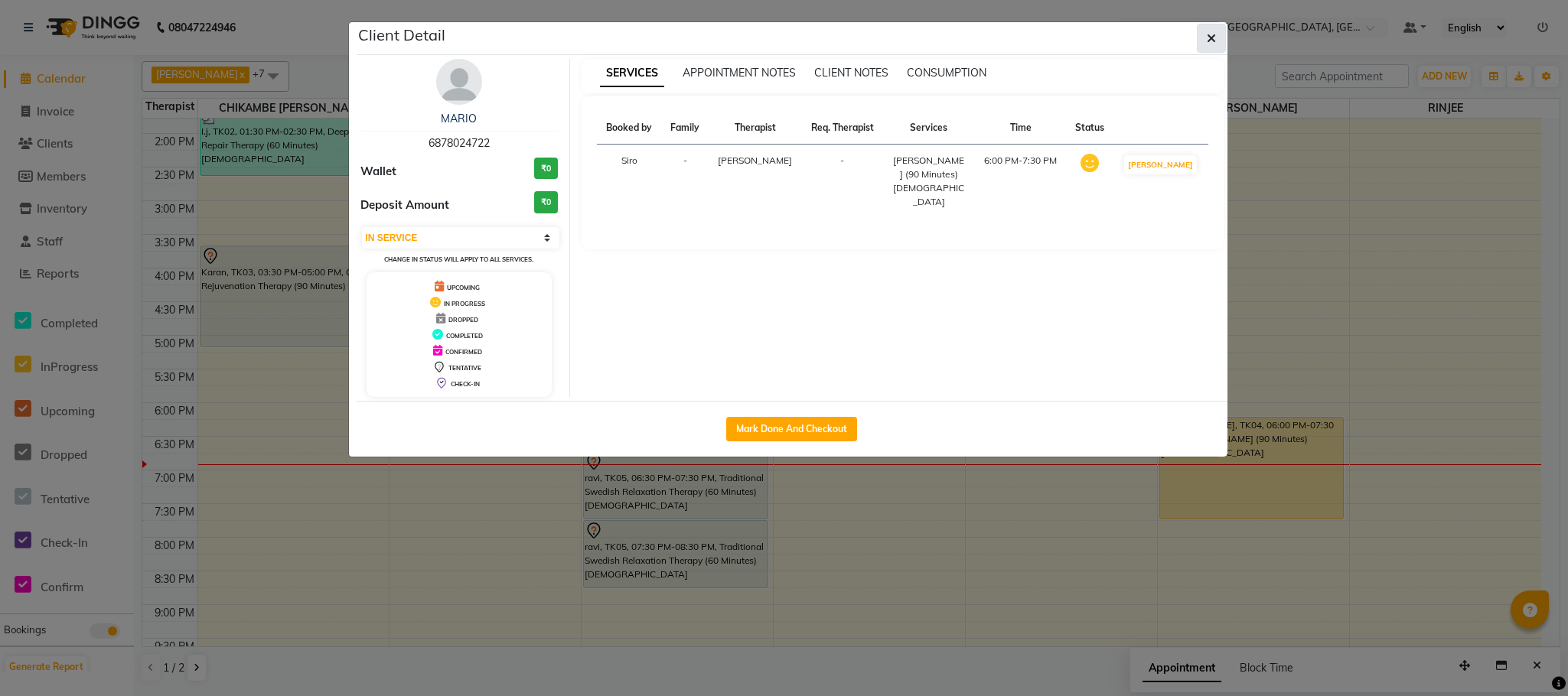
click at [1220, 38] on button "button" at bounding box center [1211, 38] width 29 height 29
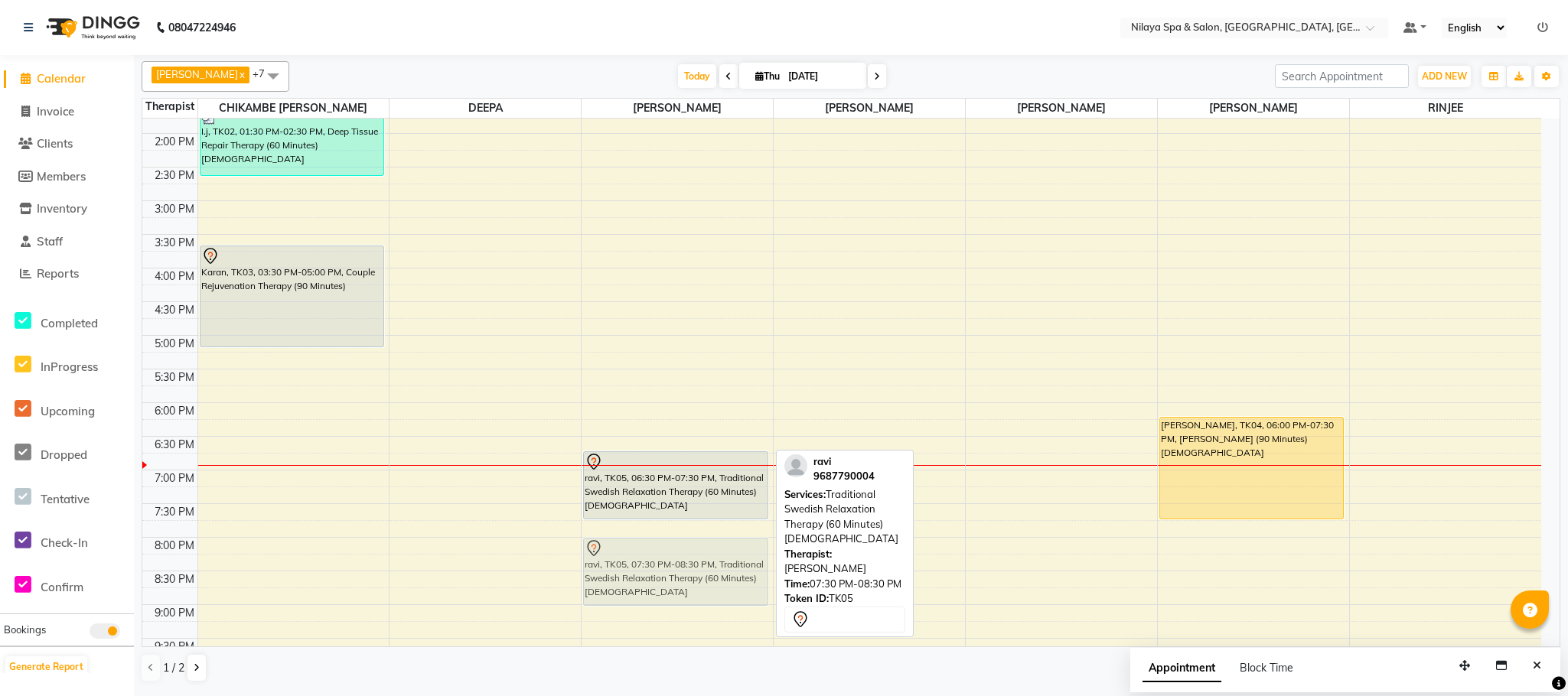
click at [716, 589] on div "ravi, TK05, 06:30 PM-07:30 PM, Traditional Swedish Relaxation Therapy (60 Minut…" at bounding box center [677, 234] width 191 height 1010
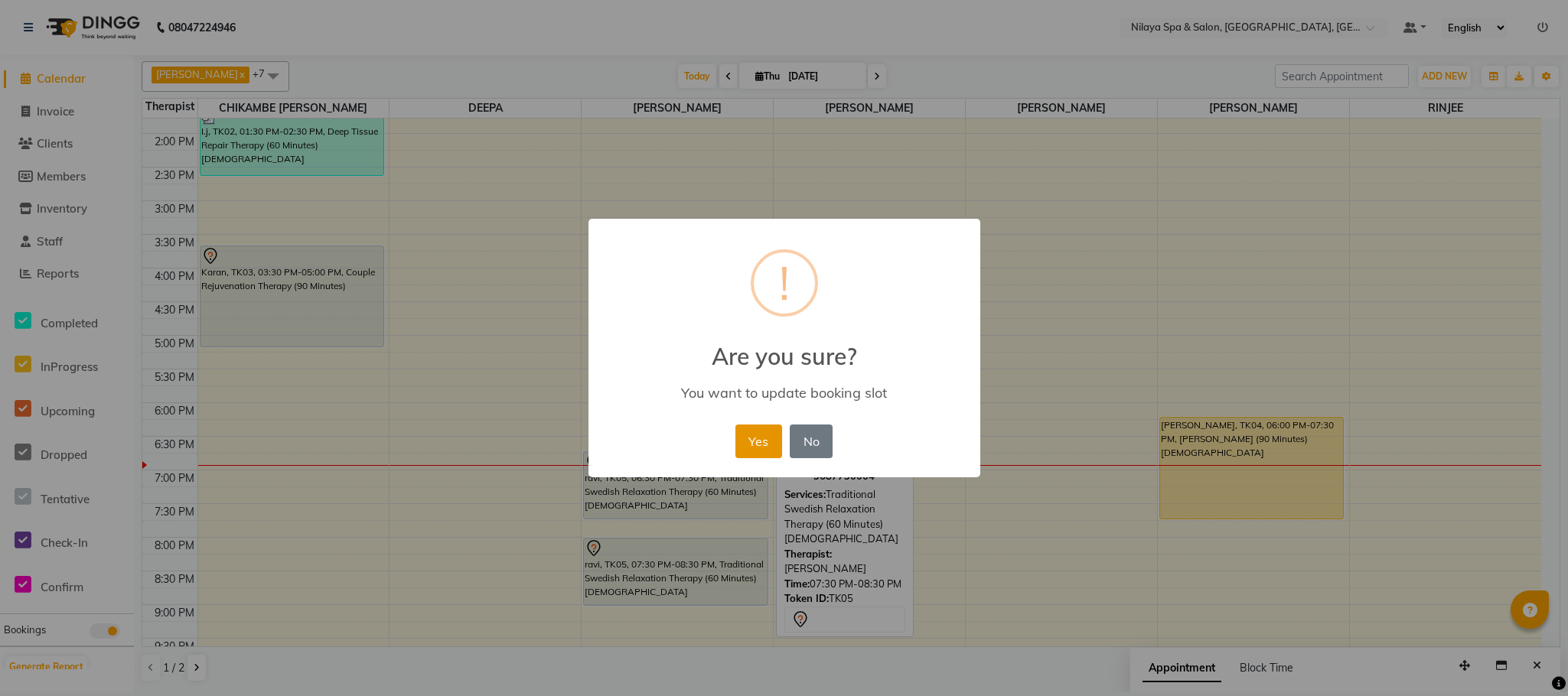
click at [754, 426] on button "Yes" at bounding box center [758, 442] width 46 height 34
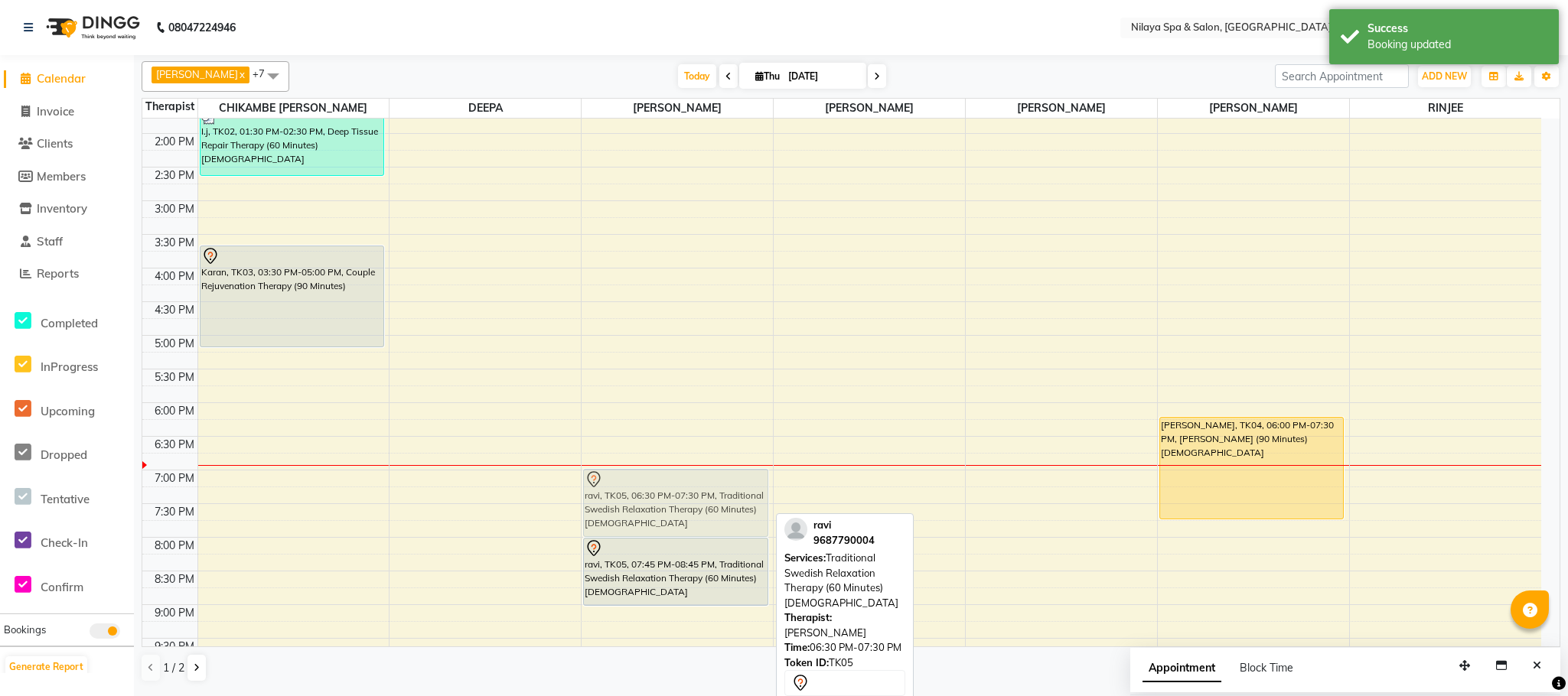
drag, startPoint x: 685, startPoint y: 497, endPoint x: 684, endPoint y: 510, distance: 13.0
click at [684, 510] on div "ravi, TK05, 06:30 PM-07:30 PM, Traditional Swedish Relaxation Therapy (60 Minut…" at bounding box center [677, 234] width 191 height 1010
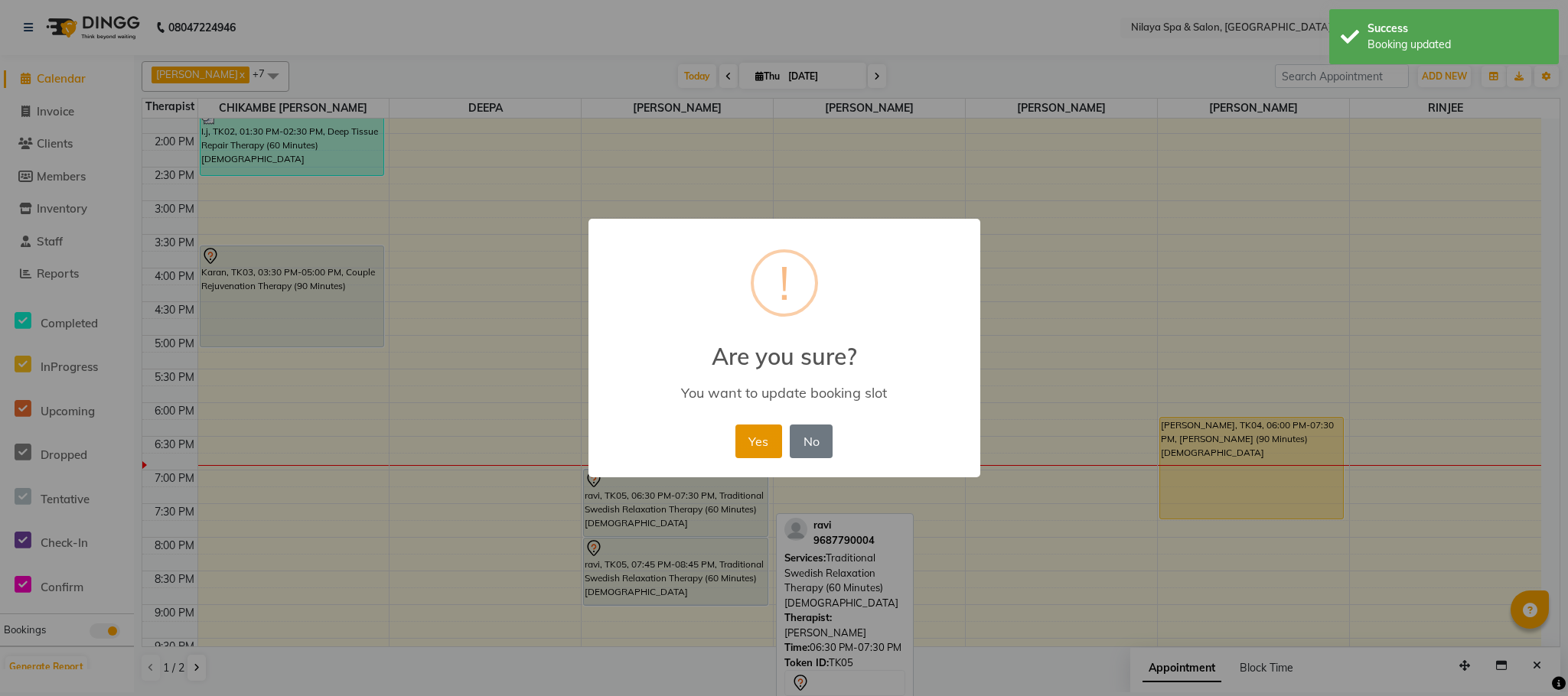
drag, startPoint x: 748, startPoint y: 443, endPoint x: 742, endPoint y: 448, distance: 7.8
click at [746, 444] on button "Yes" at bounding box center [758, 442] width 46 height 34
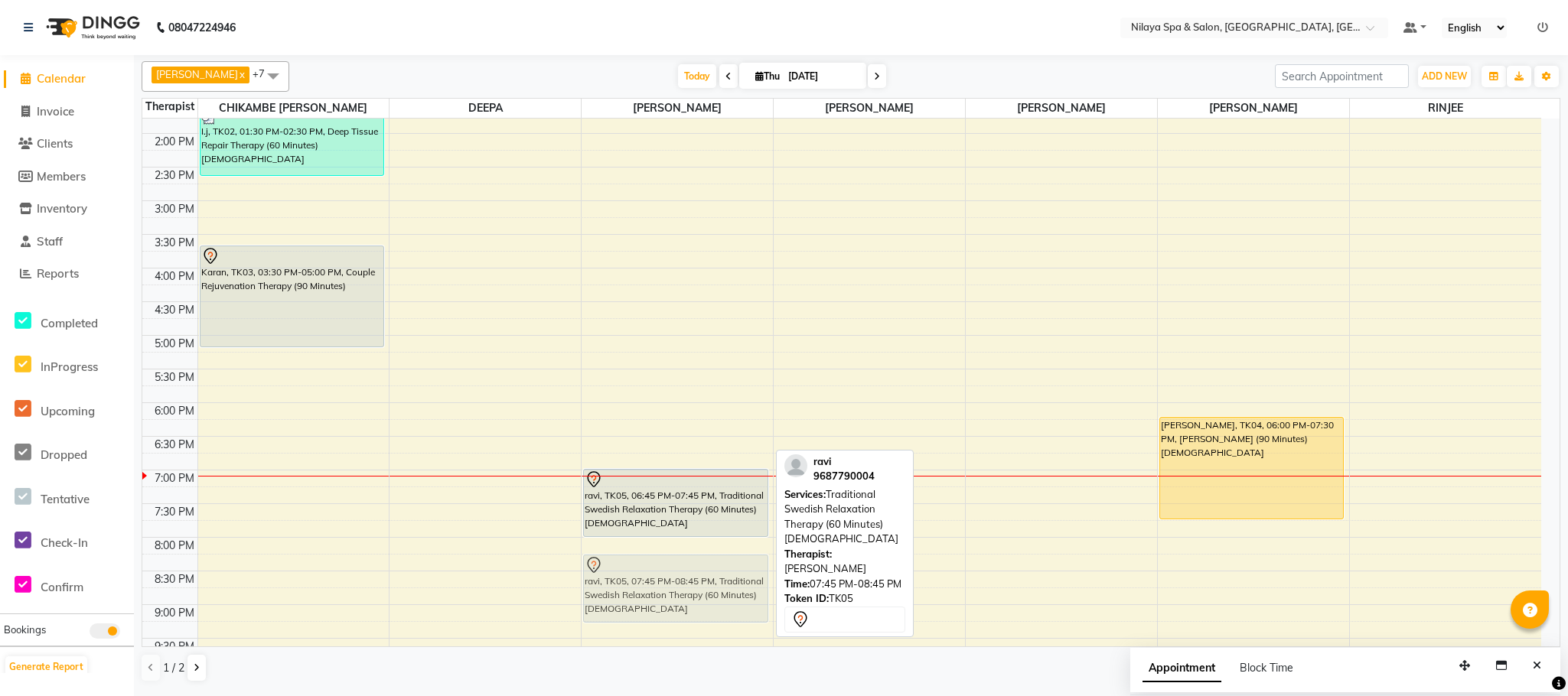
drag, startPoint x: 677, startPoint y: 578, endPoint x: 679, endPoint y: 593, distance: 15.1
click at [679, 593] on div "ravi, TK05, 06:45 PM-07:45 PM, Traditional Swedish Relaxation Therapy (60 Minut…" at bounding box center [677, 234] width 191 height 1010
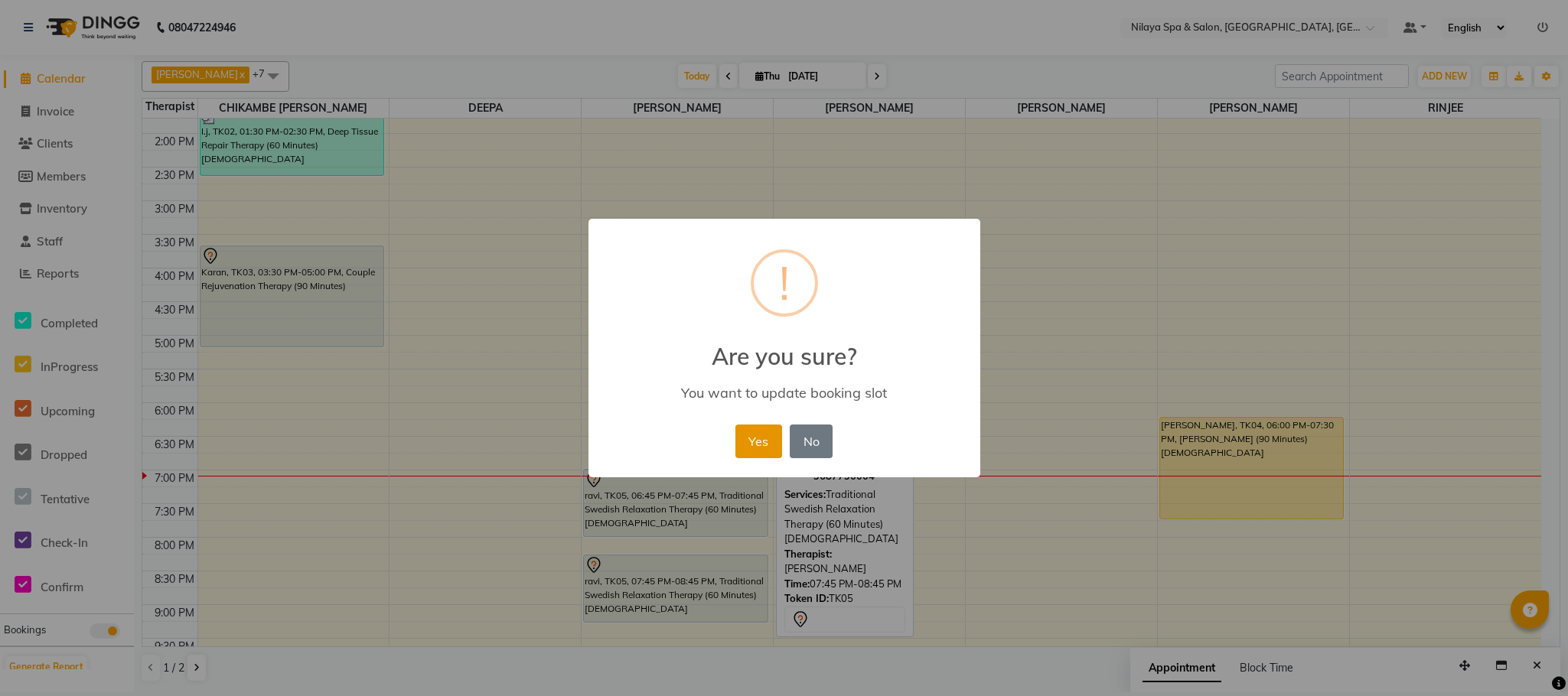
click at [776, 436] on button "Yes" at bounding box center [758, 442] width 46 height 34
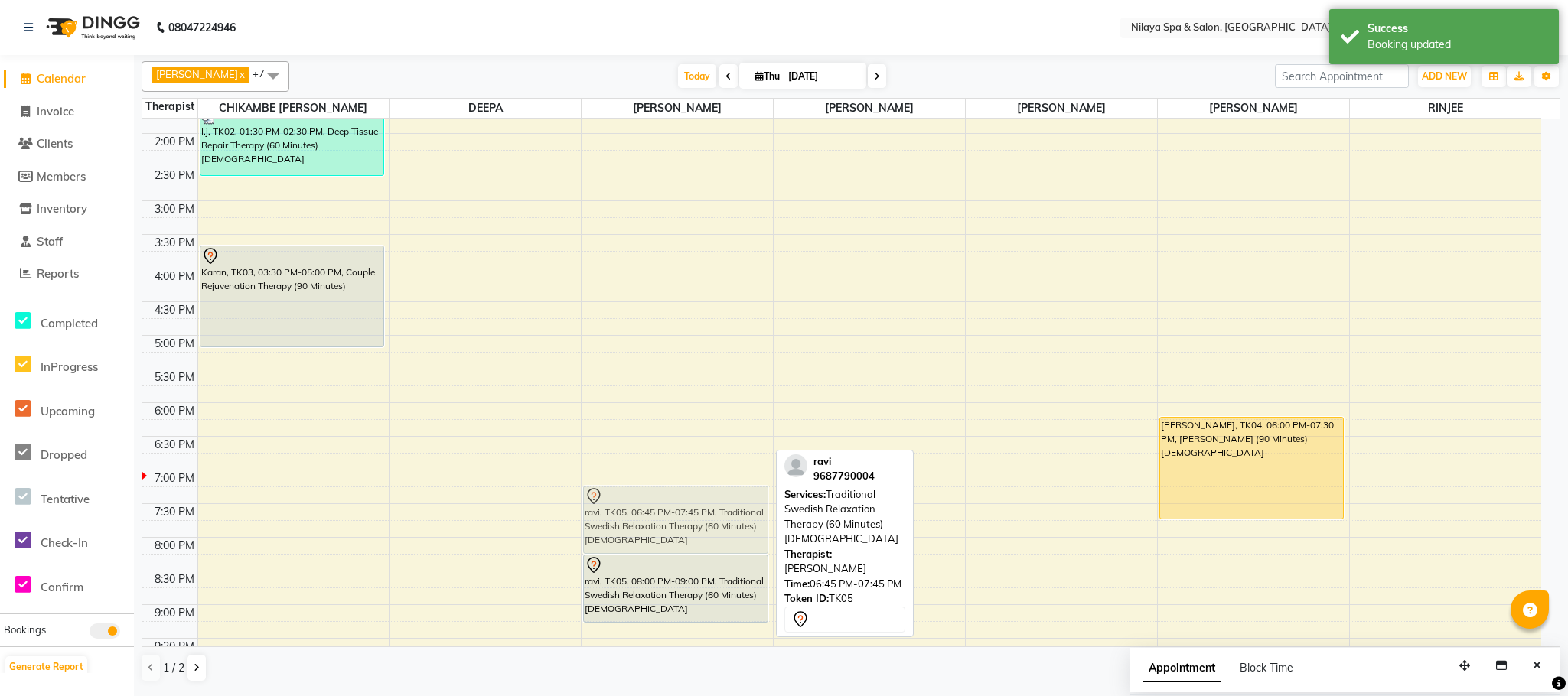
drag, startPoint x: 703, startPoint y: 483, endPoint x: 714, endPoint y: 505, distance: 24.6
click at [714, 505] on div "ravi, TK05, 06:45 PM-07:45 PM, Traditional Swedish Relaxation Therapy (60 Minut…" at bounding box center [677, 234] width 191 height 1010
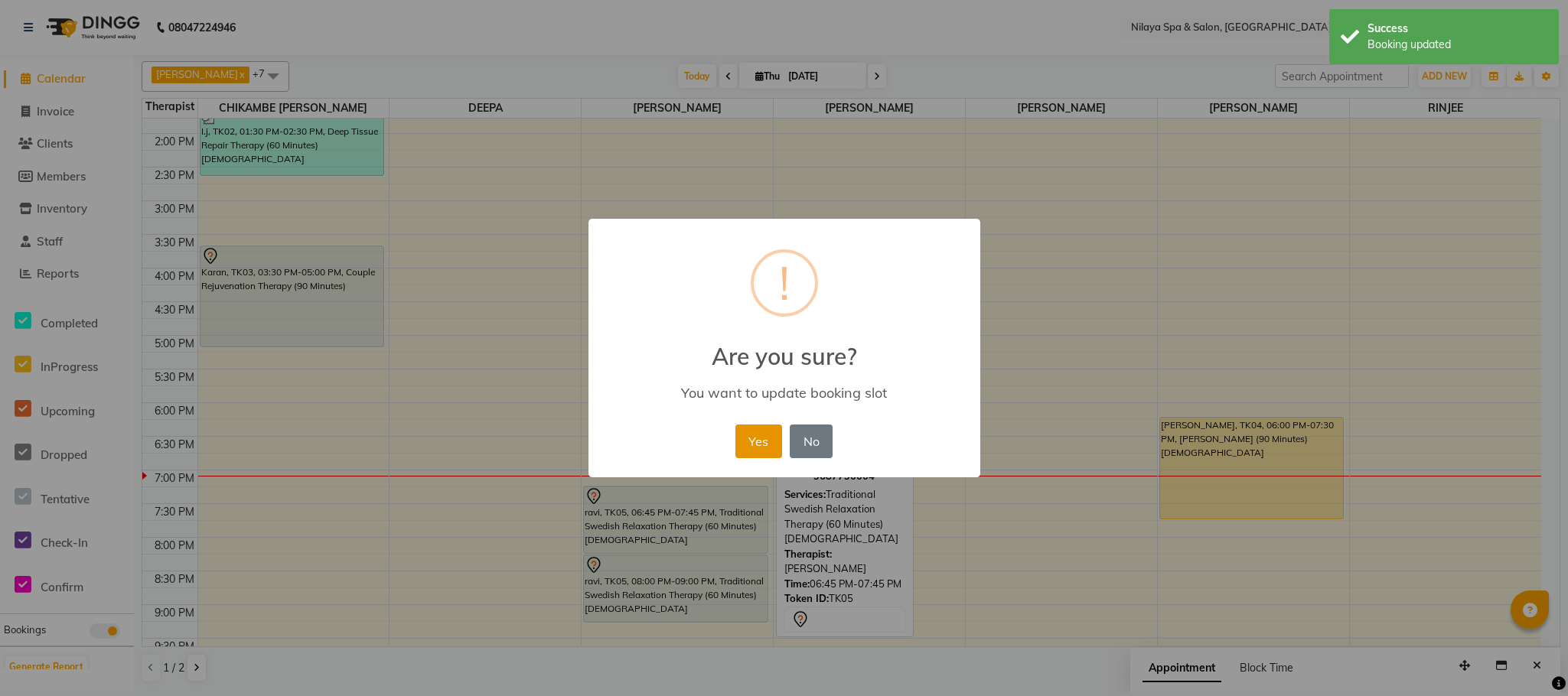
click at [749, 439] on button "Yes" at bounding box center [758, 442] width 46 height 34
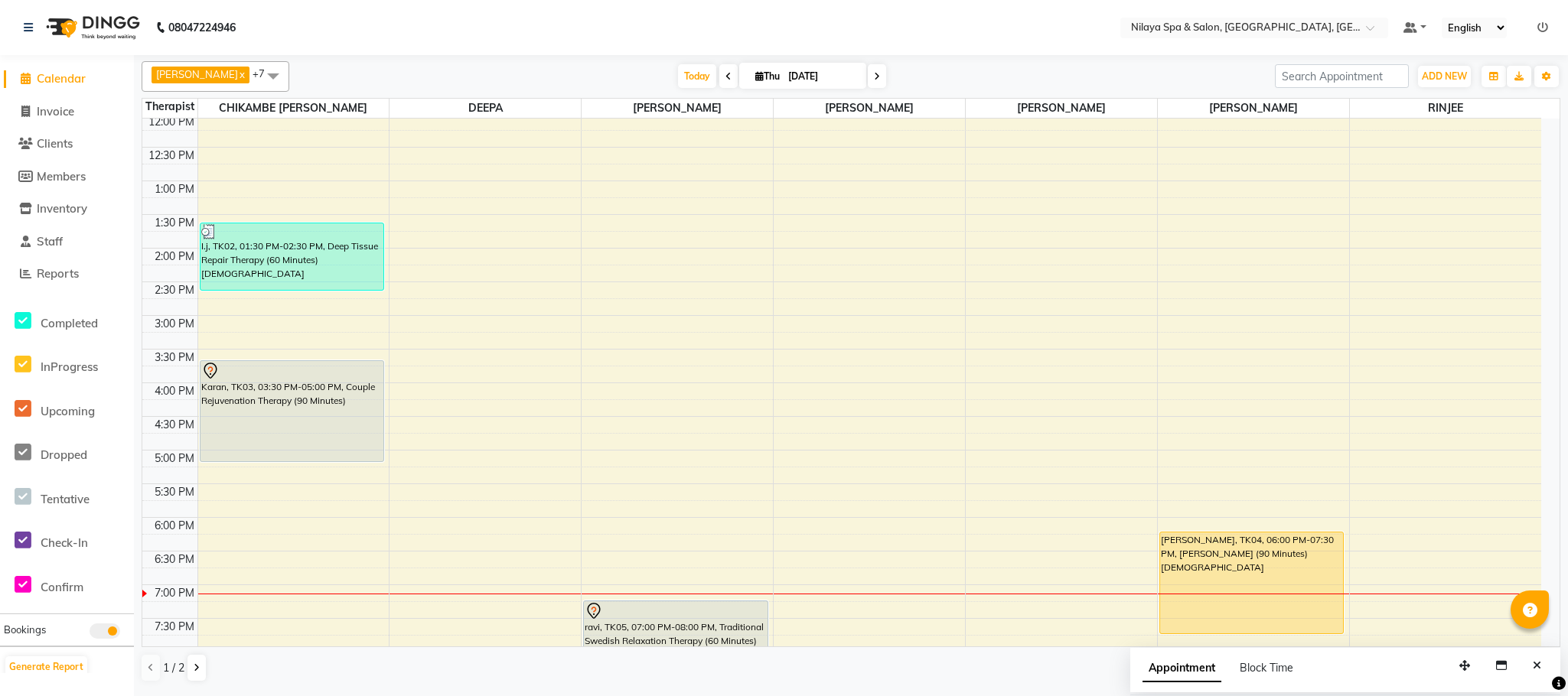
scroll to position [503, 0]
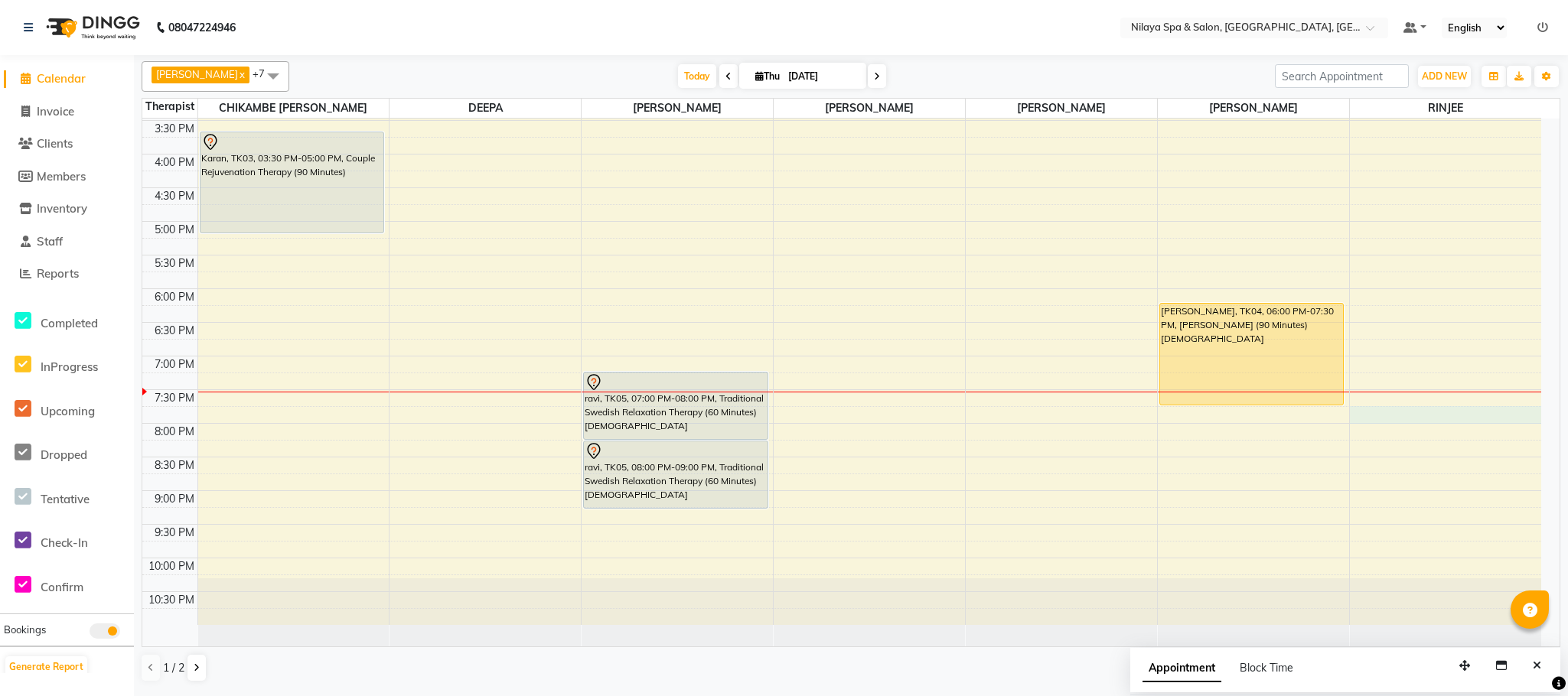
click at [1403, 418] on div "8:00 AM 8:30 AM 9:00 AM 9:30 AM 10:00 AM 10:30 AM 11:00 AM 11:30 AM 12:00 PM 12…" at bounding box center [842, 121] width 1398 height 1010
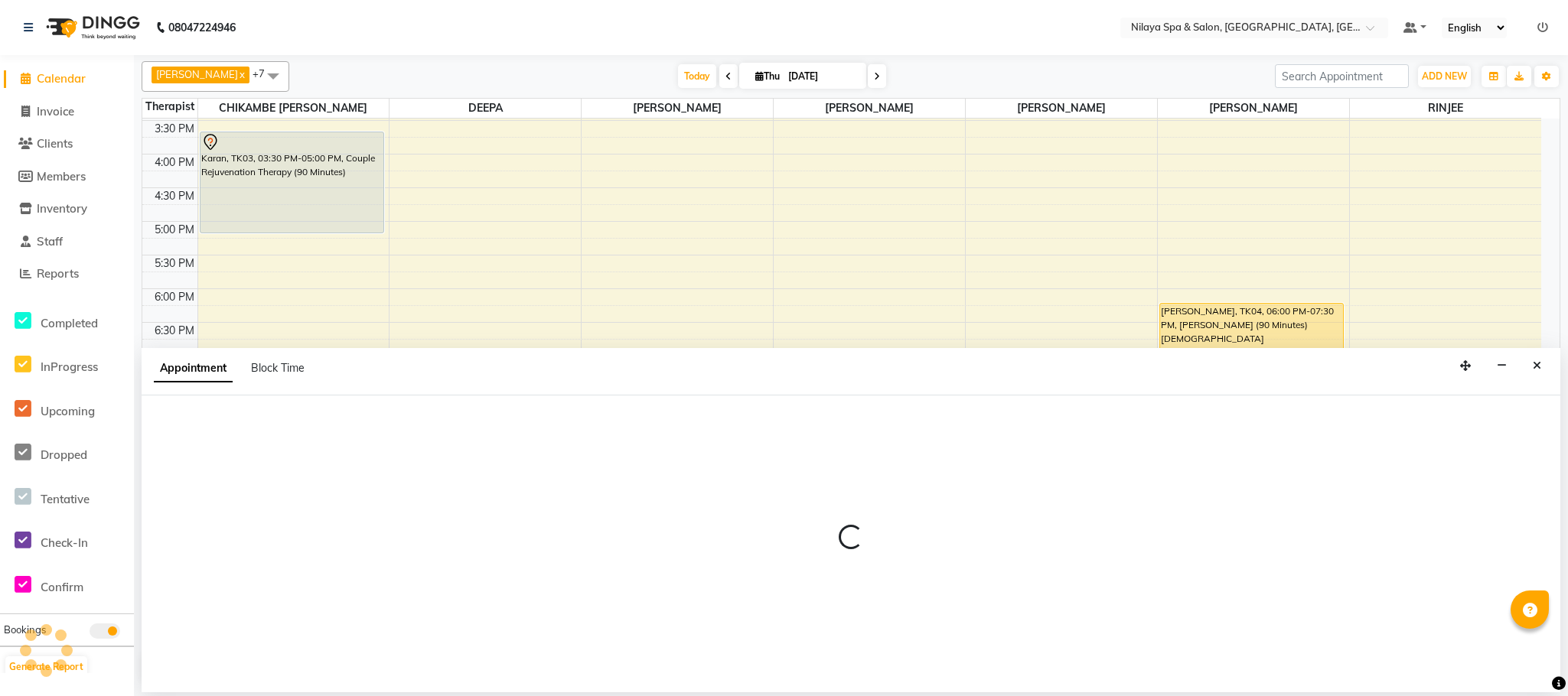
select select "90045"
select select "tentative"
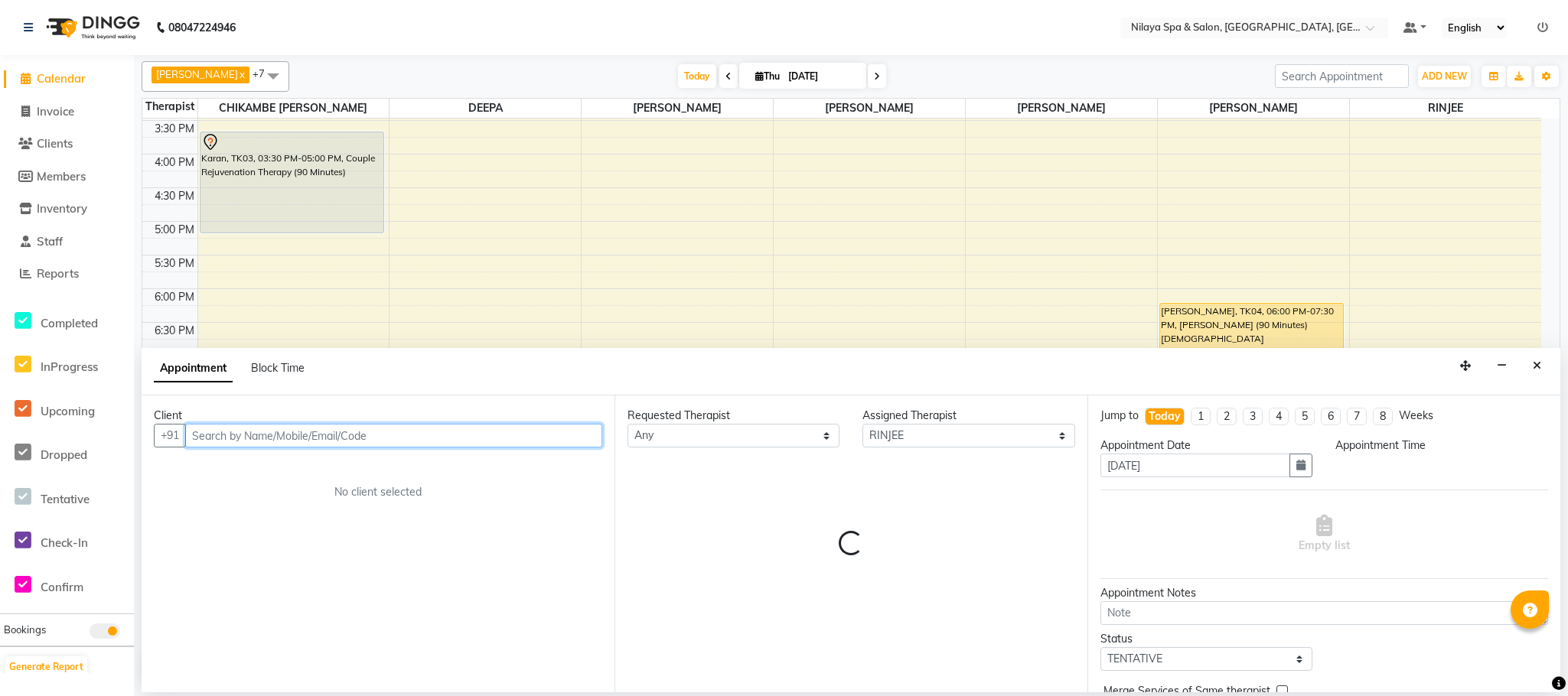
select select "1170"
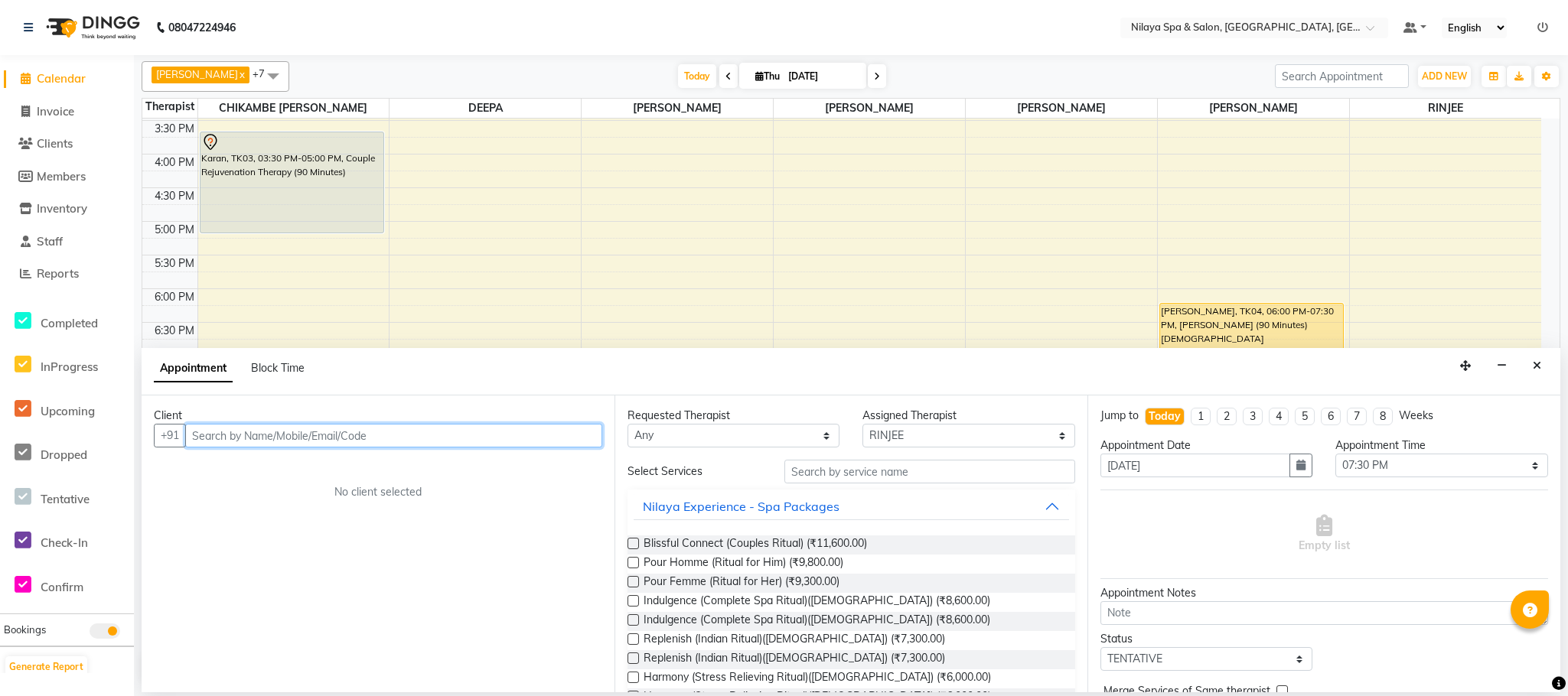
click at [442, 443] on input "text" at bounding box center [393, 436] width 417 height 24
type input "9674882328"
click at [558, 441] on span "Add Client" at bounding box center [570, 435] width 51 height 14
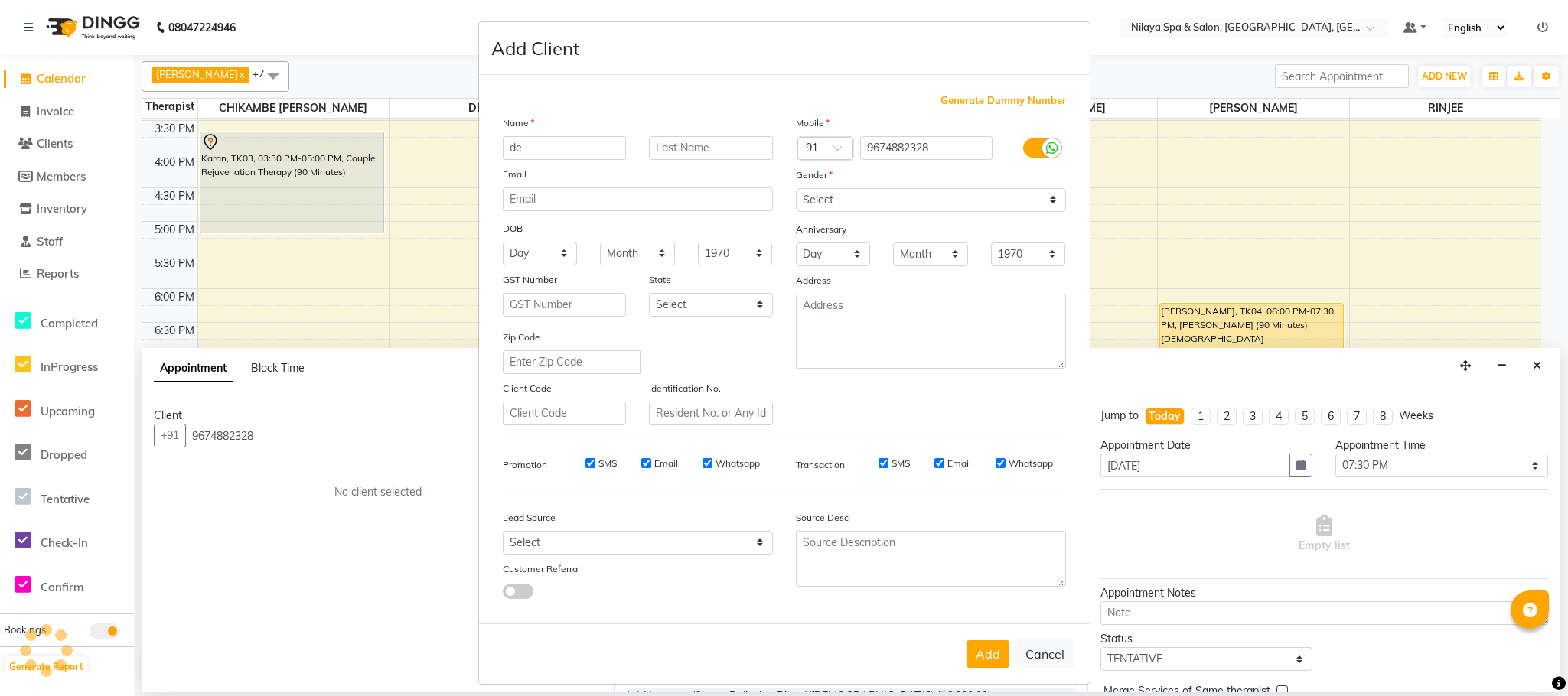
type input "d"
type input "DEEPAK"
click at [1018, 202] on select "Select [DEMOGRAPHIC_DATA] [DEMOGRAPHIC_DATA] Other Prefer Not To Say" at bounding box center [931, 200] width 270 height 24
select select "[DEMOGRAPHIC_DATA]"
click at [796, 188] on select "Select [DEMOGRAPHIC_DATA] [DEMOGRAPHIC_DATA] Other Prefer Not To Say" at bounding box center [931, 200] width 270 height 24
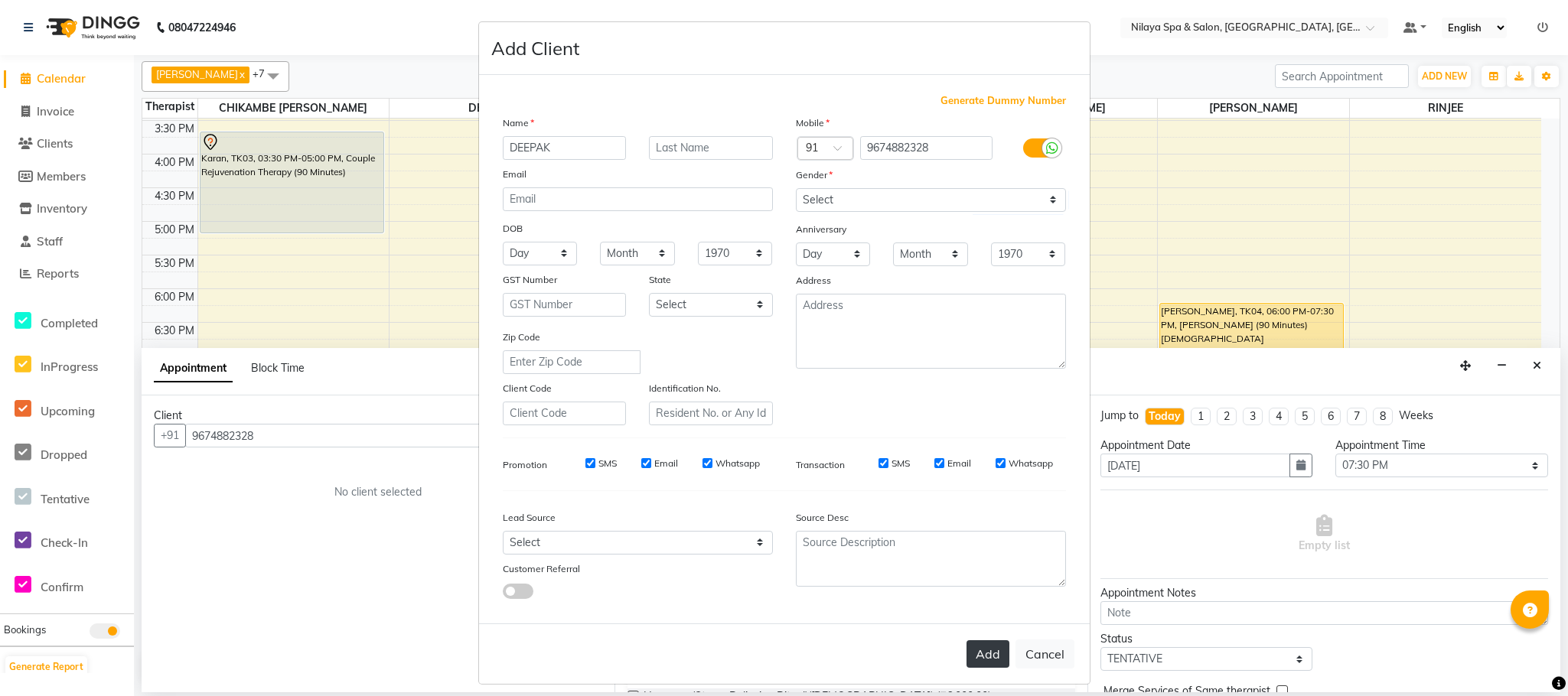
click at [966, 650] on button "Add" at bounding box center [988, 654] width 43 height 27
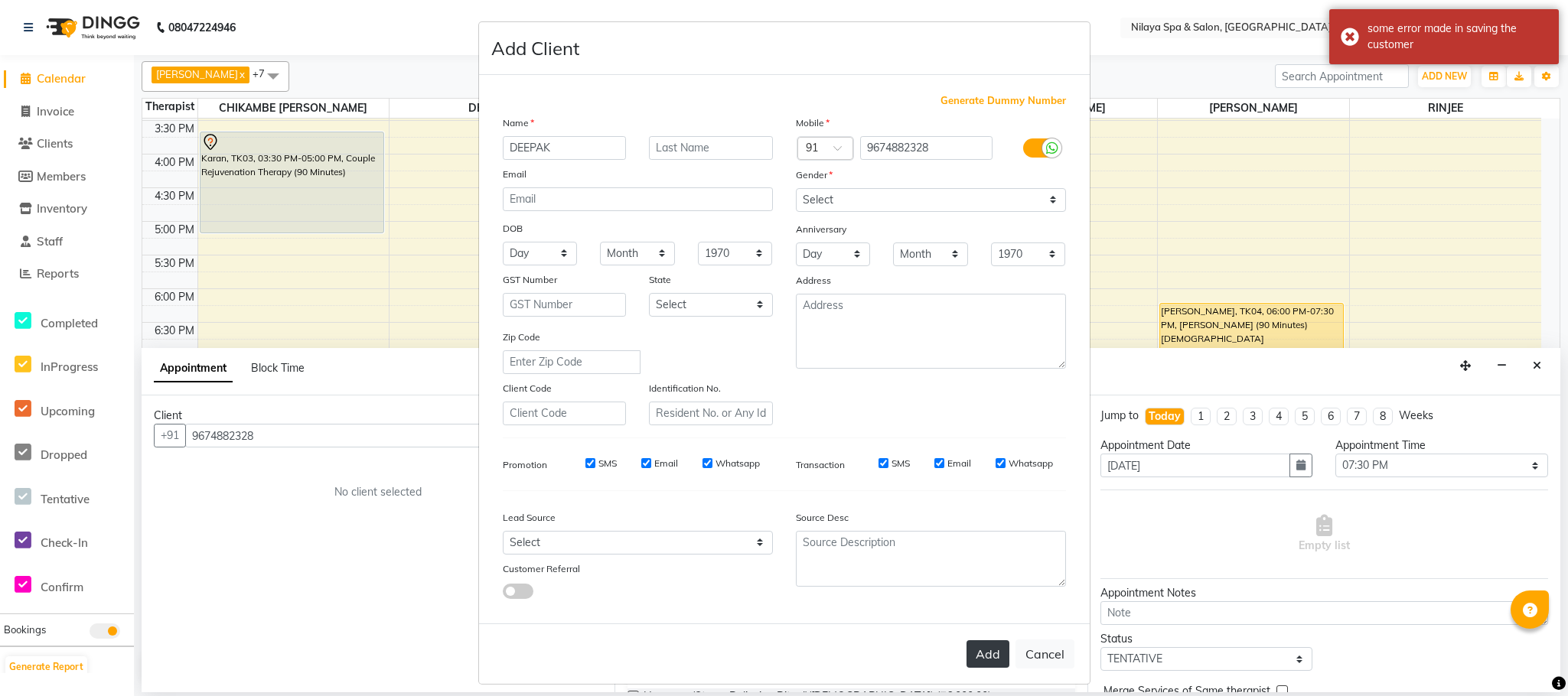
click at [981, 658] on button "Add" at bounding box center [988, 654] width 43 height 27
type input "96******28"
select select
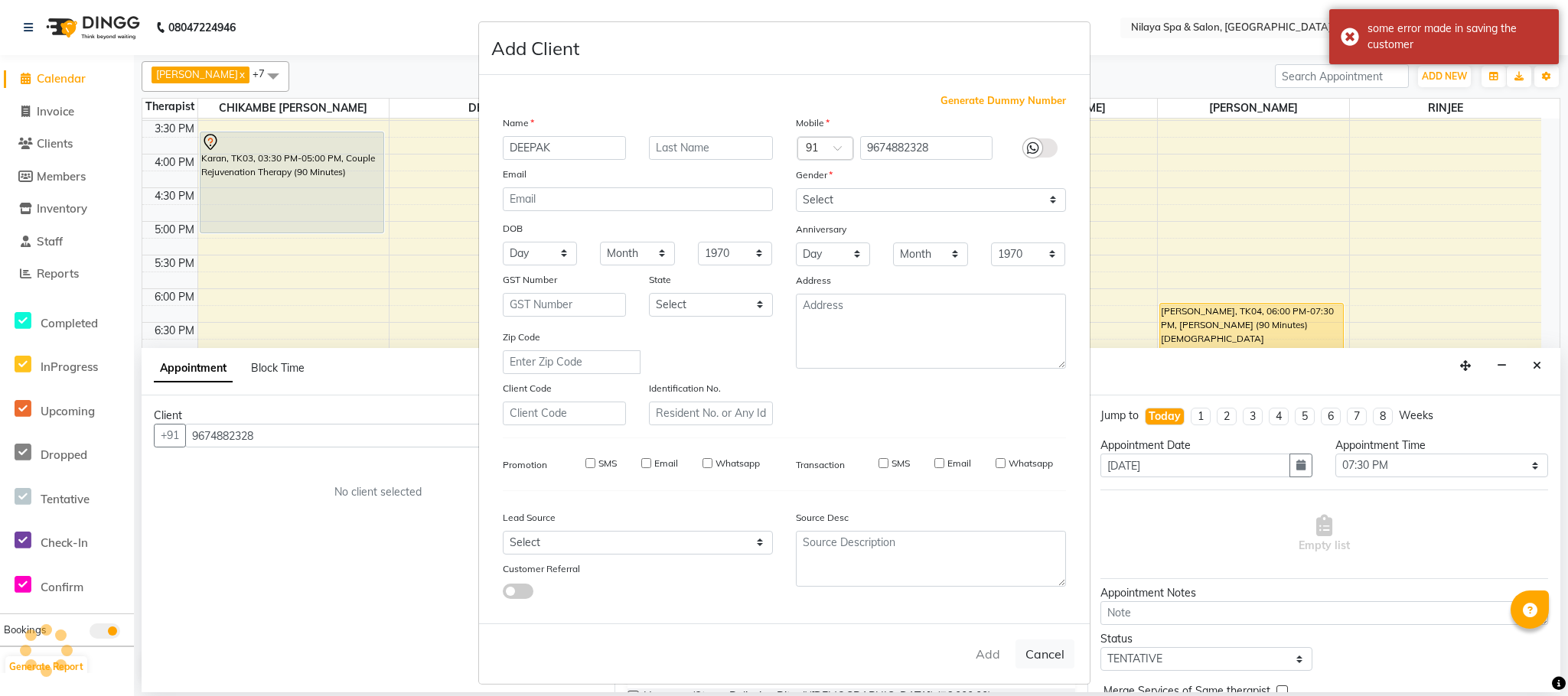
select select
checkbox input "false"
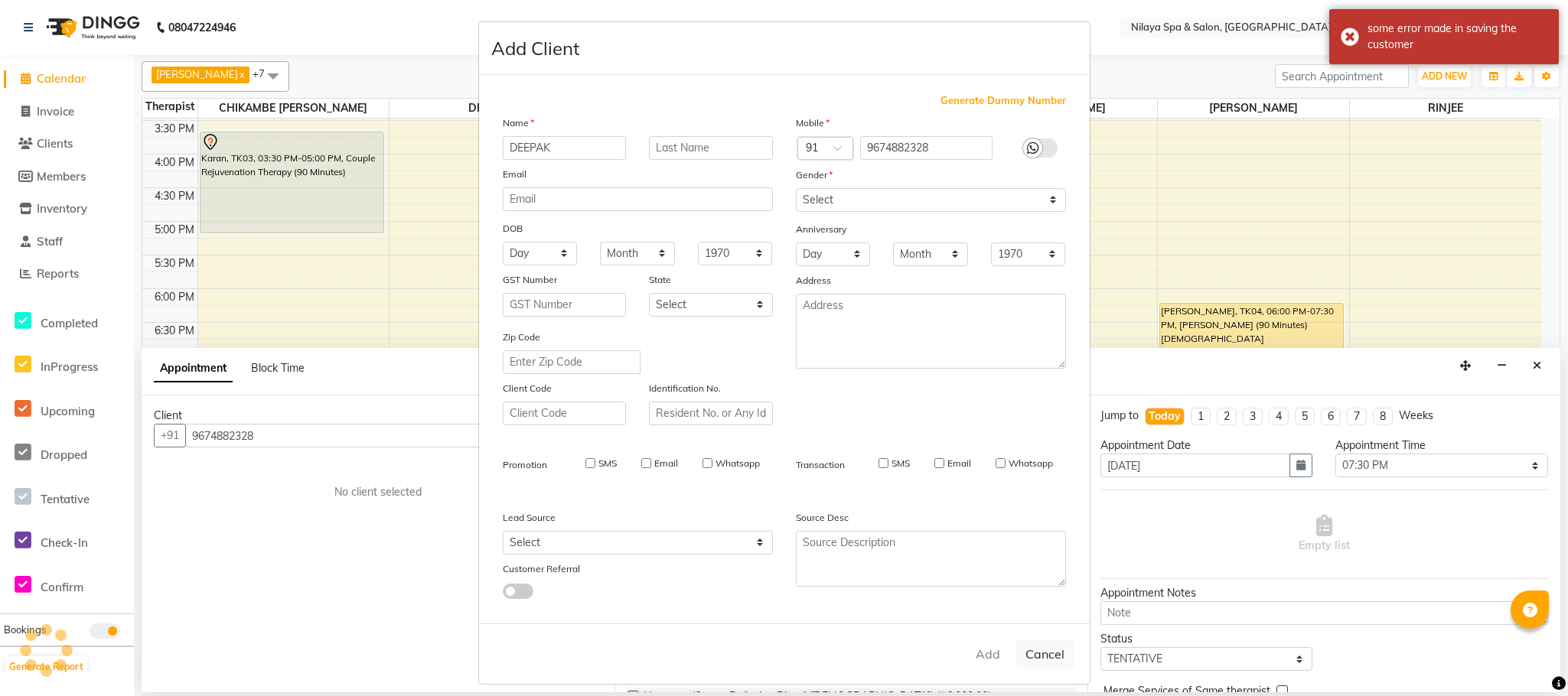
checkbox input "false"
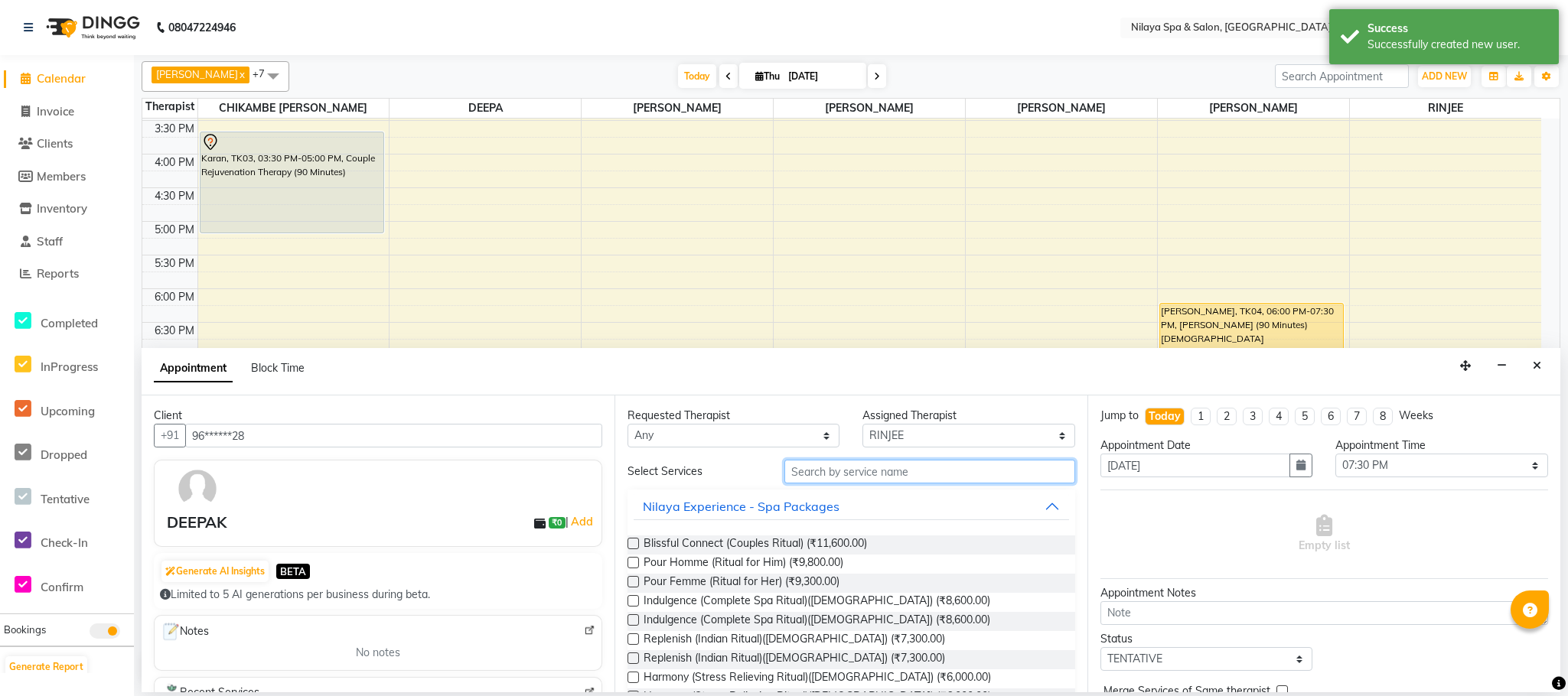
click at [859, 475] on input "text" at bounding box center [929, 472] width 290 height 24
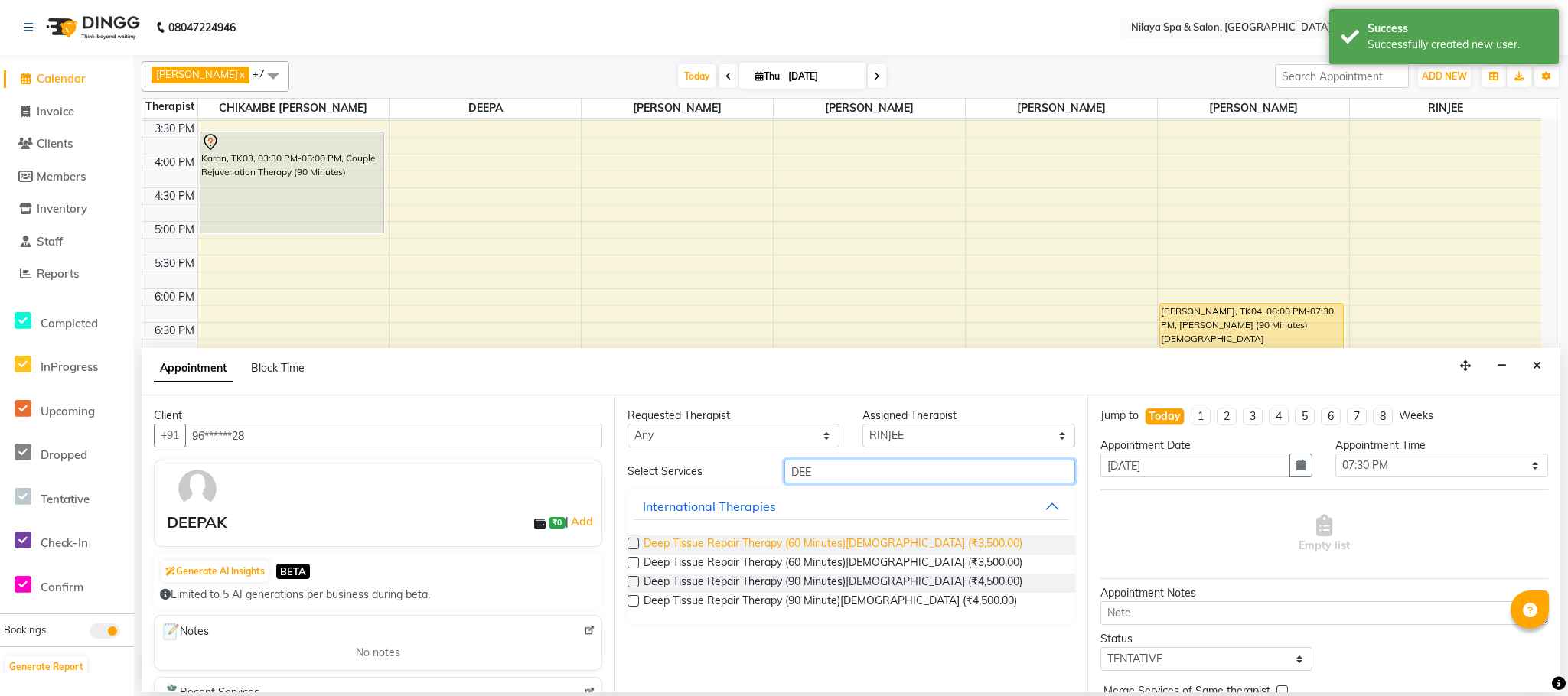
type input "DEE"
click at [748, 542] on span "Deep Tissue Repair Therapy (60 Minutes)[DEMOGRAPHIC_DATA] (₹3,500.00)" at bounding box center [832, 546] width 378 height 19
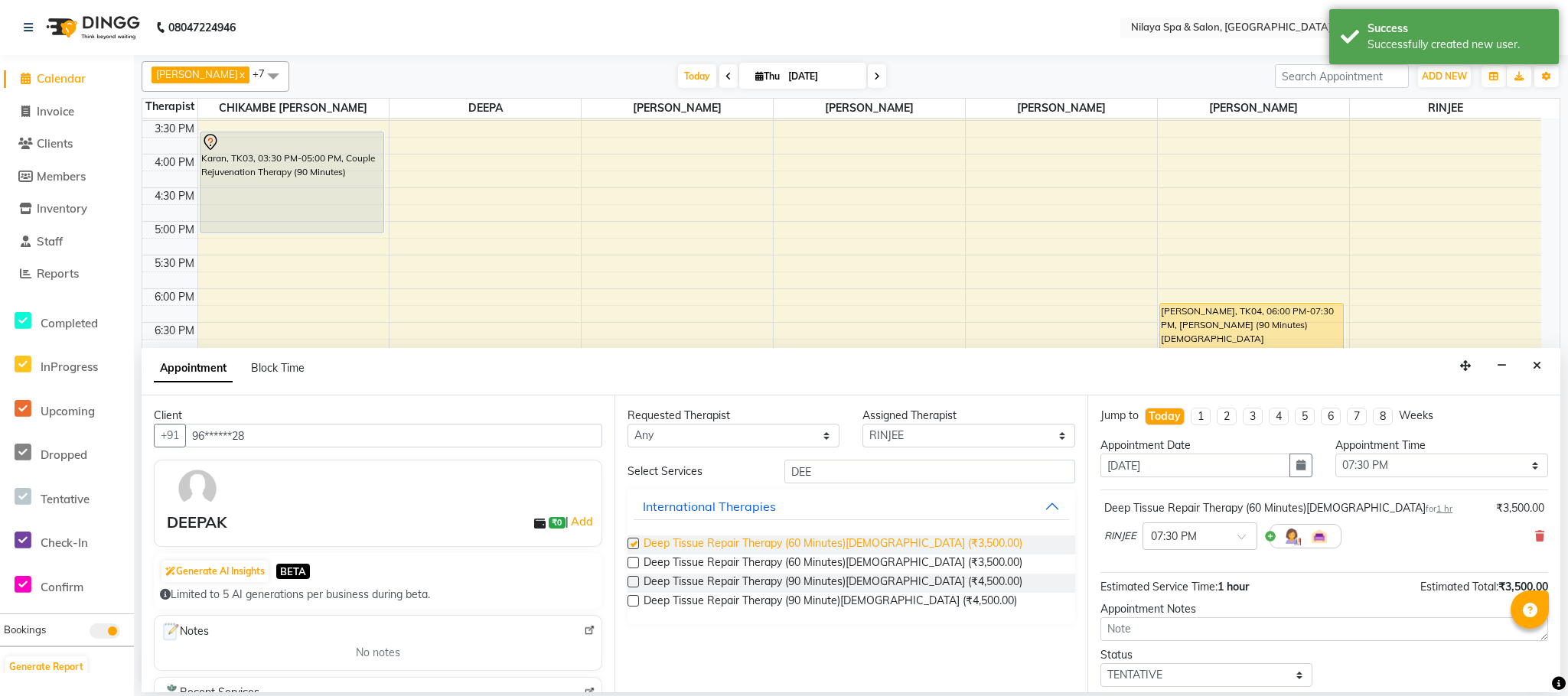
checkbox input "false"
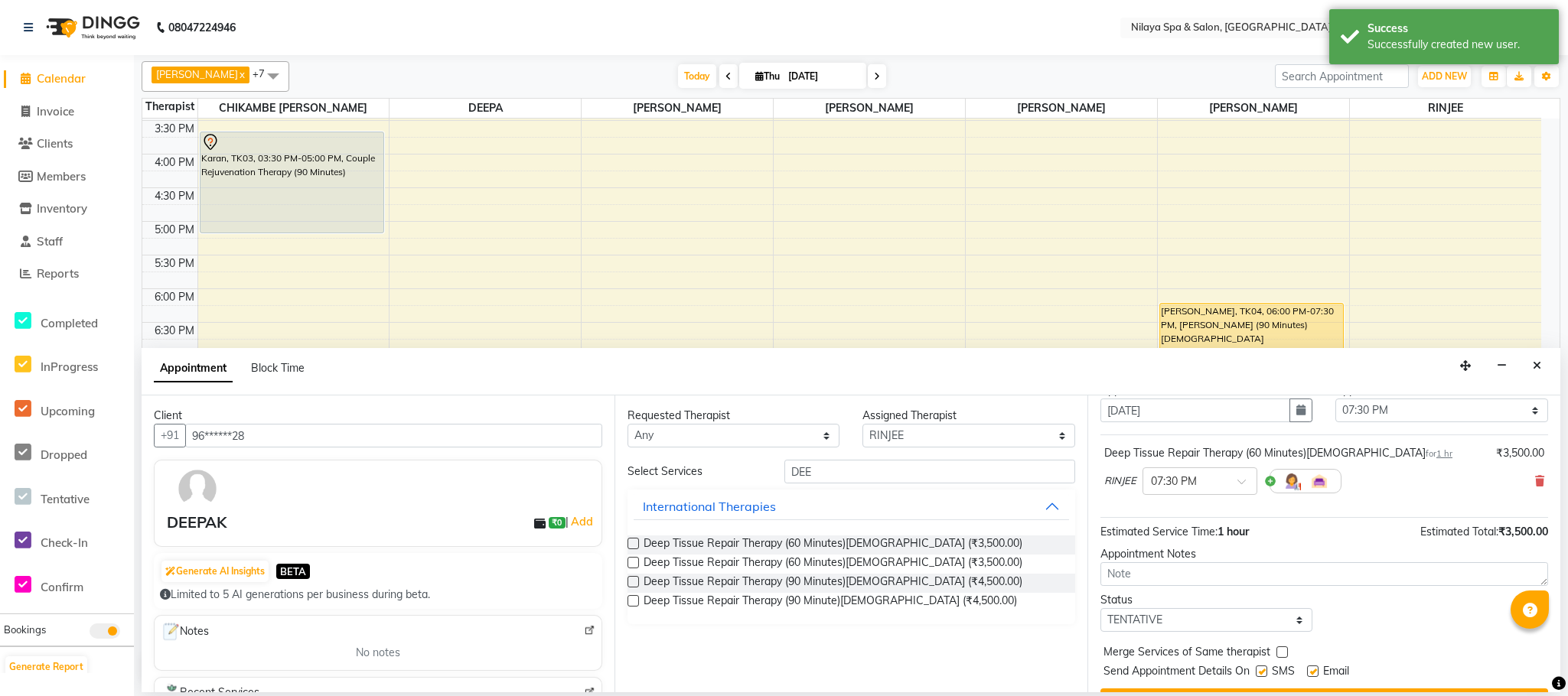
scroll to position [94, 0]
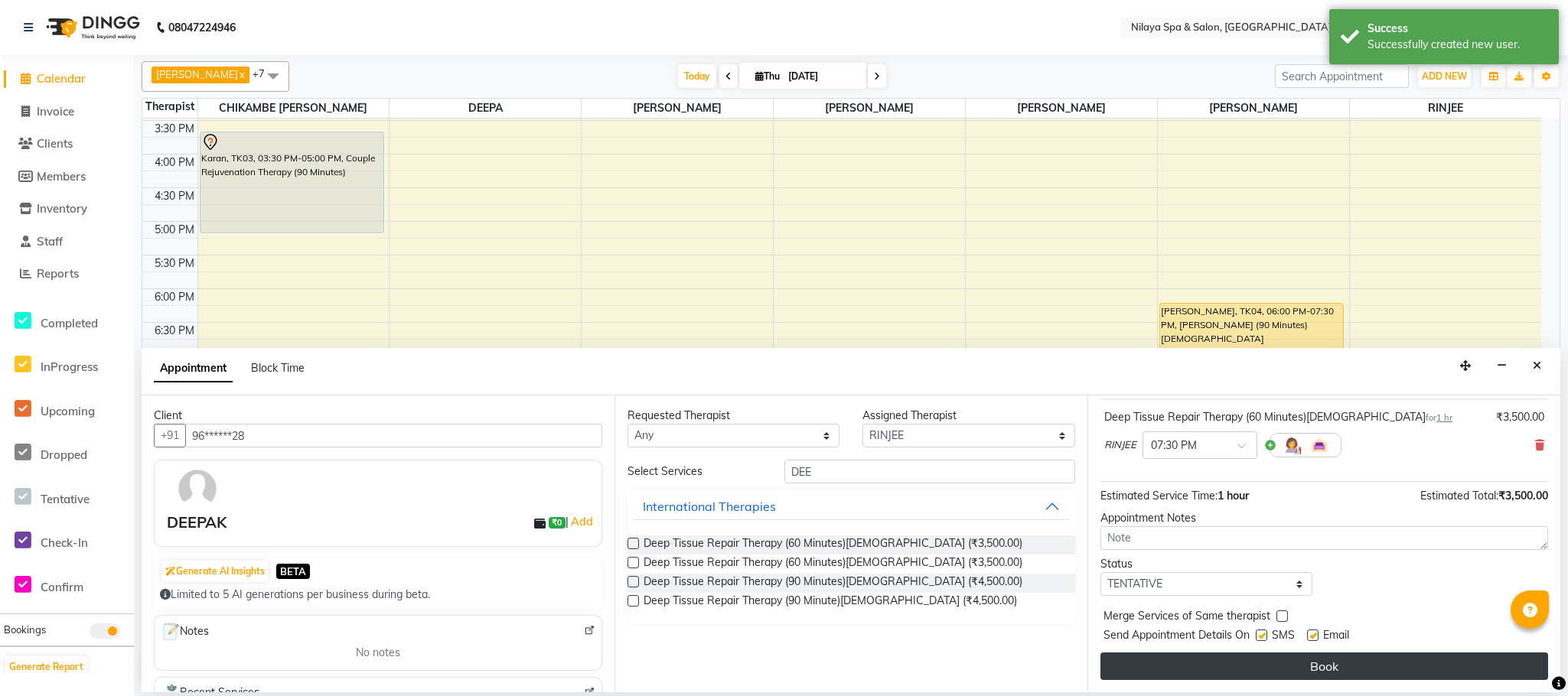
click at [1341, 666] on button "Book" at bounding box center [1324, 666] width 448 height 27
